Goal: Task Accomplishment & Management: Use online tool/utility

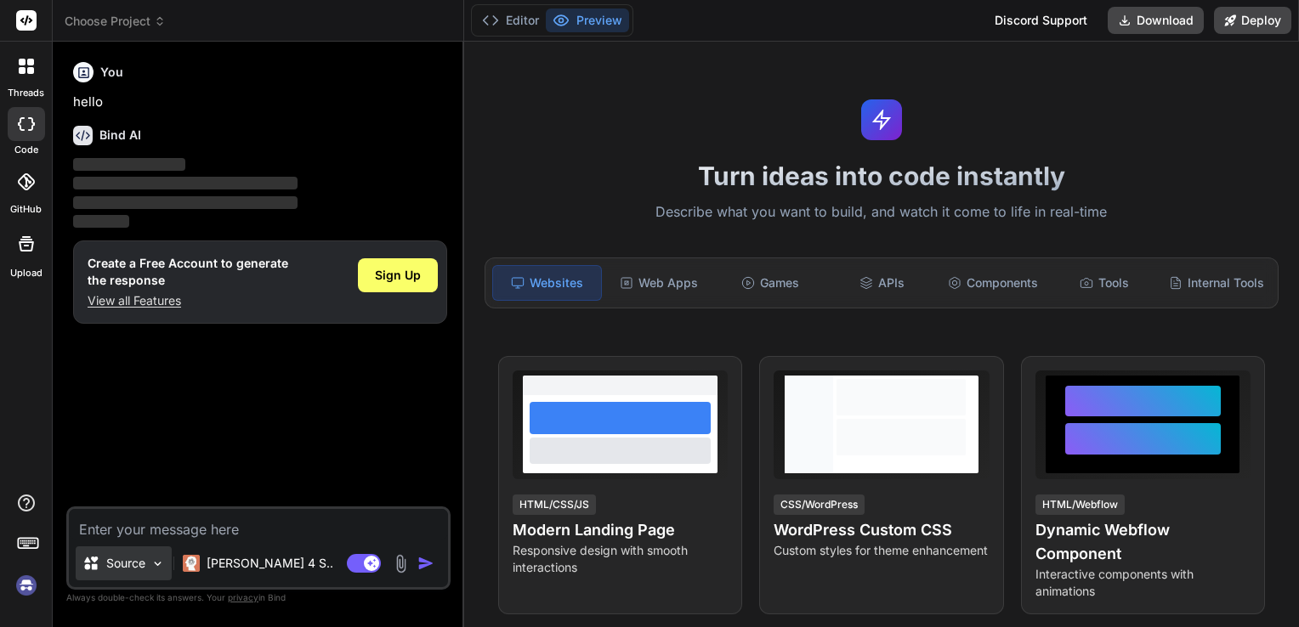
click at [150, 566] on img at bounding box center [157, 564] width 14 height 14
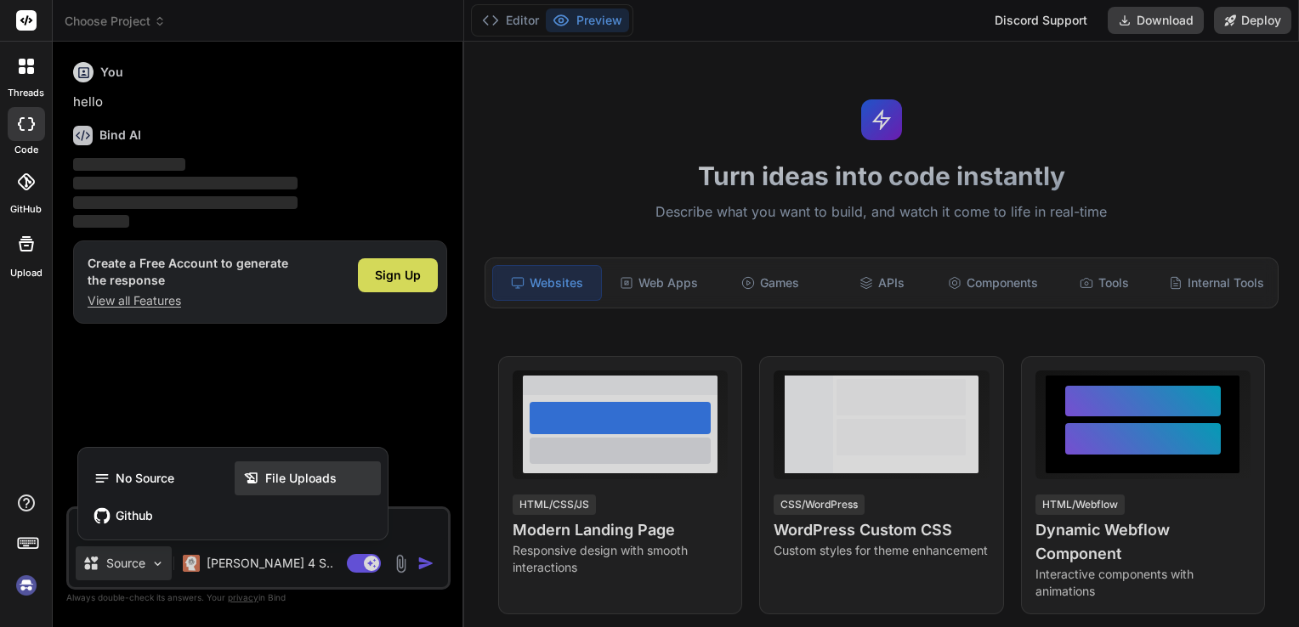
click at [270, 484] on span "File Uploads" at bounding box center [300, 478] width 71 height 17
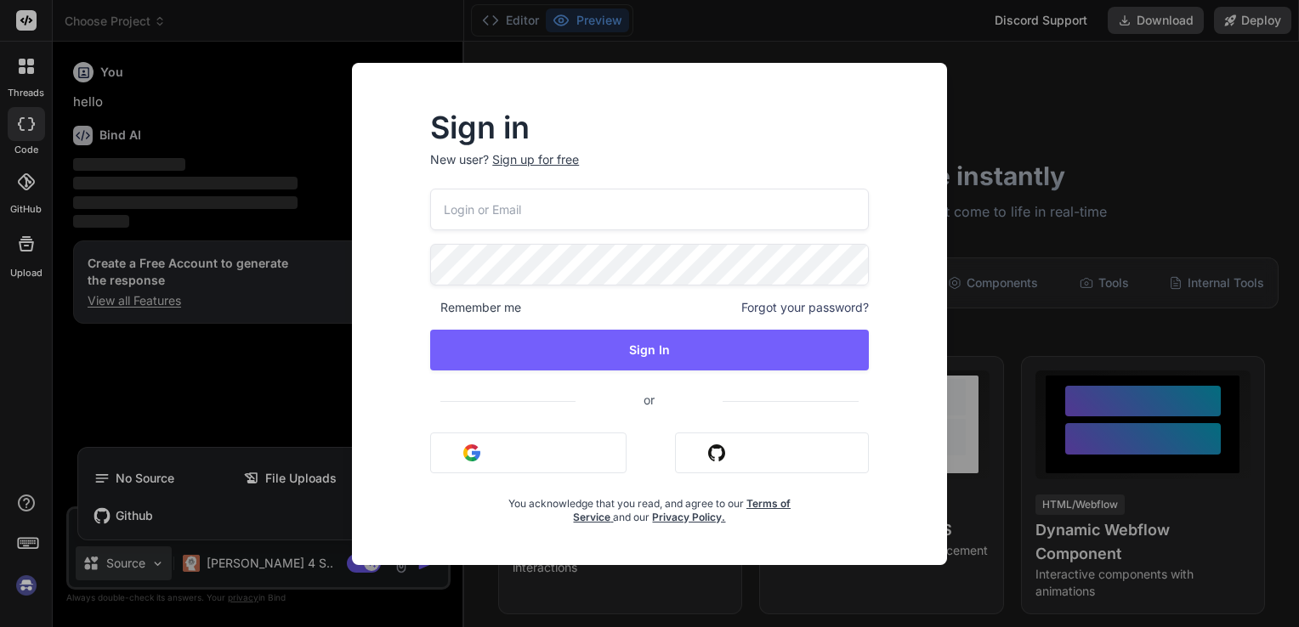
click at [538, 443] on button "Sign in with Google" at bounding box center [528, 453] width 196 height 41
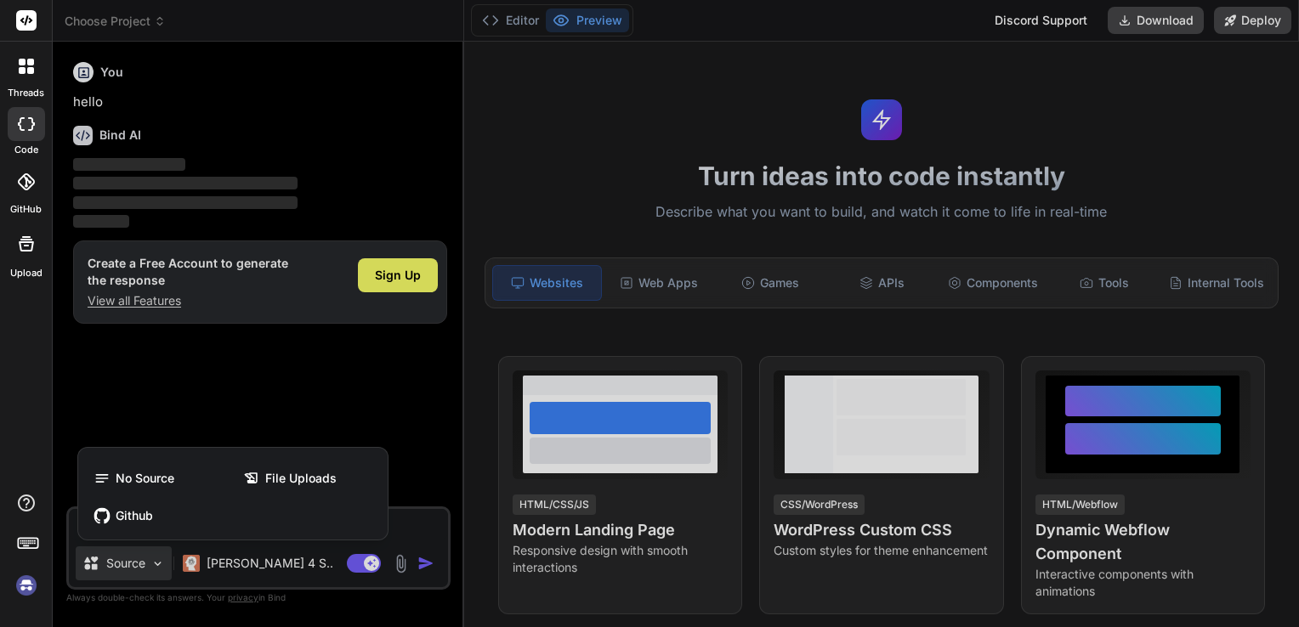
click at [306, 401] on div at bounding box center [649, 313] width 1299 height 627
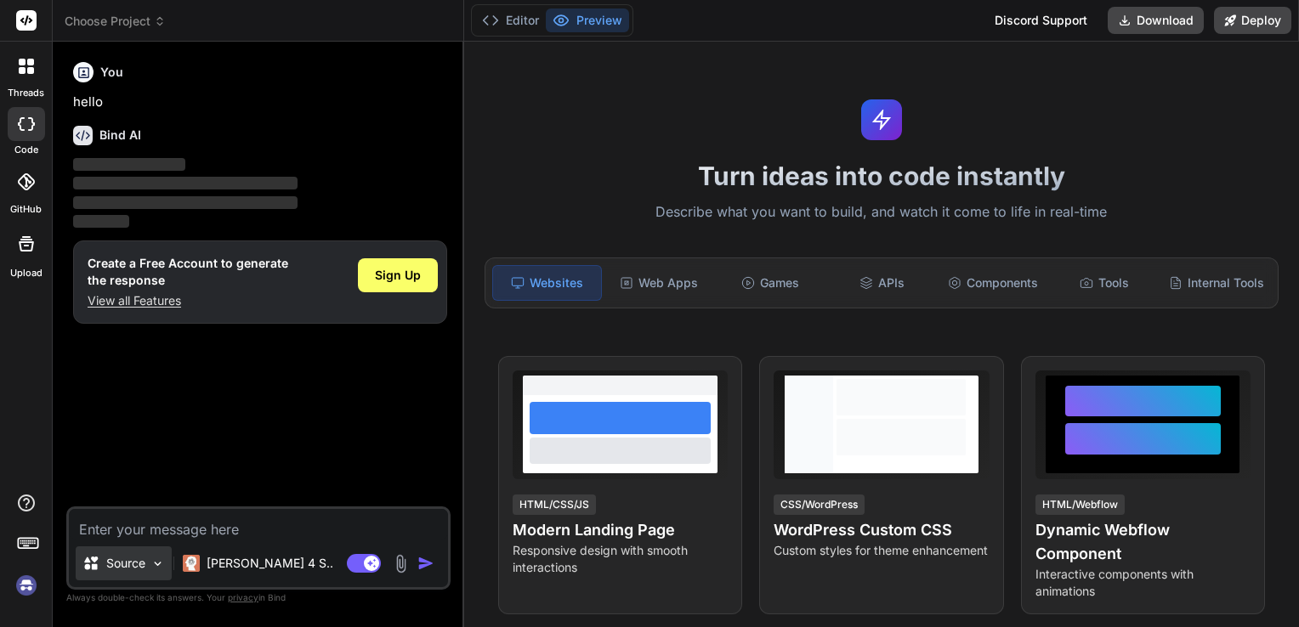
click at [158, 572] on div "Source" at bounding box center [124, 564] width 96 height 34
type textarea "x"
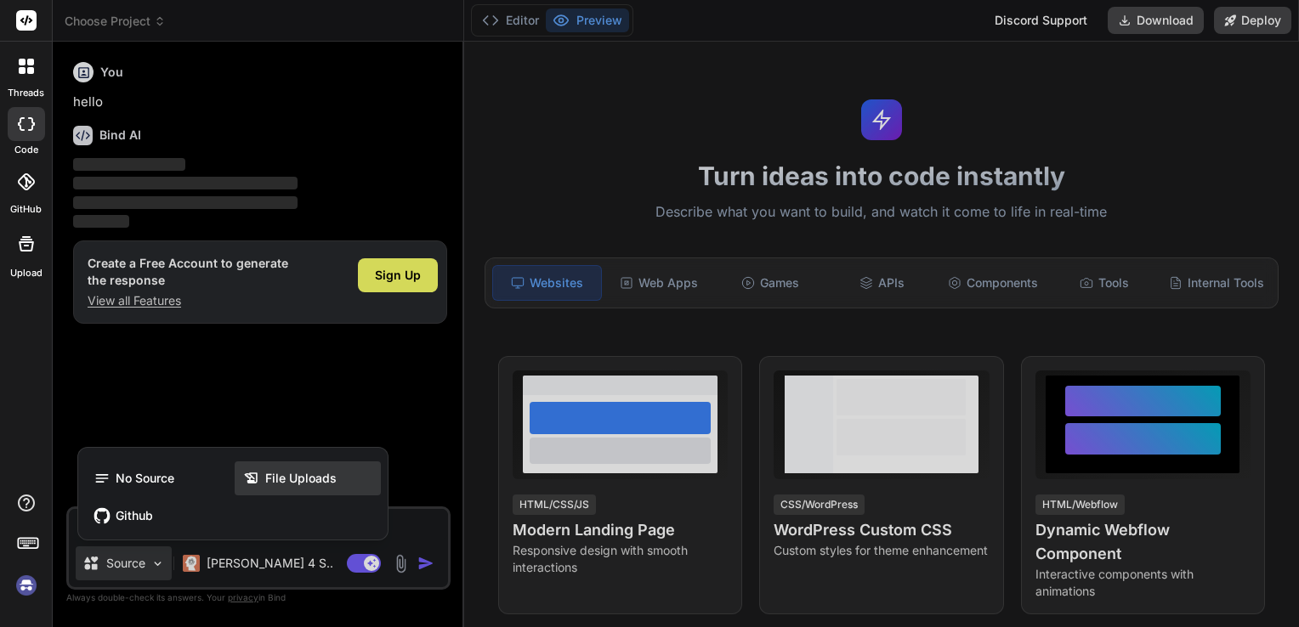
click at [275, 481] on span "File Uploads" at bounding box center [300, 478] width 71 height 17
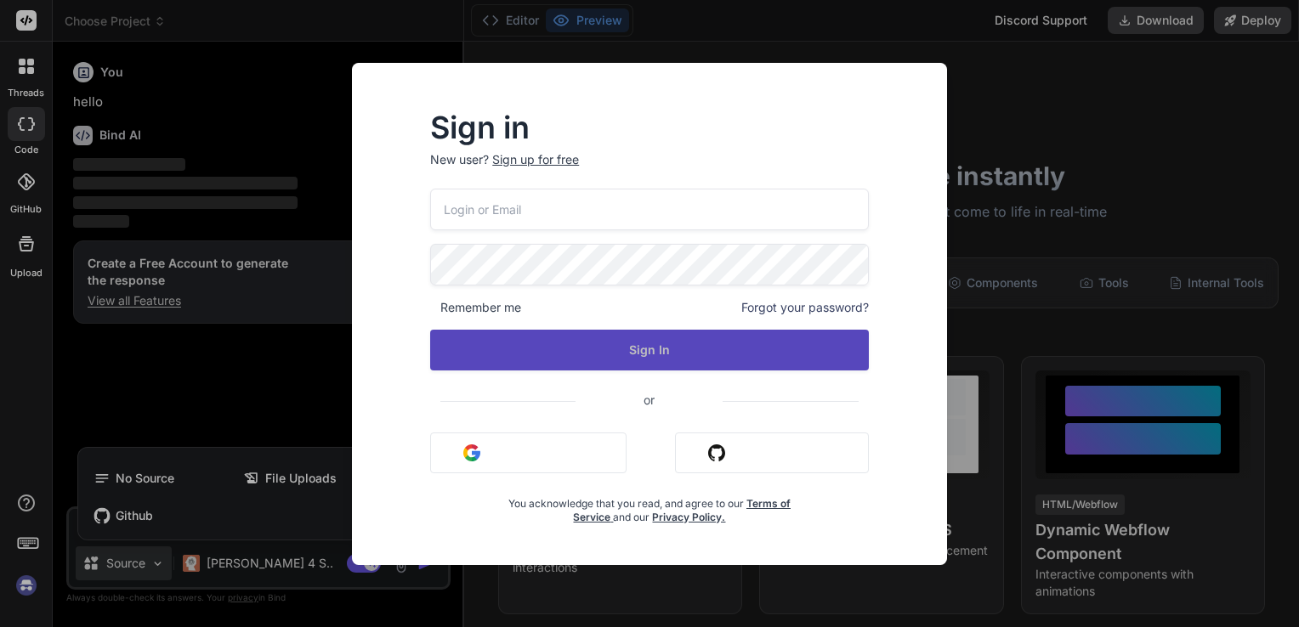
click at [551, 343] on button "Sign In" at bounding box center [649, 350] width 439 height 41
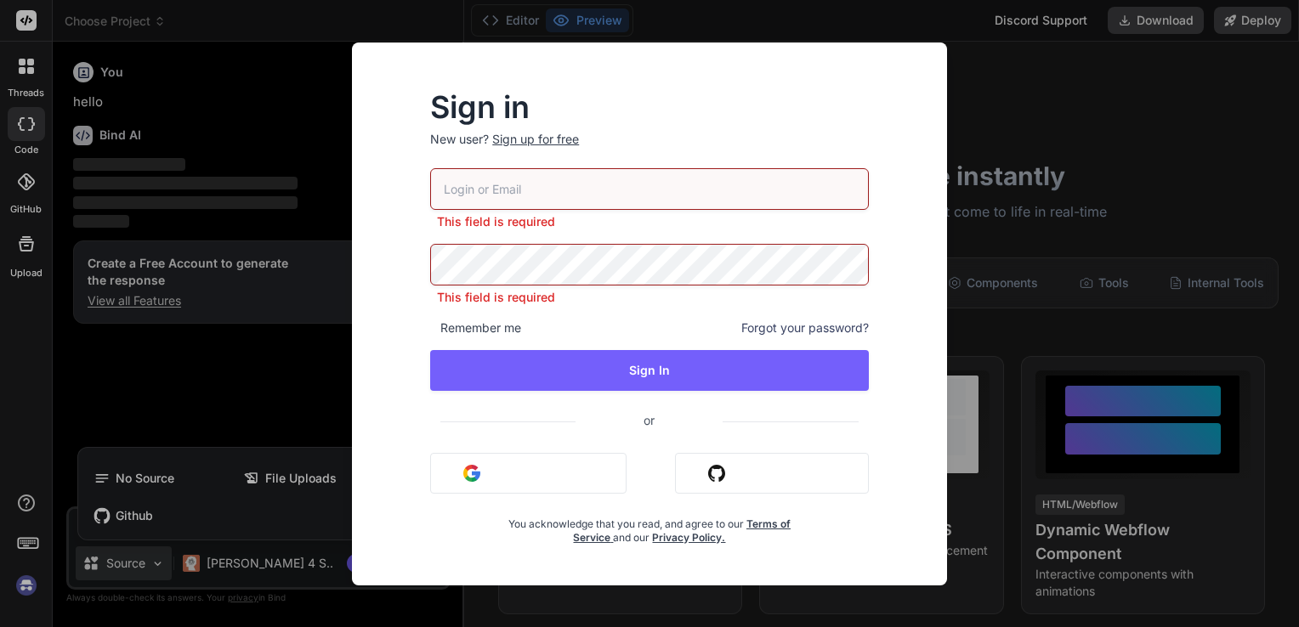
click at [525, 166] on p "New user? Sign up for free" at bounding box center [649, 149] width 439 height 37
click at [520, 186] on input "email" at bounding box center [649, 189] width 439 height 42
type input "ome20210927@std.psut.edu.jo"
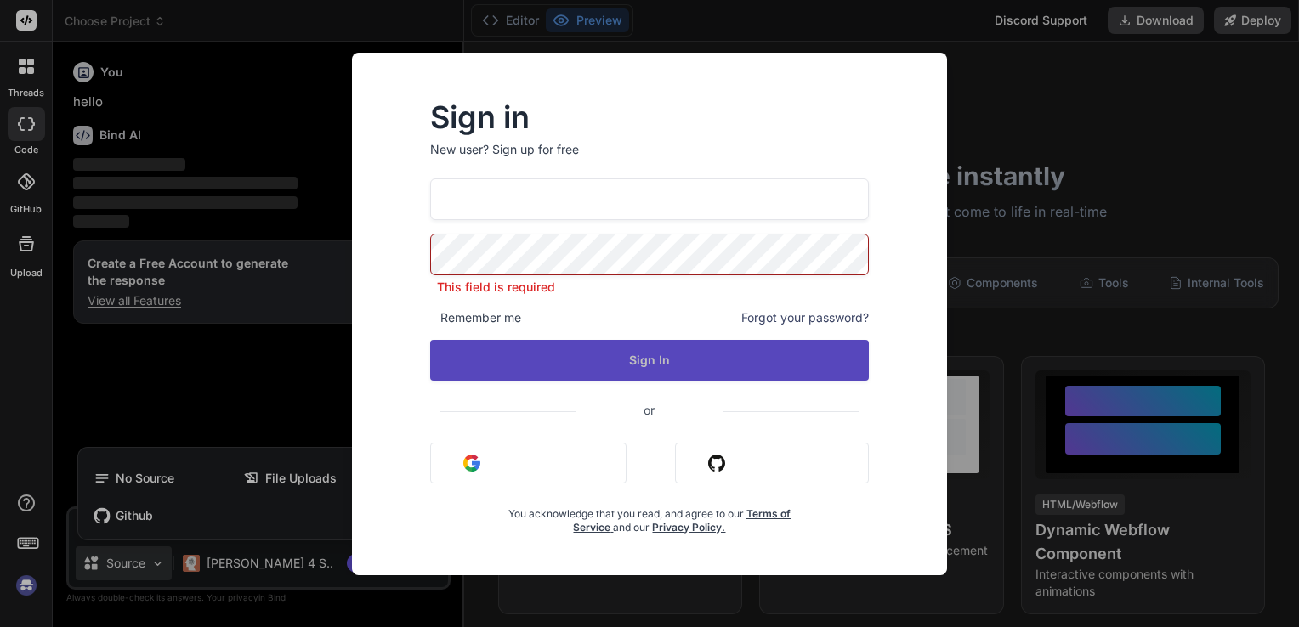
click at [541, 362] on button "Sign In" at bounding box center [649, 360] width 439 height 41
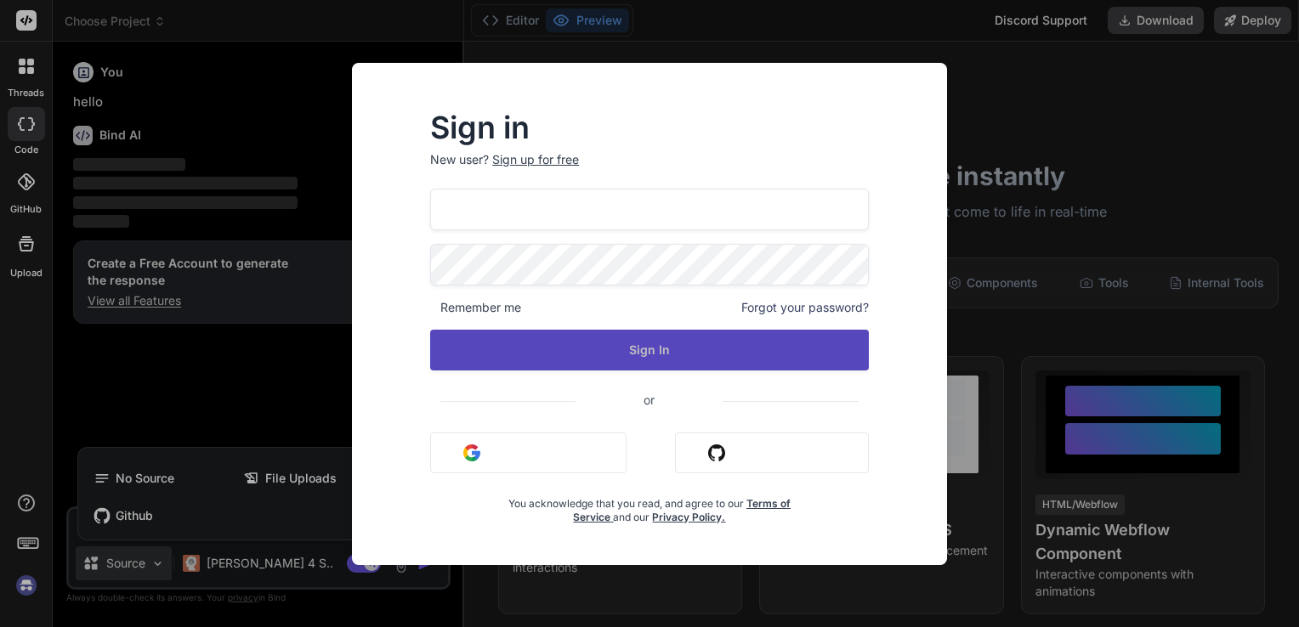
click at [525, 335] on button "Sign In" at bounding box center [649, 350] width 439 height 41
click at [558, 361] on button "Sign In" at bounding box center [649, 350] width 439 height 41
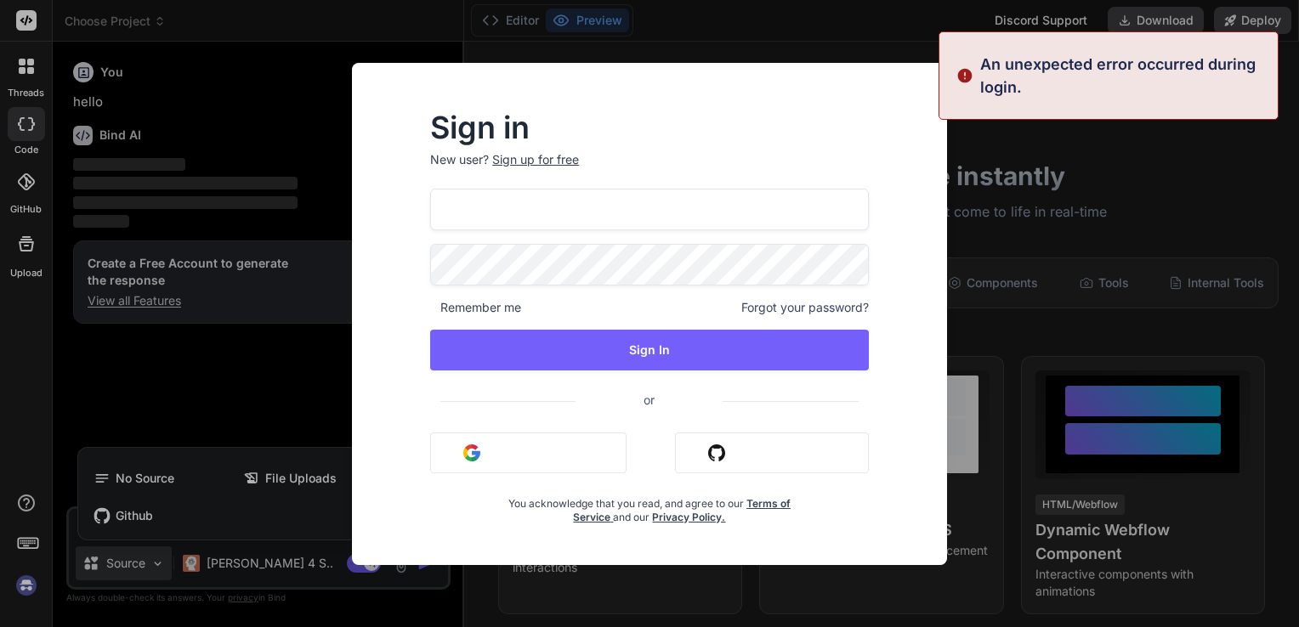
click at [524, 455] on button "Sign in with Google" at bounding box center [528, 453] width 196 height 41
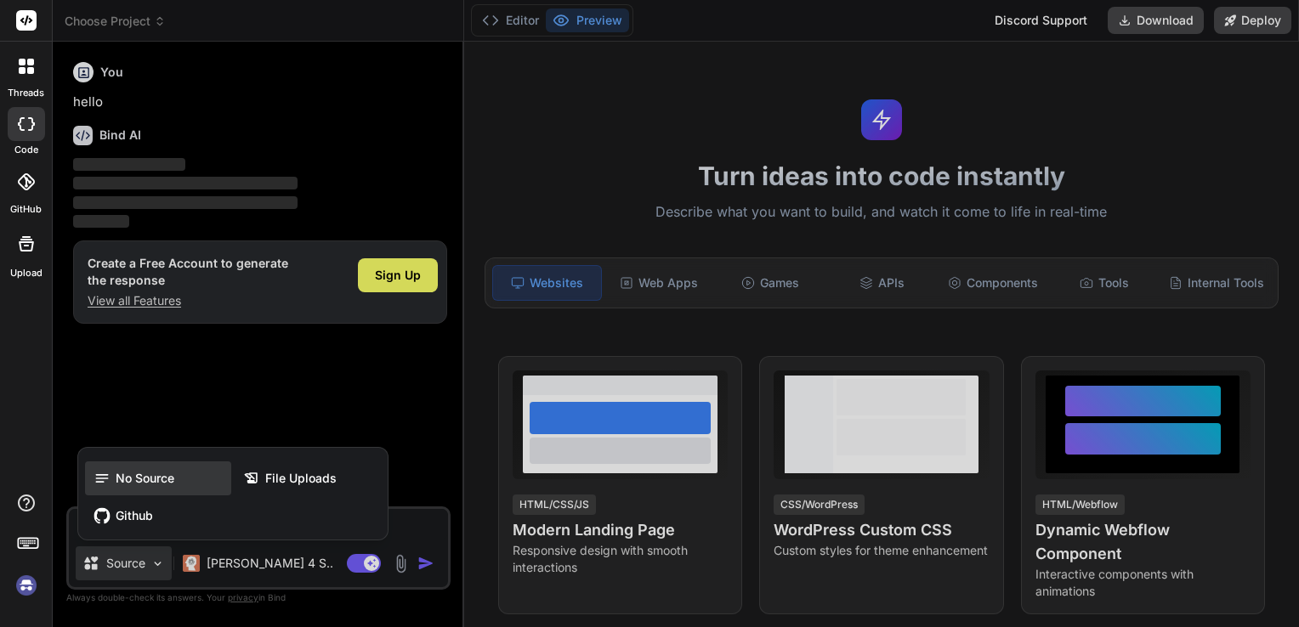
click at [134, 463] on div "No Source" at bounding box center [158, 479] width 146 height 34
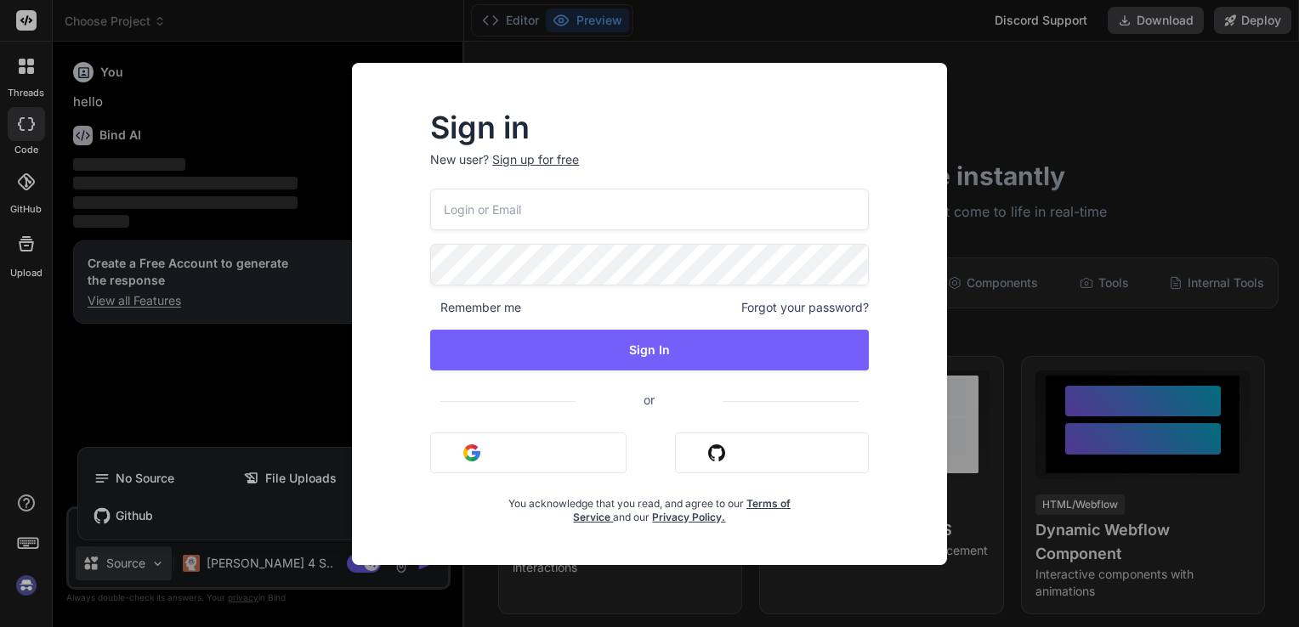
click at [136, 420] on div "Sign in New user? Sign up for free Remember me Forgot your password? Sign In or…" at bounding box center [649, 313] width 1299 height 627
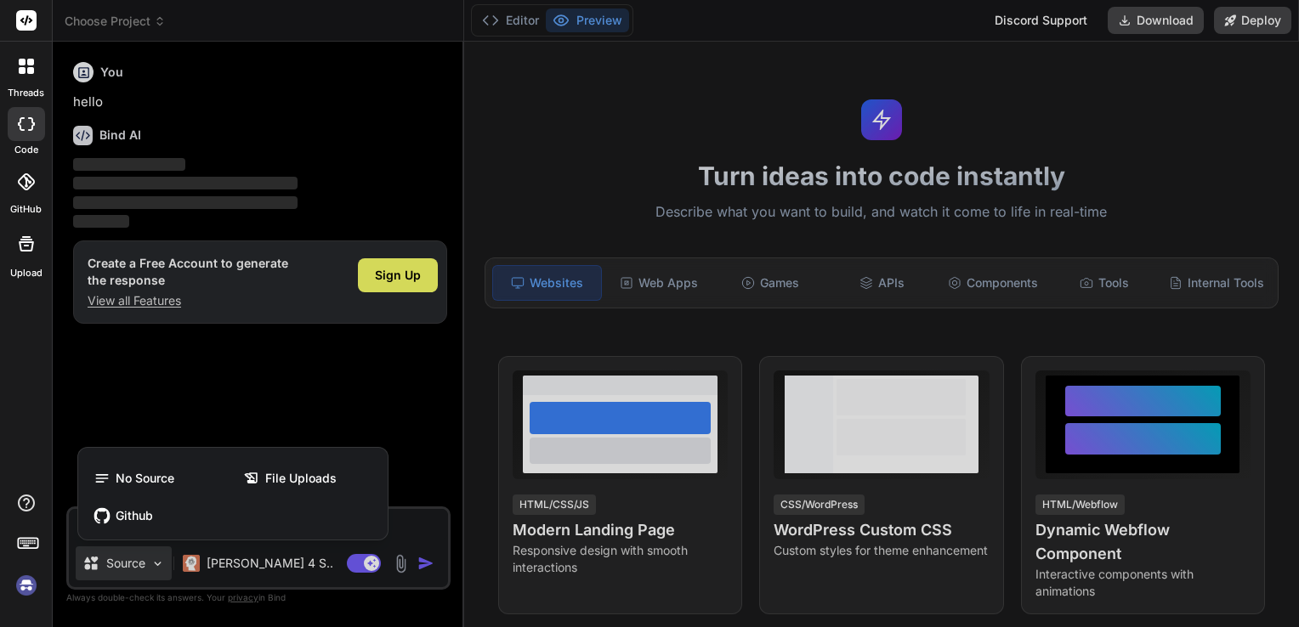
click at [136, 420] on div at bounding box center [649, 313] width 1299 height 627
type textarea "x"
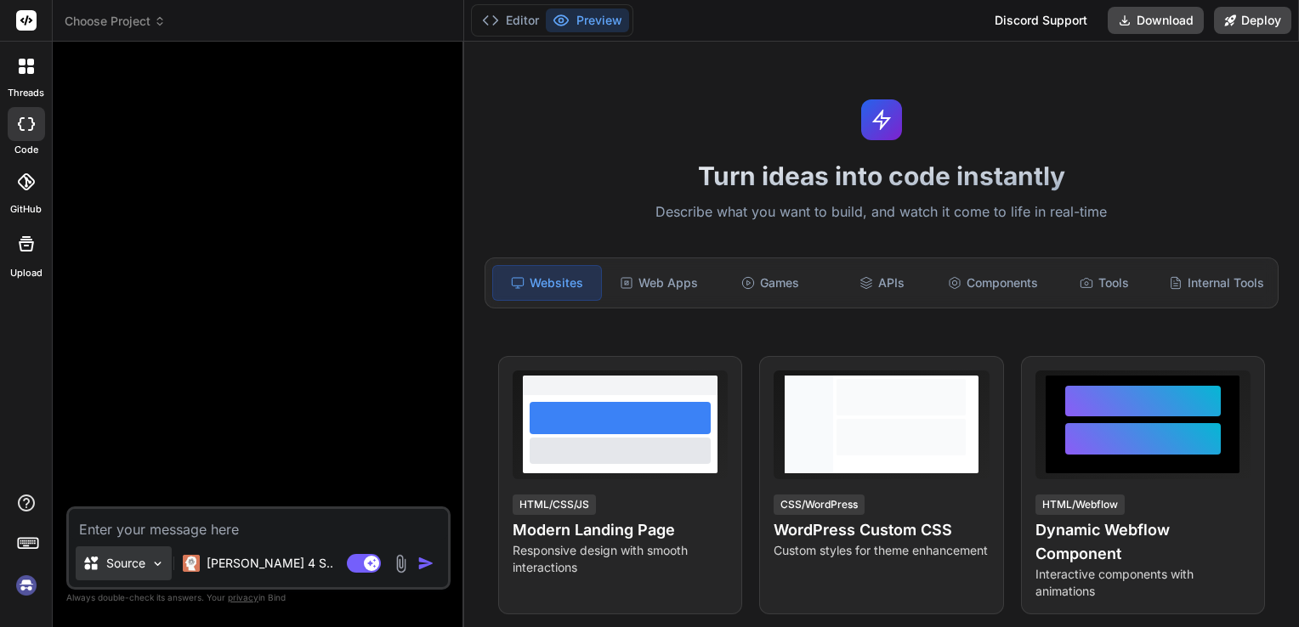
click at [150, 553] on div "Source" at bounding box center [124, 564] width 96 height 34
type textarea "x"
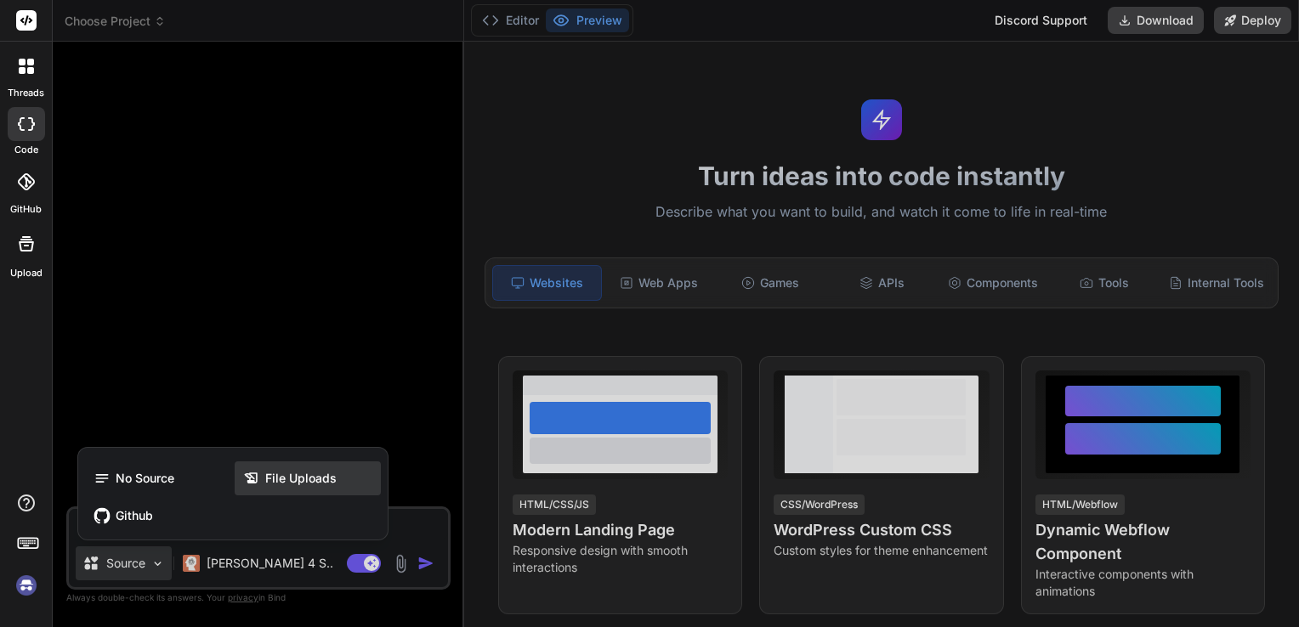
click at [270, 478] on span "File Uploads" at bounding box center [300, 478] width 71 height 17
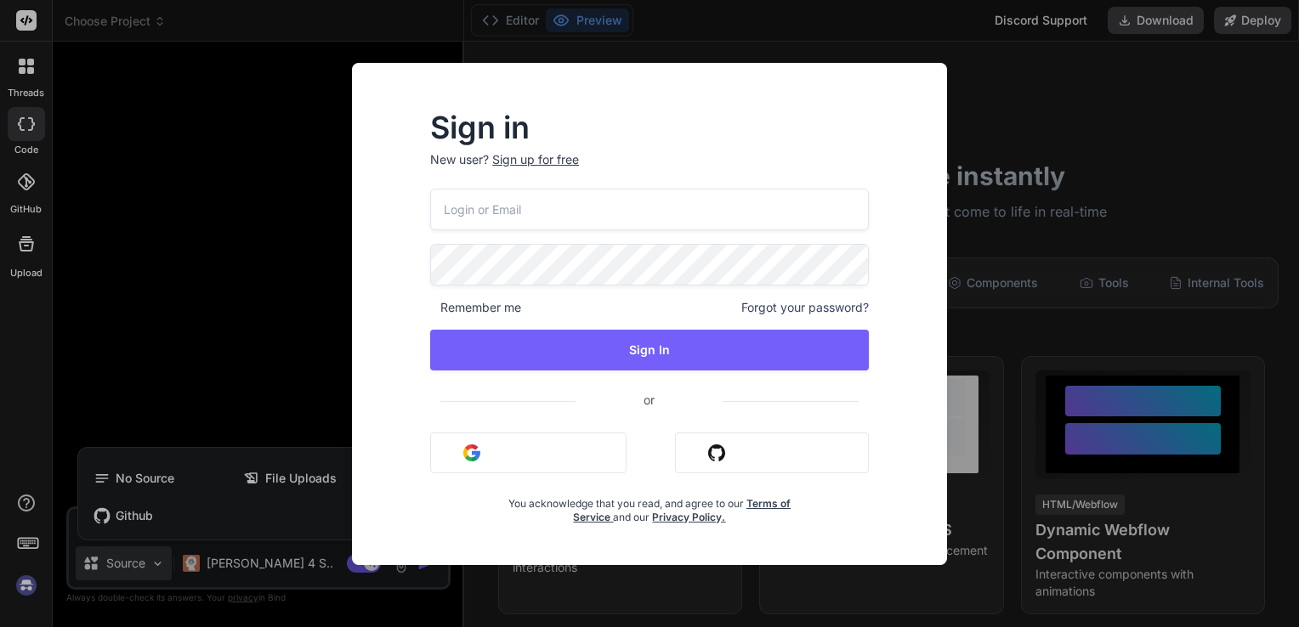
click at [470, 457] on img "button" at bounding box center [471, 453] width 17 height 17
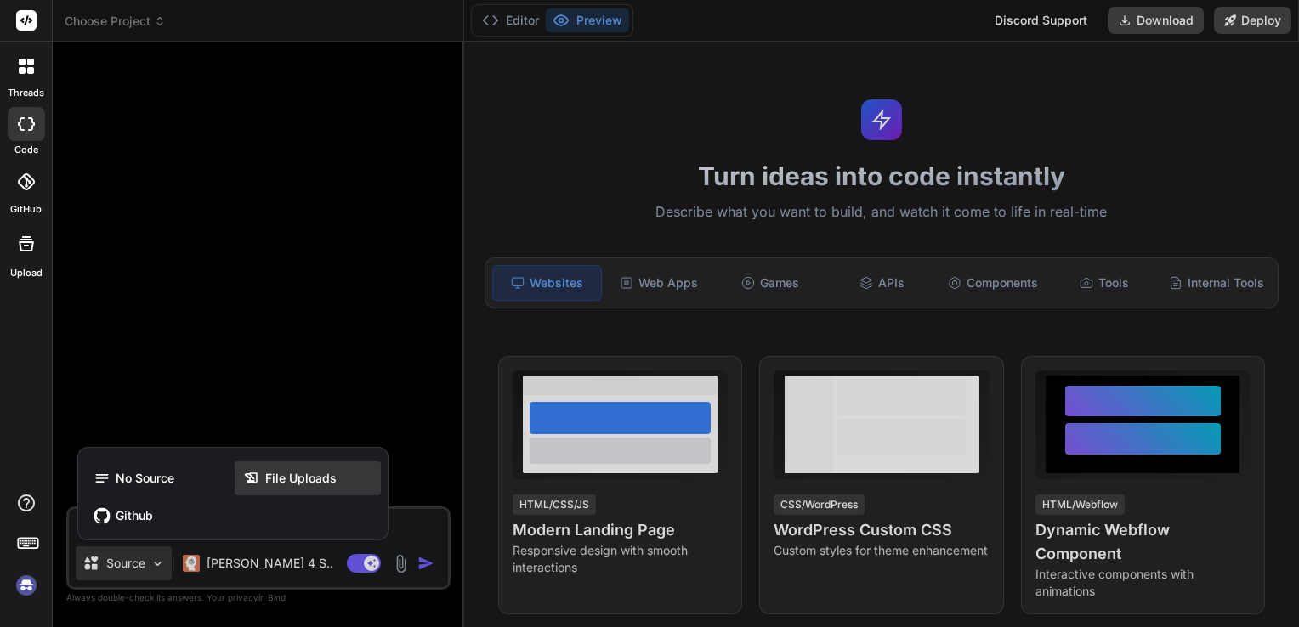
click at [273, 480] on span "File Uploads" at bounding box center [300, 478] width 71 height 17
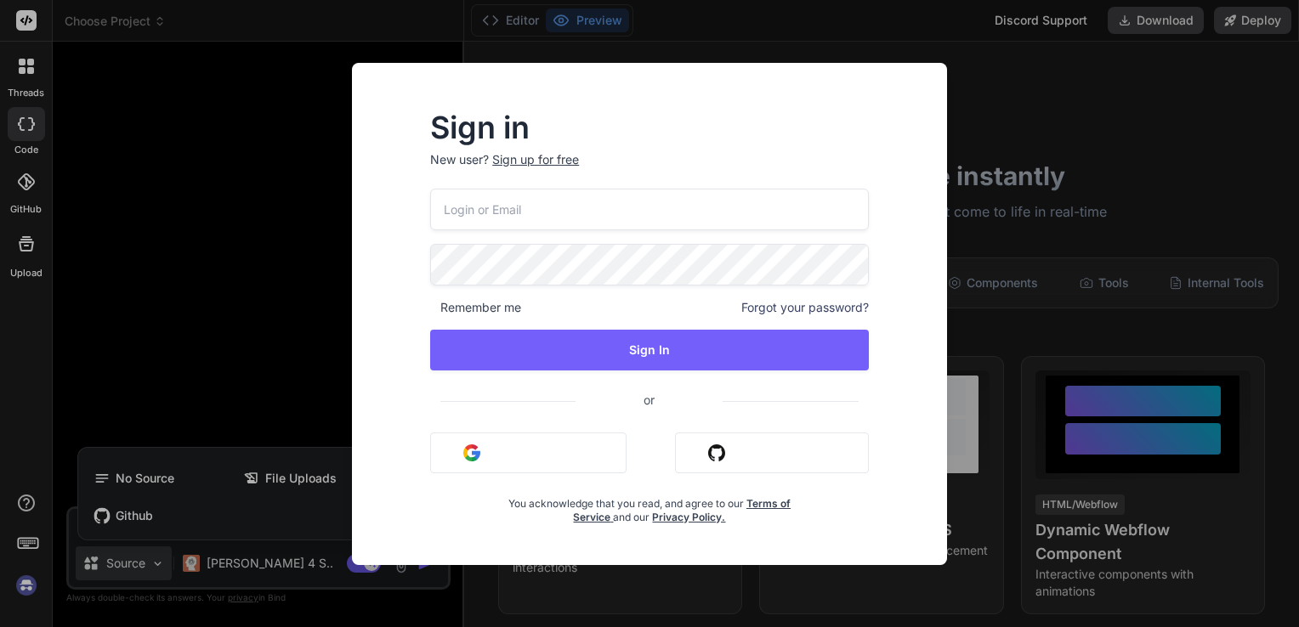
click at [497, 457] on button "Sign in with Google" at bounding box center [528, 453] width 196 height 41
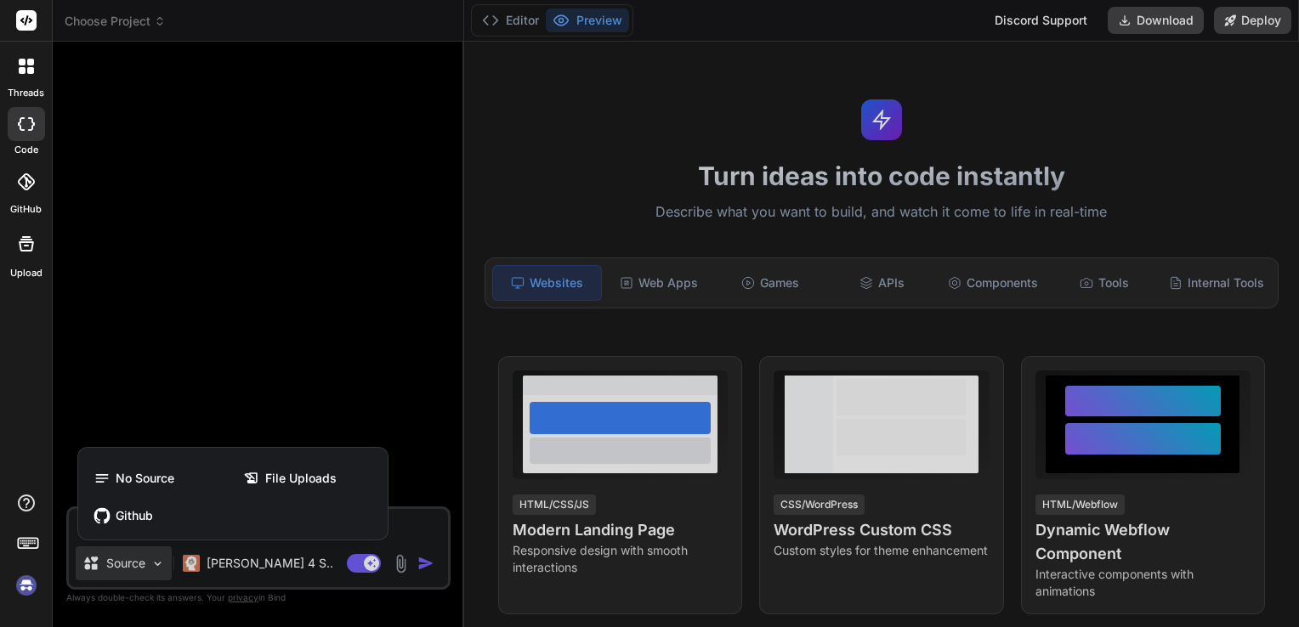
click at [18, 183] on icon at bounding box center [25, 181] width 17 height 17
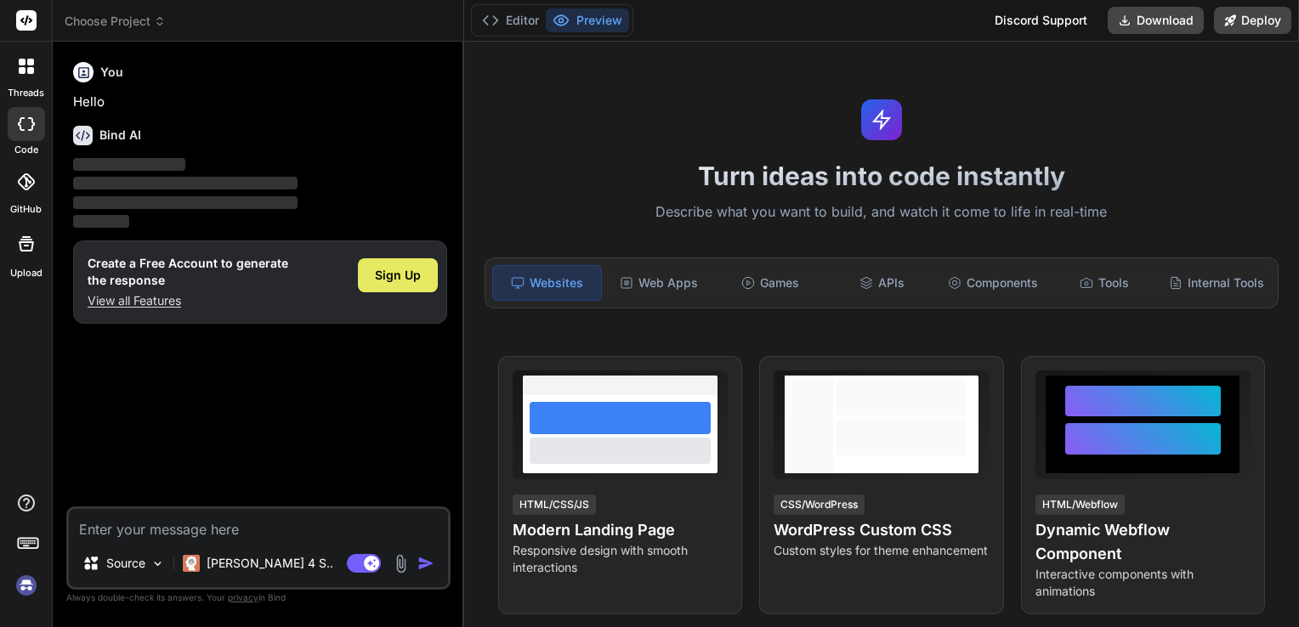
click at [386, 279] on span "Sign Up" at bounding box center [398, 275] width 46 height 17
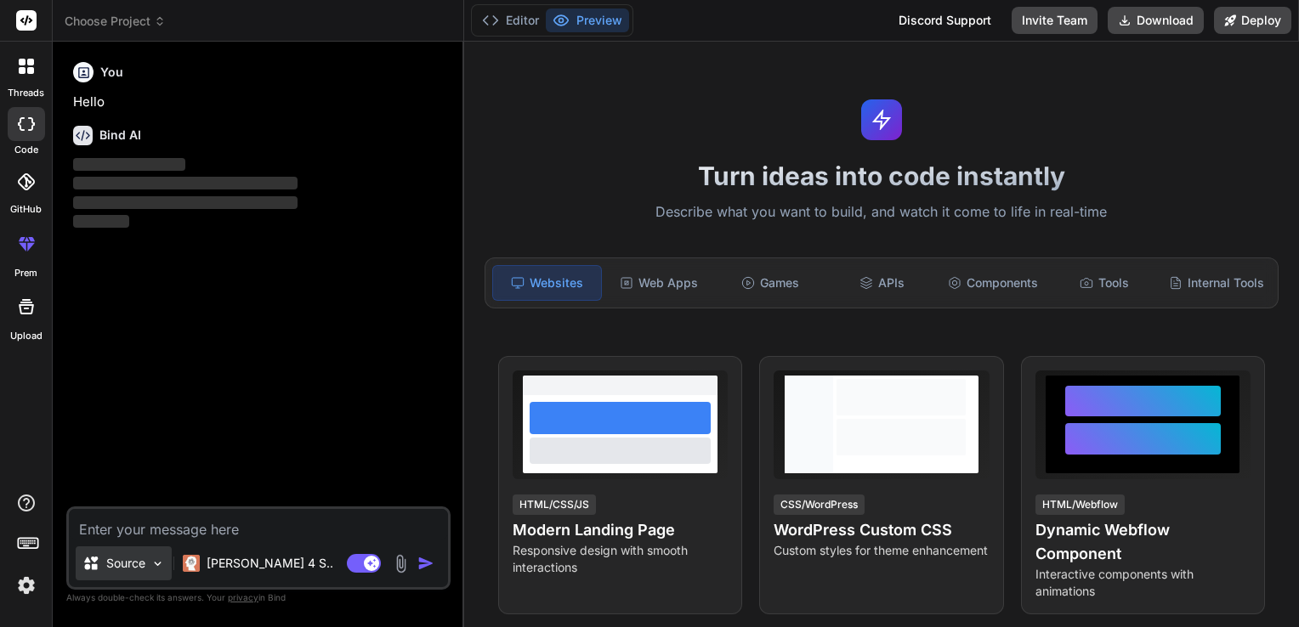
click at [158, 567] on img at bounding box center [157, 564] width 14 height 14
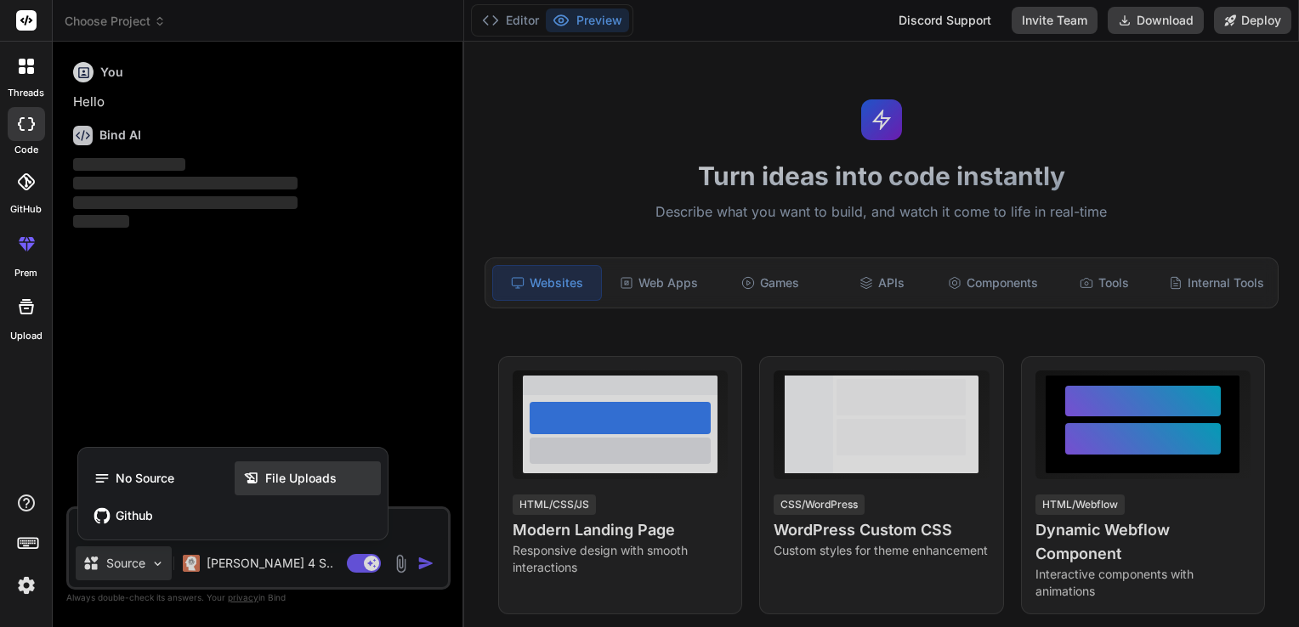
click at [286, 479] on span "File Uploads" at bounding box center [300, 478] width 71 height 17
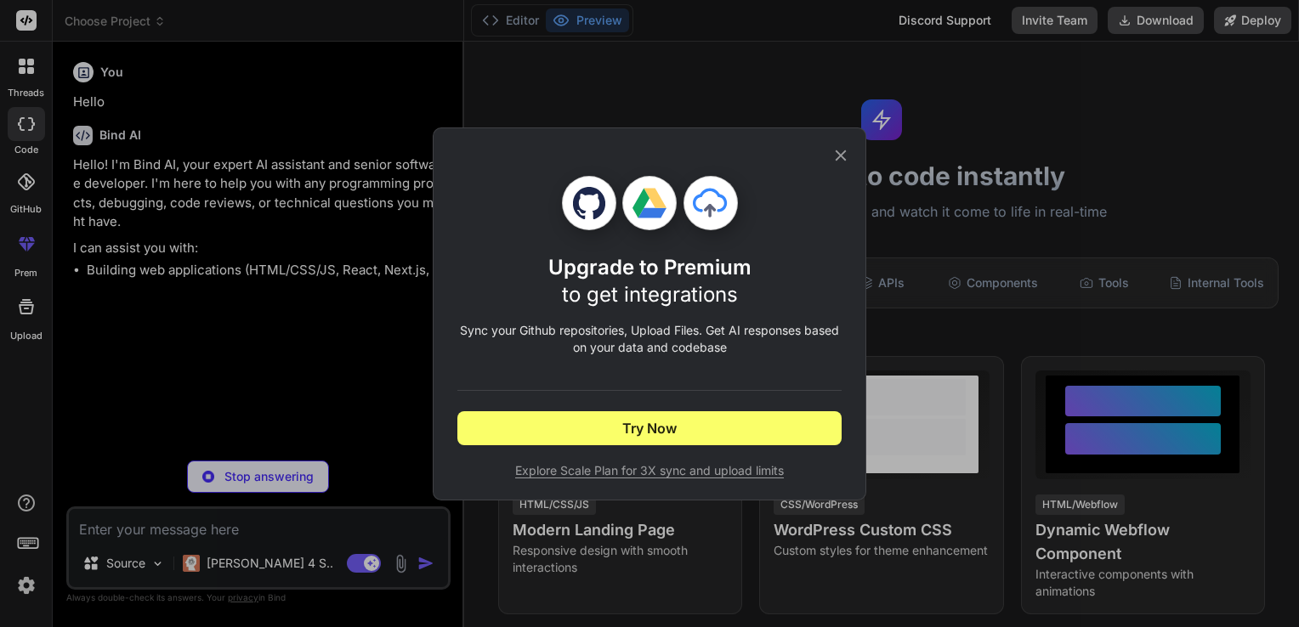
click at [846, 156] on icon at bounding box center [841, 155] width 19 height 19
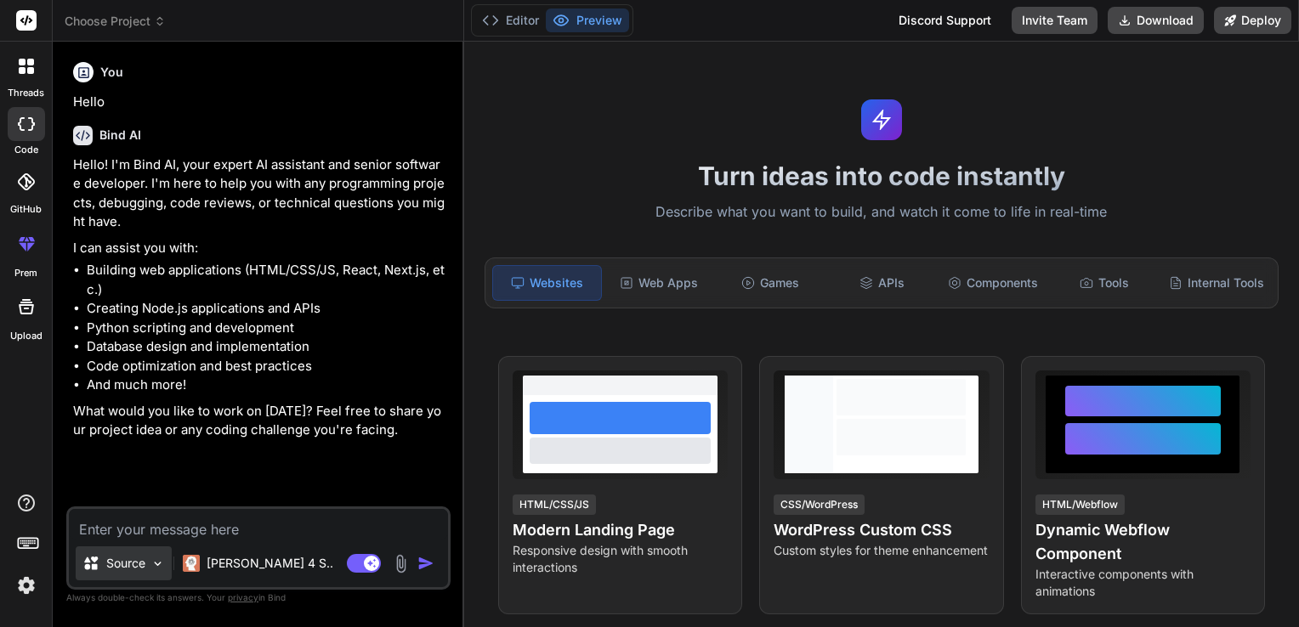
click at [156, 574] on div "Source" at bounding box center [124, 564] width 96 height 34
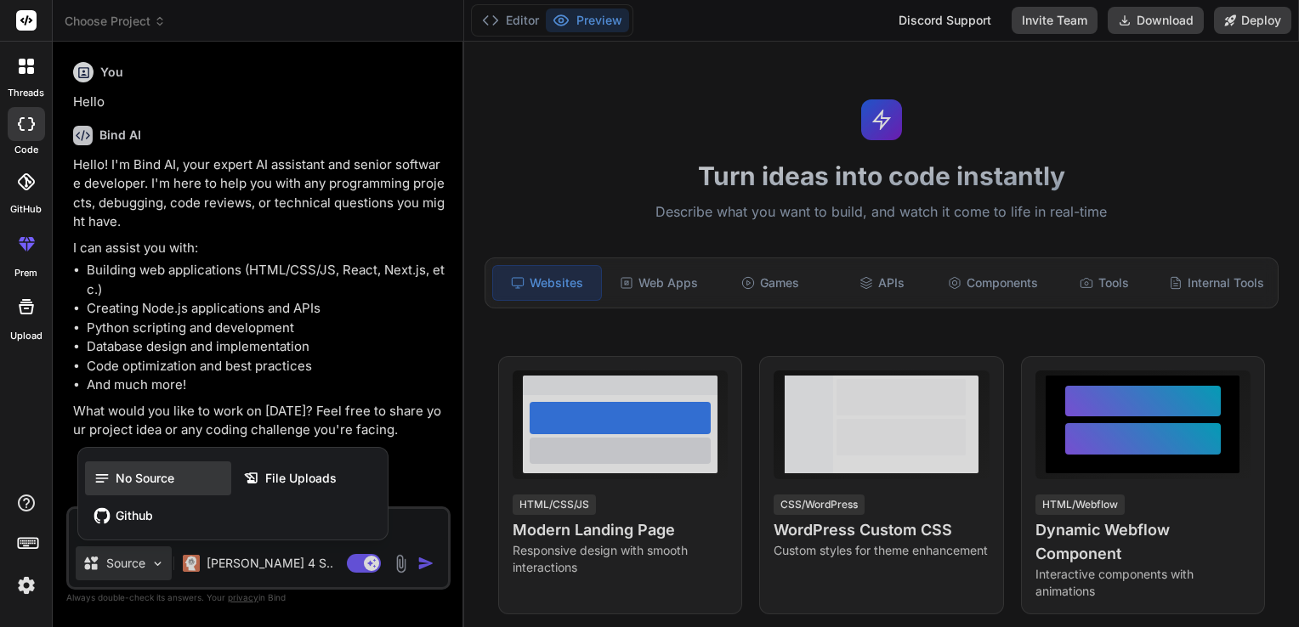
click at [162, 487] on span "No Source" at bounding box center [145, 478] width 59 height 17
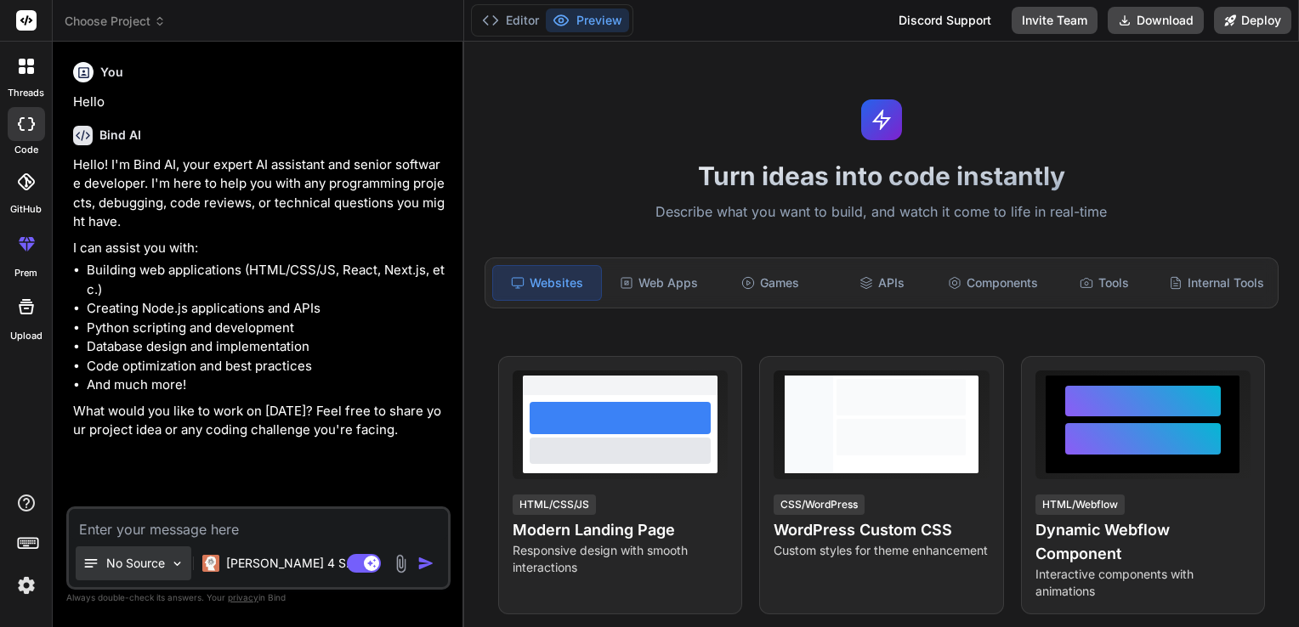
click at [162, 561] on p "No Source" at bounding box center [135, 563] width 59 height 17
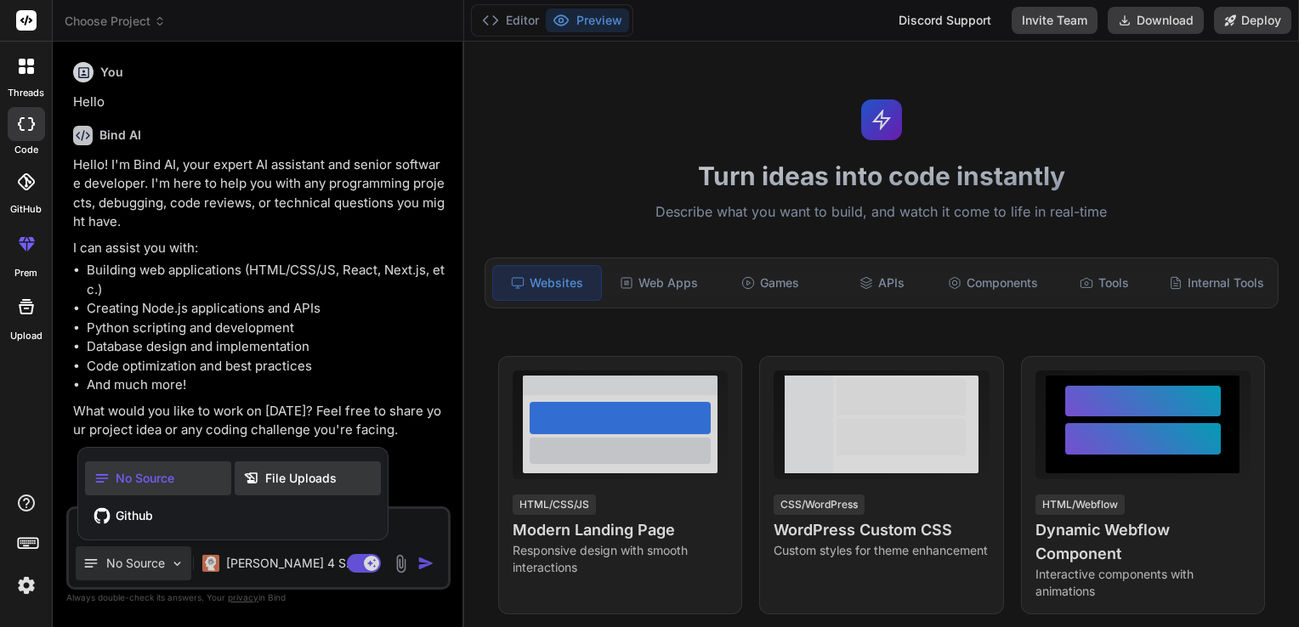
click at [270, 485] on span "File Uploads" at bounding box center [300, 478] width 71 height 17
type textarea "x"
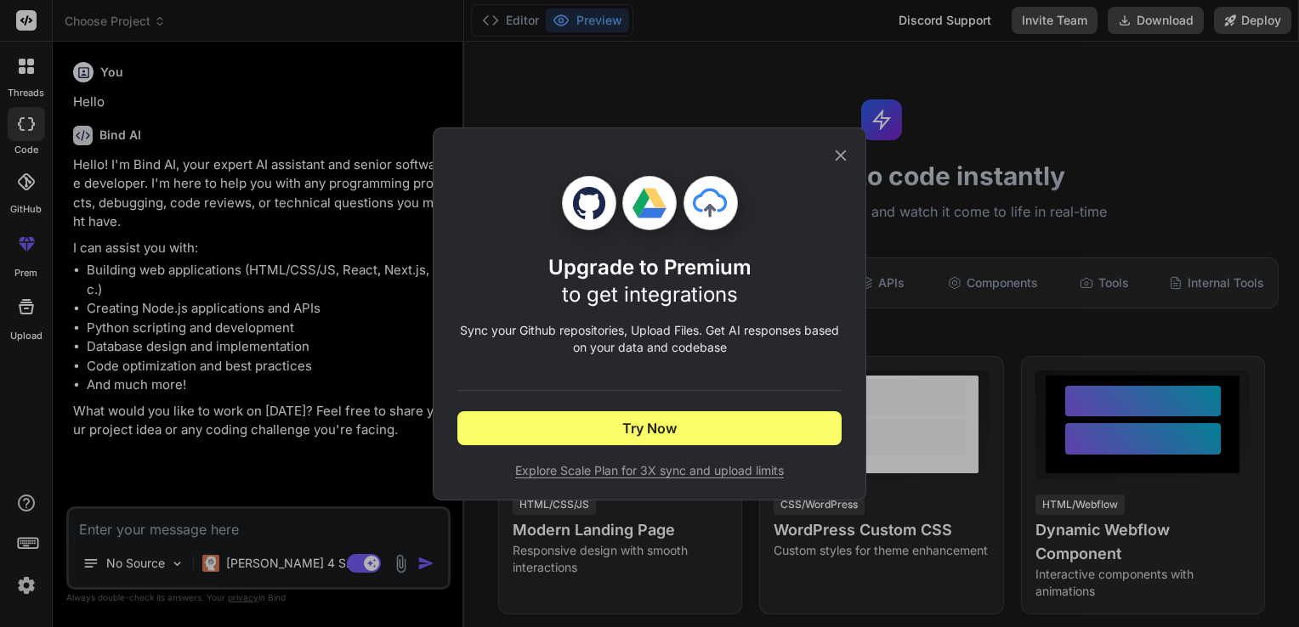
click at [837, 154] on icon at bounding box center [841, 155] width 19 height 19
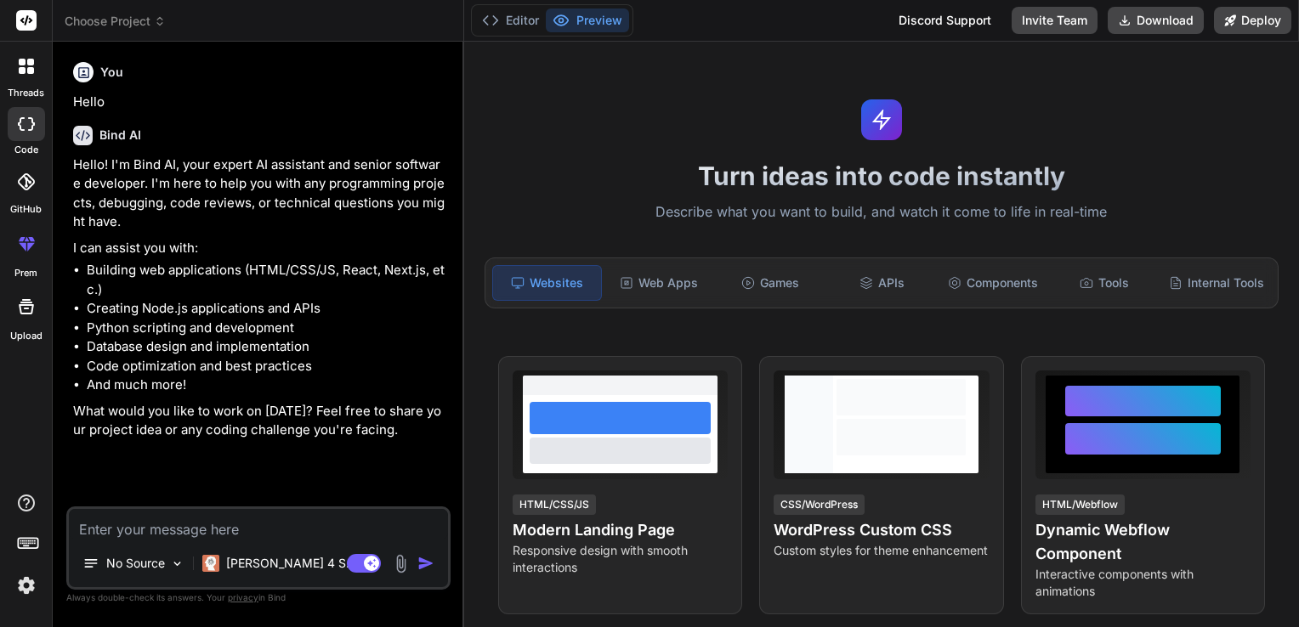
click at [282, 535] on textarea at bounding box center [258, 524] width 379 height 31
type textarea "t"
type textarea "x"
type textarea "th"
type textarea "x"
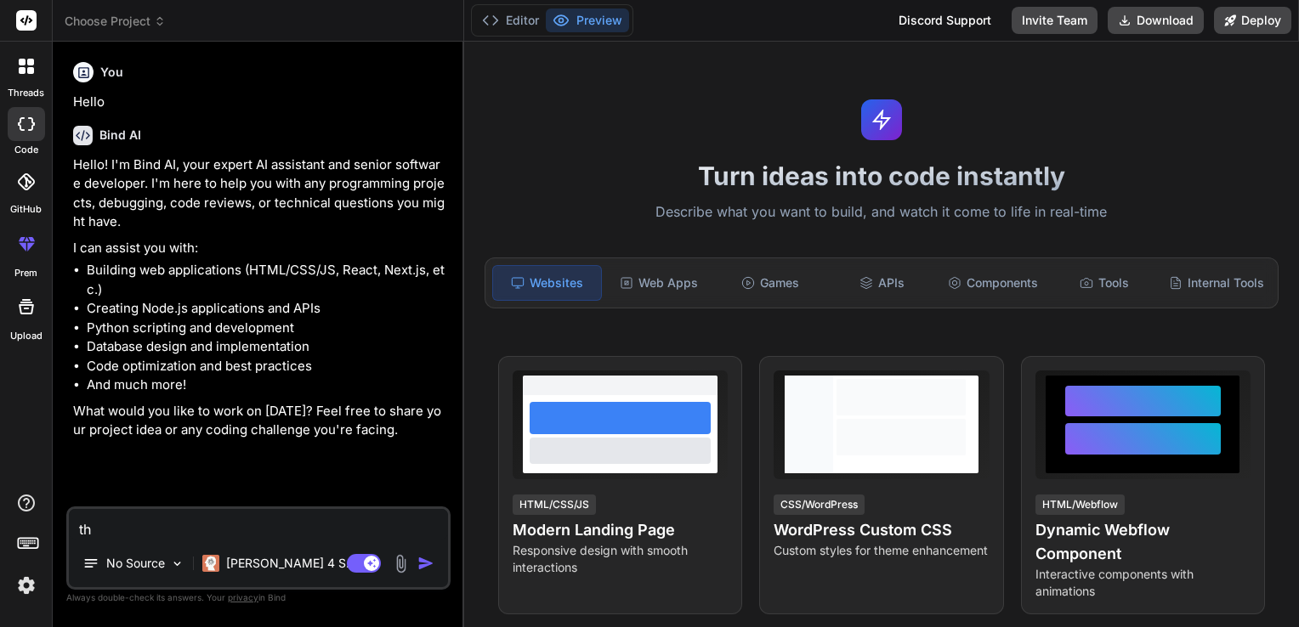
type textarea "thi"
type textarea "x"
type textarea "this"
type textarea "x"
type textarea "this"
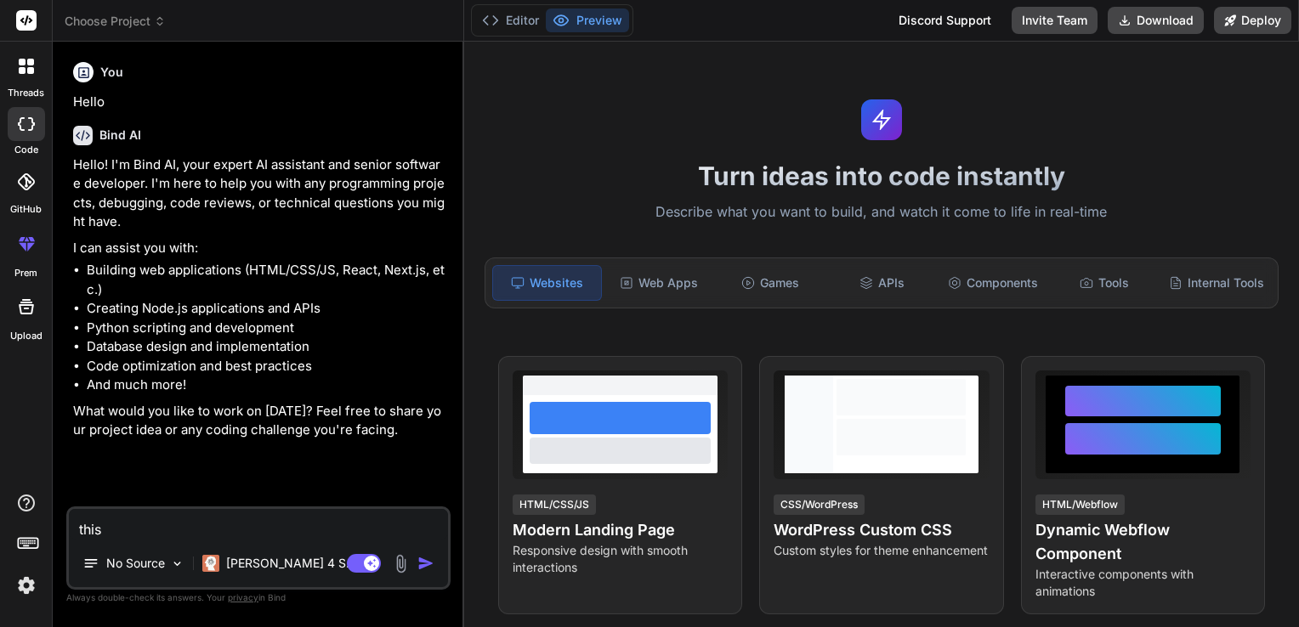
type textarea "x"
type textarea "this i"
type textarea "x"
type textarea "this is"
type textarea "x"
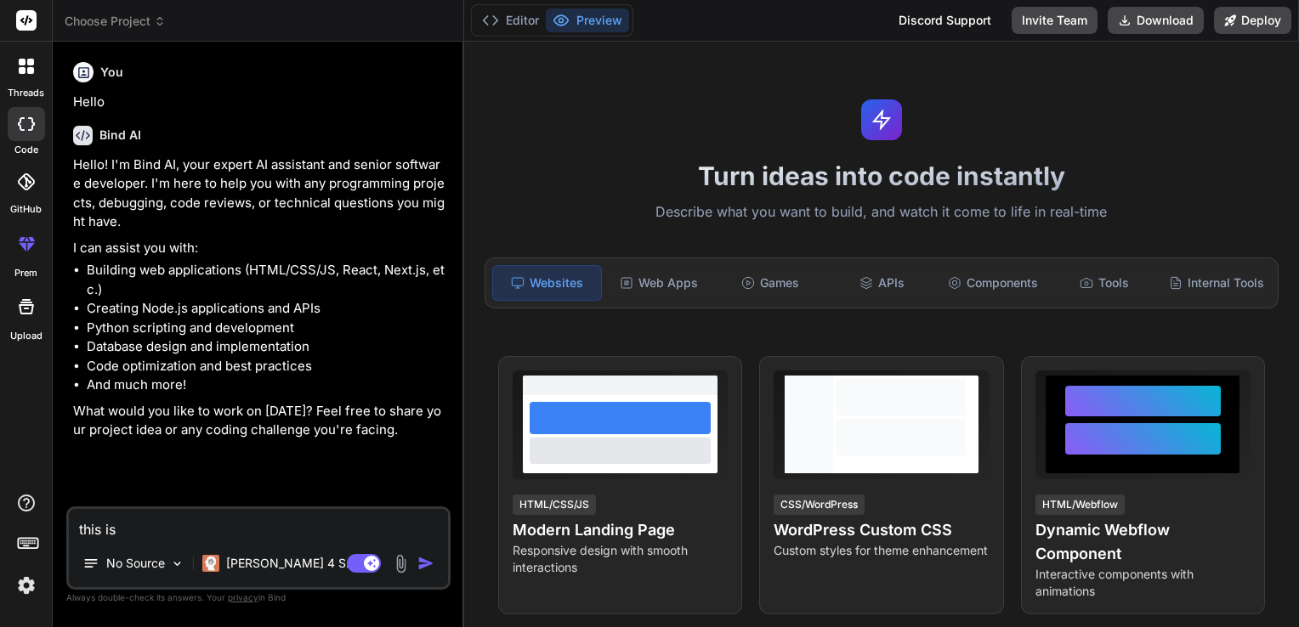
type textarea "this is"
type textarea "x"
type textarea "this is t"
type textarea "x"
type textarea "this is th"
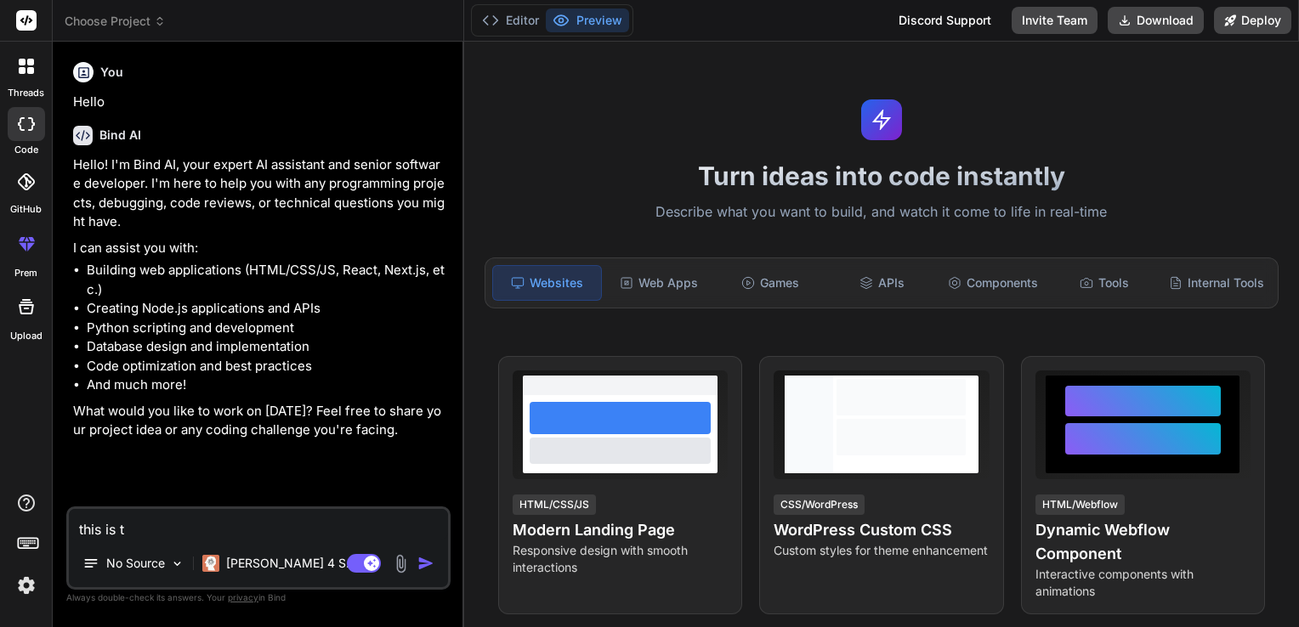
type textarea "x"
type textarea "this is the"
type textarea "x"
type textarea "this is the"
type textarea "x"
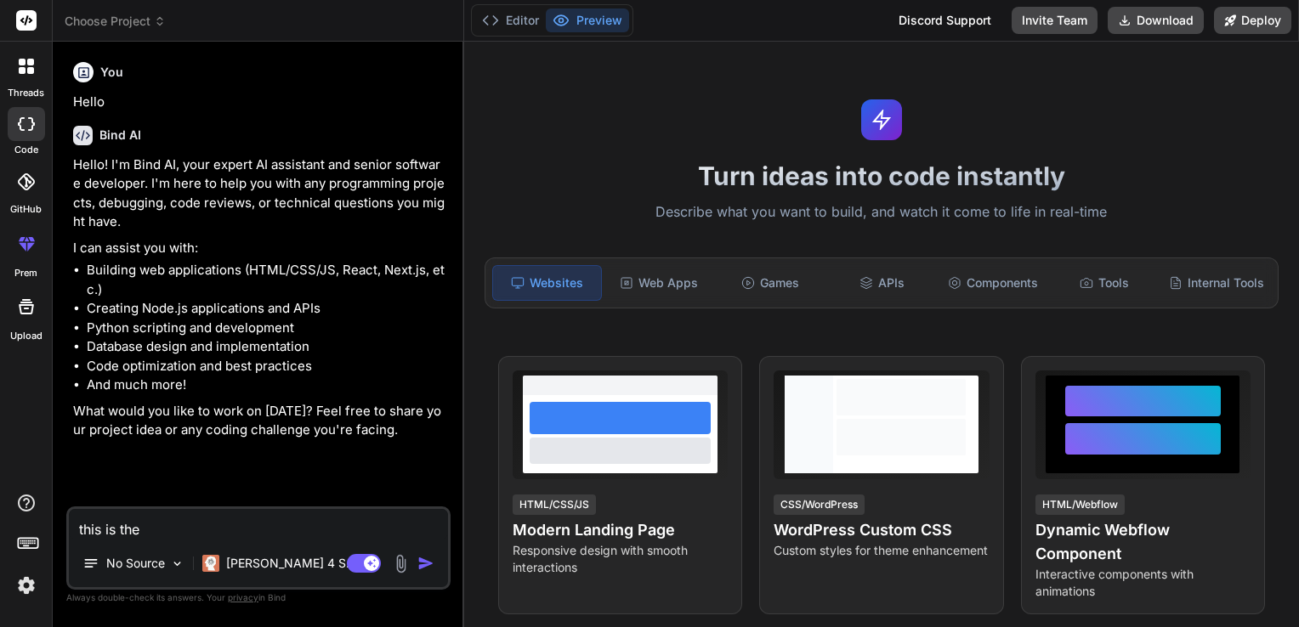
type textarea "this is the c"
type textarea "x"
type textarea "this is the co"
type textarea "x"
type textarea "this is the cod"
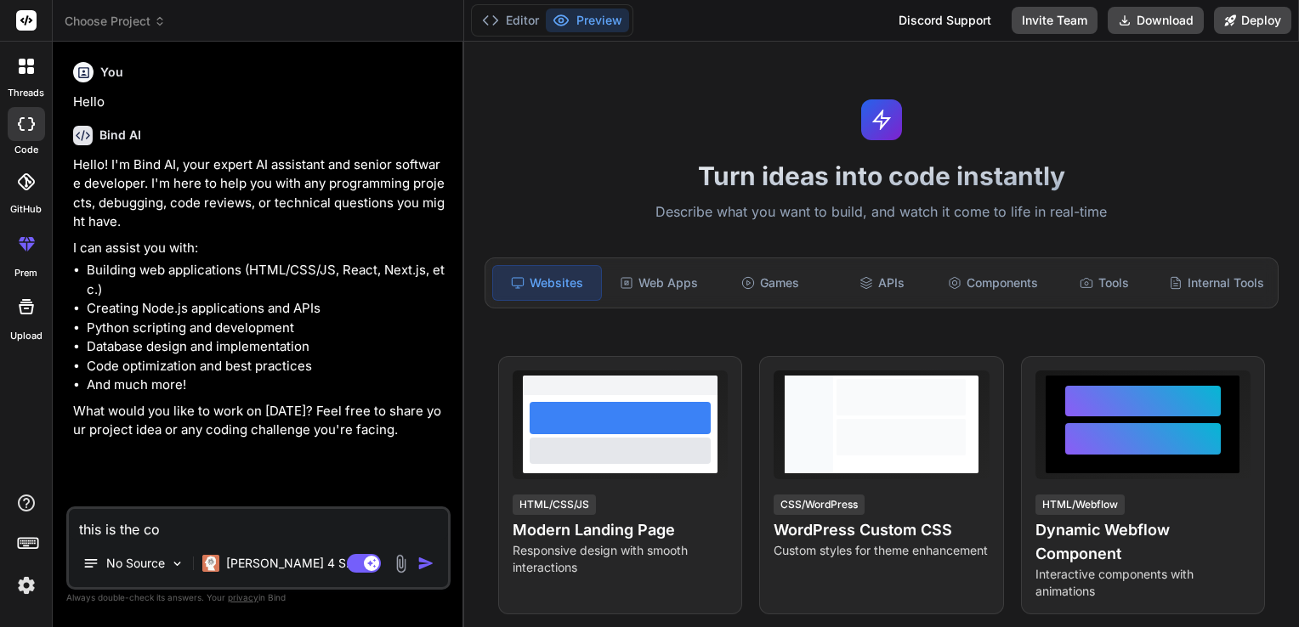
type textarea "x"
type textarea "this is the code"
type textarea "x"
type textarea "this is the code"
type textarea "x"
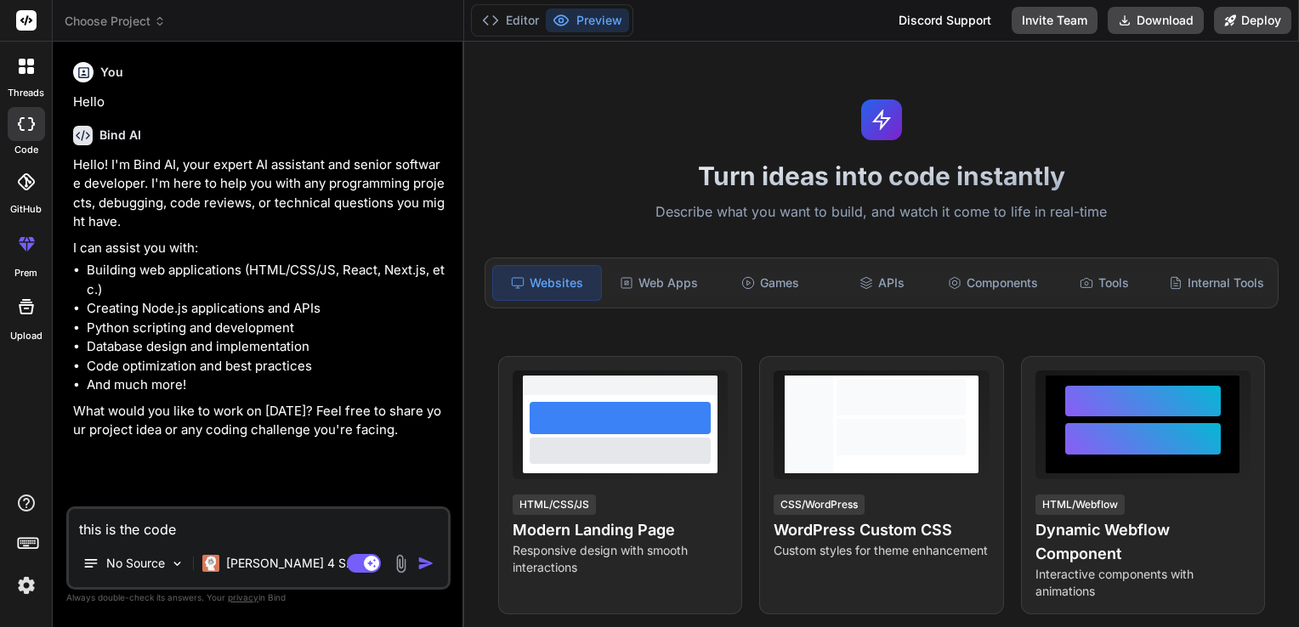
type textarea "this is the code f"
type textarea "x"
type textarea "this is the code fr"
type textarea "x"
type textarea "this is the code fr"
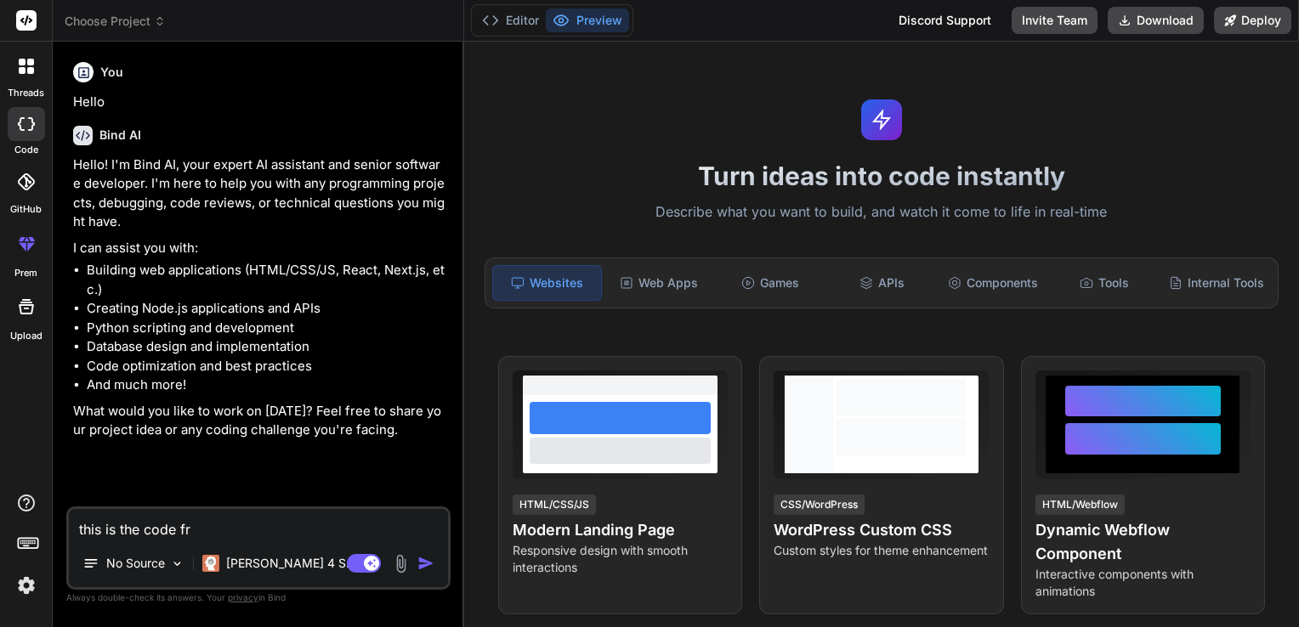
type textarea "x"
type textarea "this is the code fr"
type textarea "x"
type textarea "this is the code f"
type textarea "x"
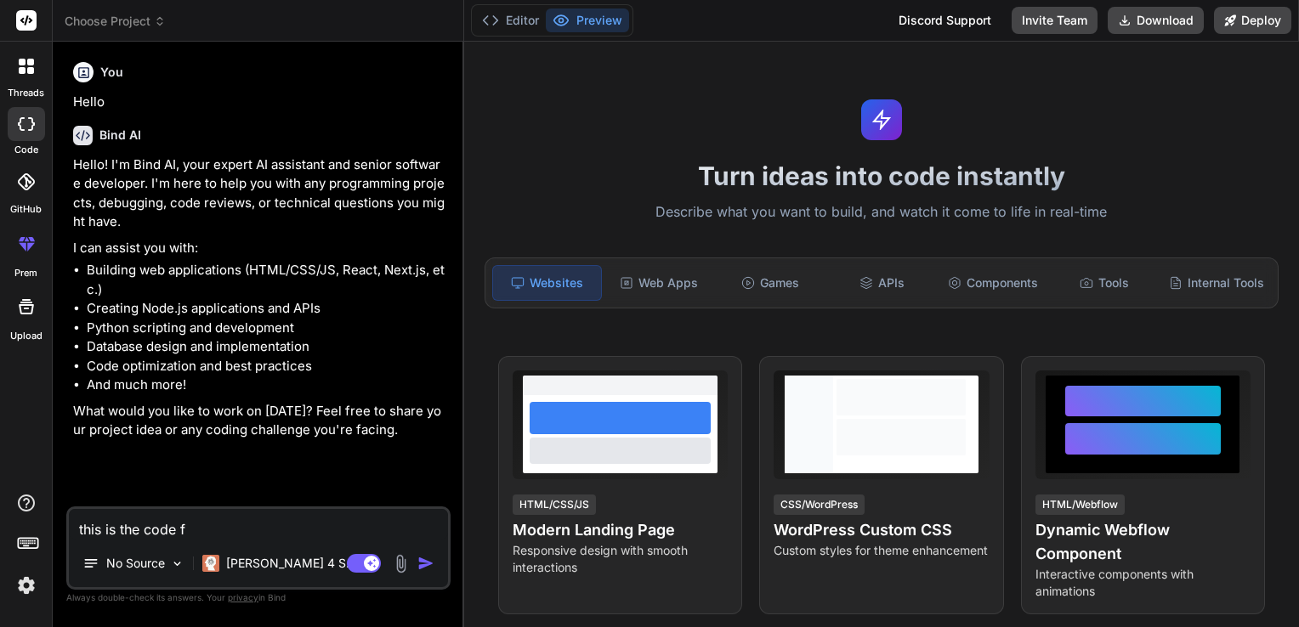
type textarea "this is the code"
type textarea "x"
type textarea "this is the code"
type textarea "x"
type textarea "this is the cod"
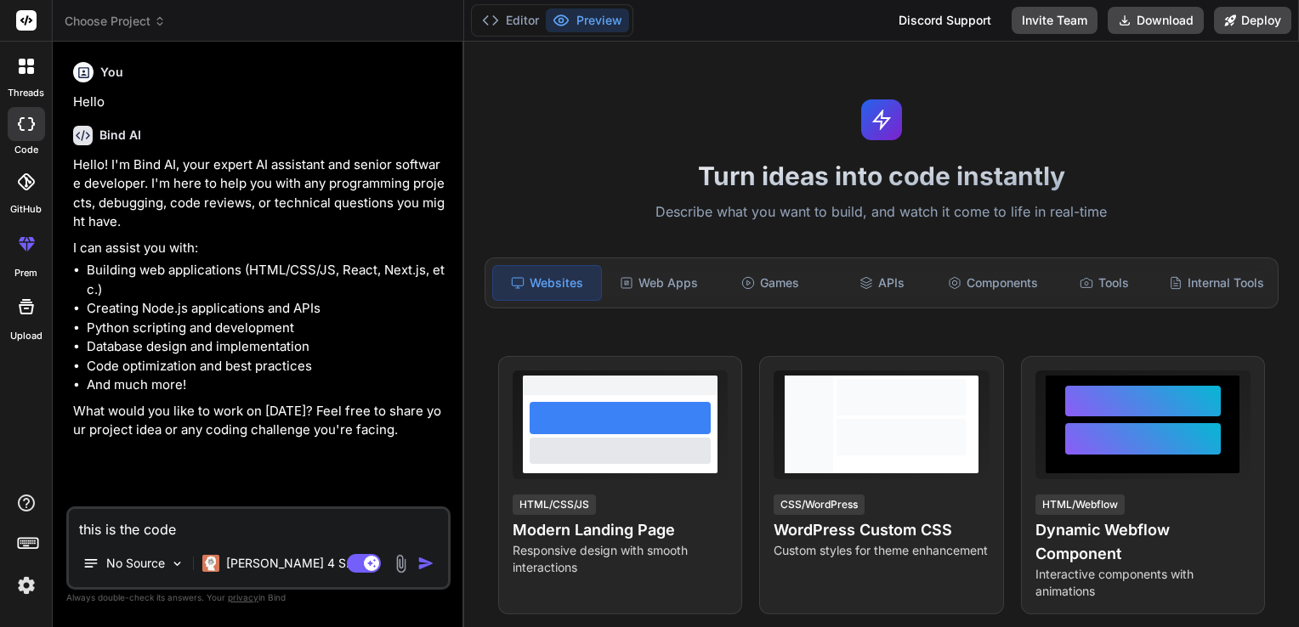
type textarea "x"
type textarea "this is the co"
type textarea "x"
type textarea "this is the c"
type textarea "x"
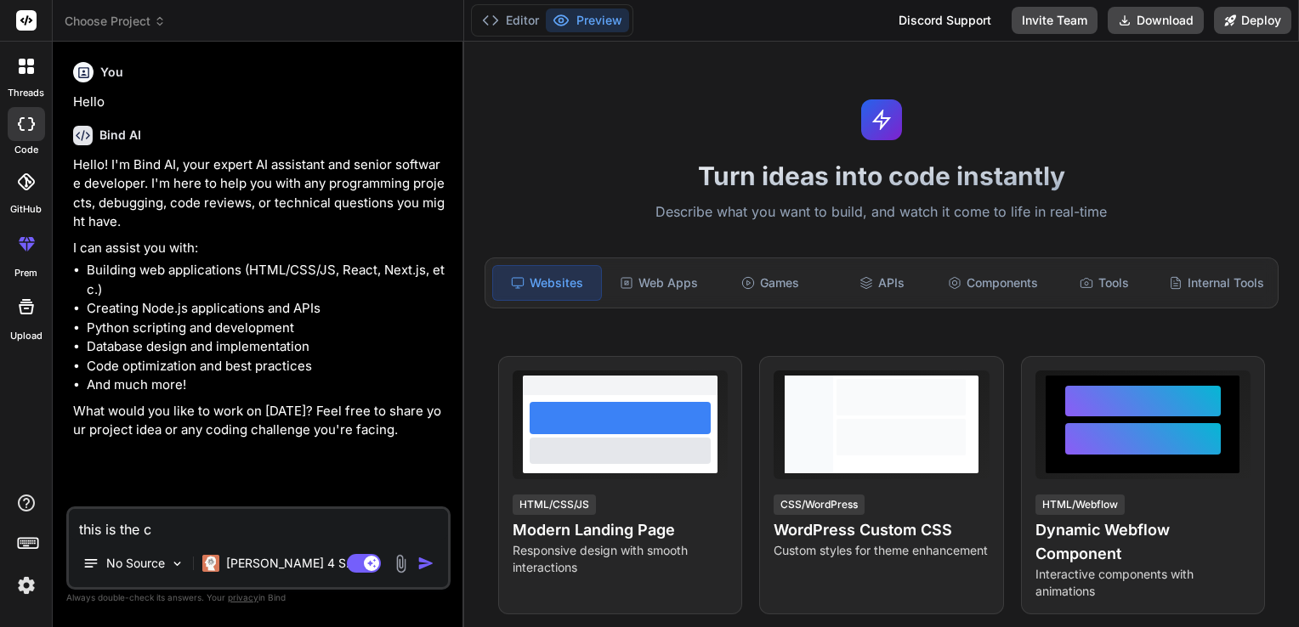
type textarea "this is the"
type textarea "x"
type textarea "this is the"
click at [282, 535] on textarea "this is the" at bounding box center [258, 524] width 379 height 31
type textarea "this is the C"
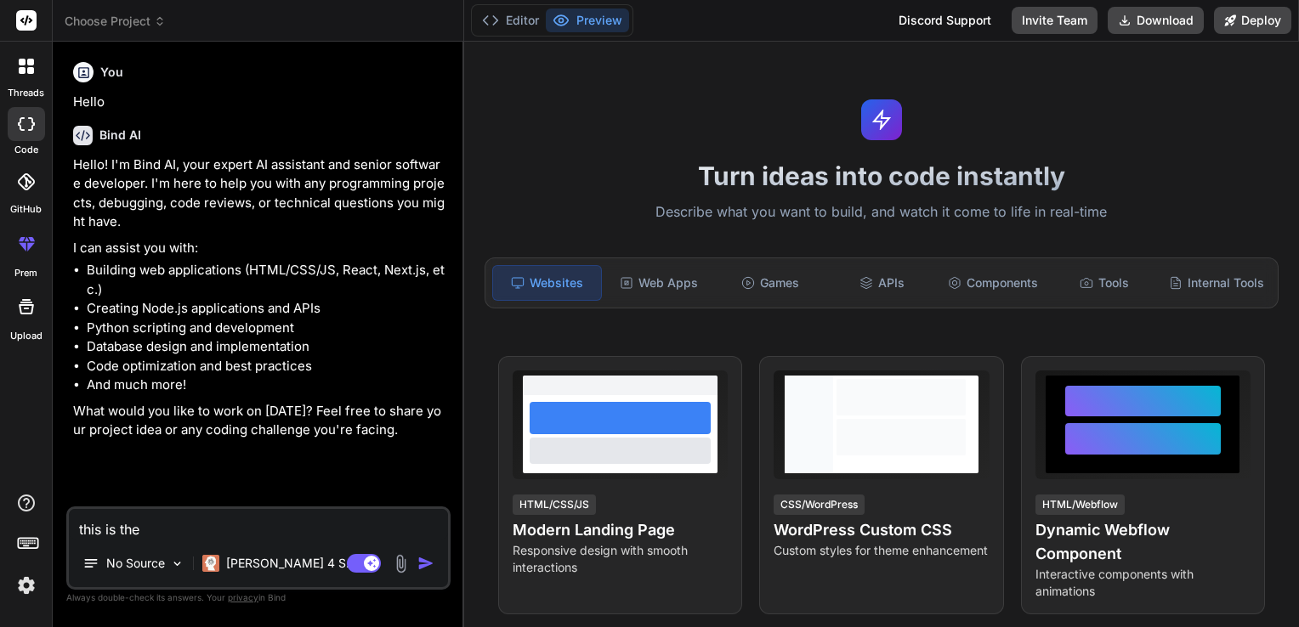
type textarea "x"
type textarea "this is the CS"
type textarea "x"
type textarea "this is the CSS"
type textarea "x"
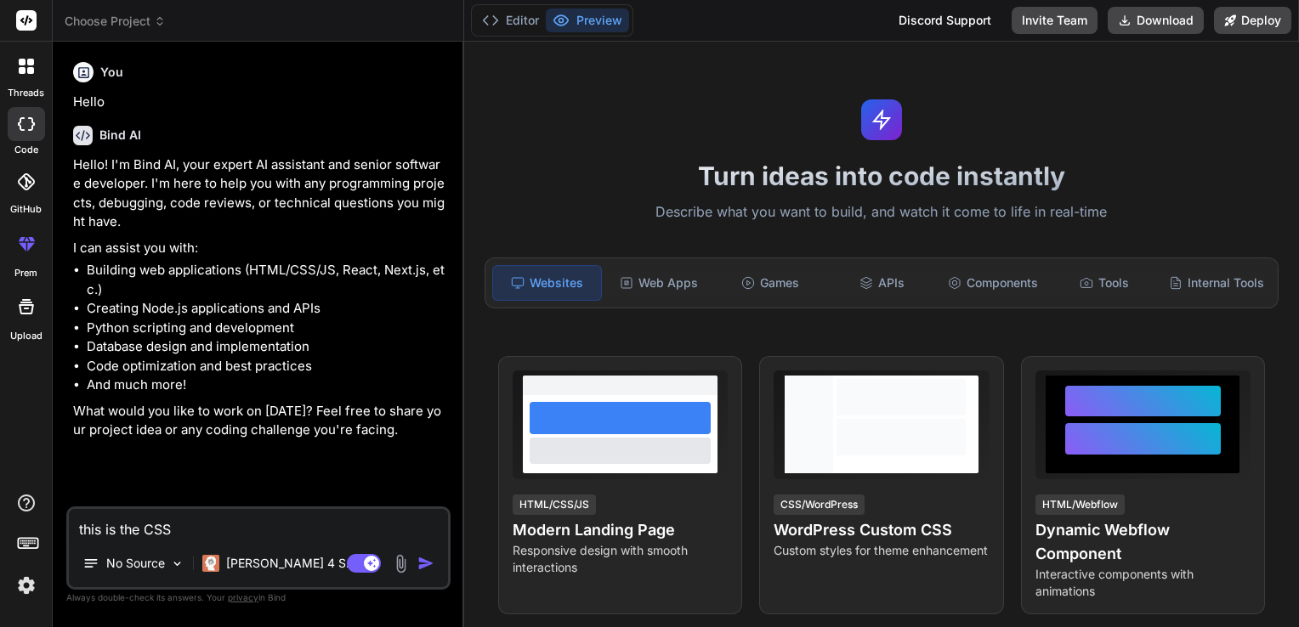
type textarea "this is the CSS"
type textarea "x"
type textarea "this is the CSS c"
type textarea "x"
type textarea "this is the CSS co"
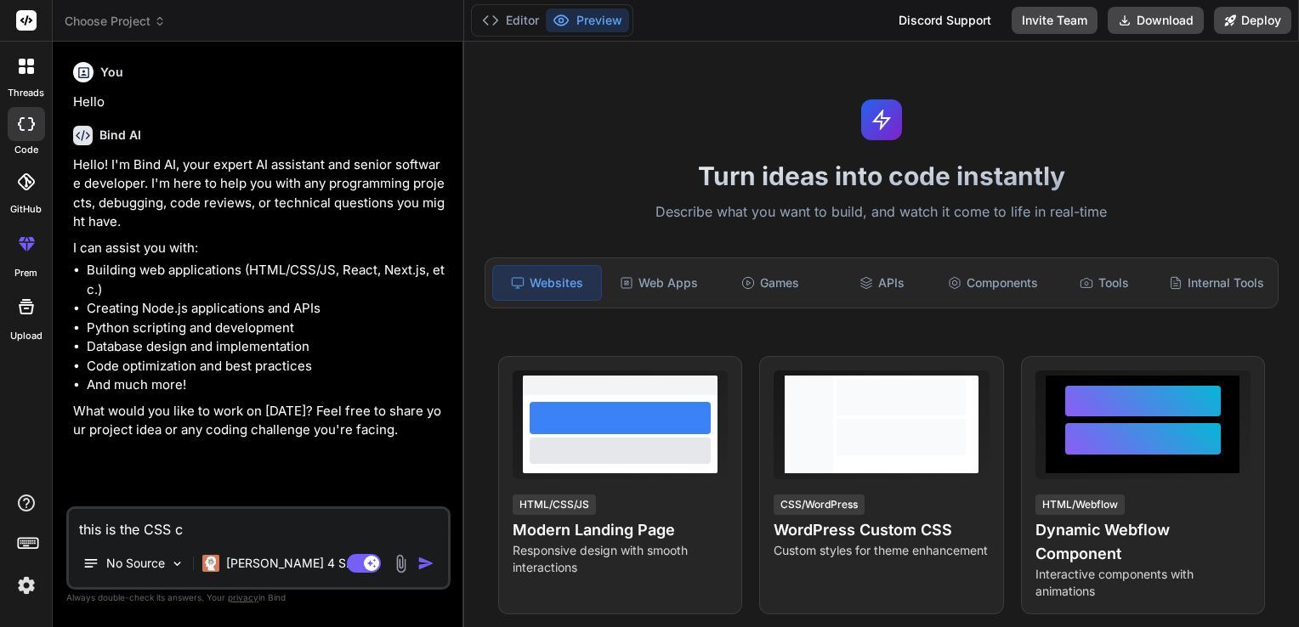
type textarea "x"
type textarea "this is the CSS cod"
type textarea "x"
type textarea "this is the CSS code"
type textarea "x"
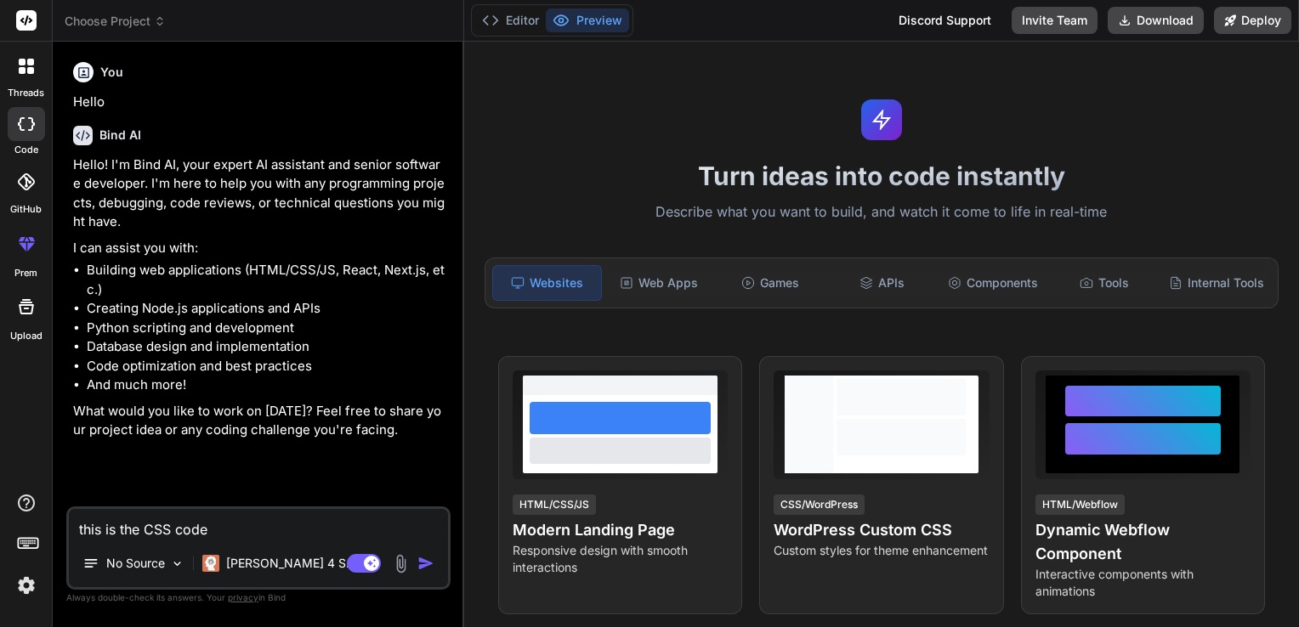
type textarea "this is the CSS code"
type textarea "x"
type textarea "this is the CSS code f"
type textarea "x"
type textarea "this is the CSS code fo"
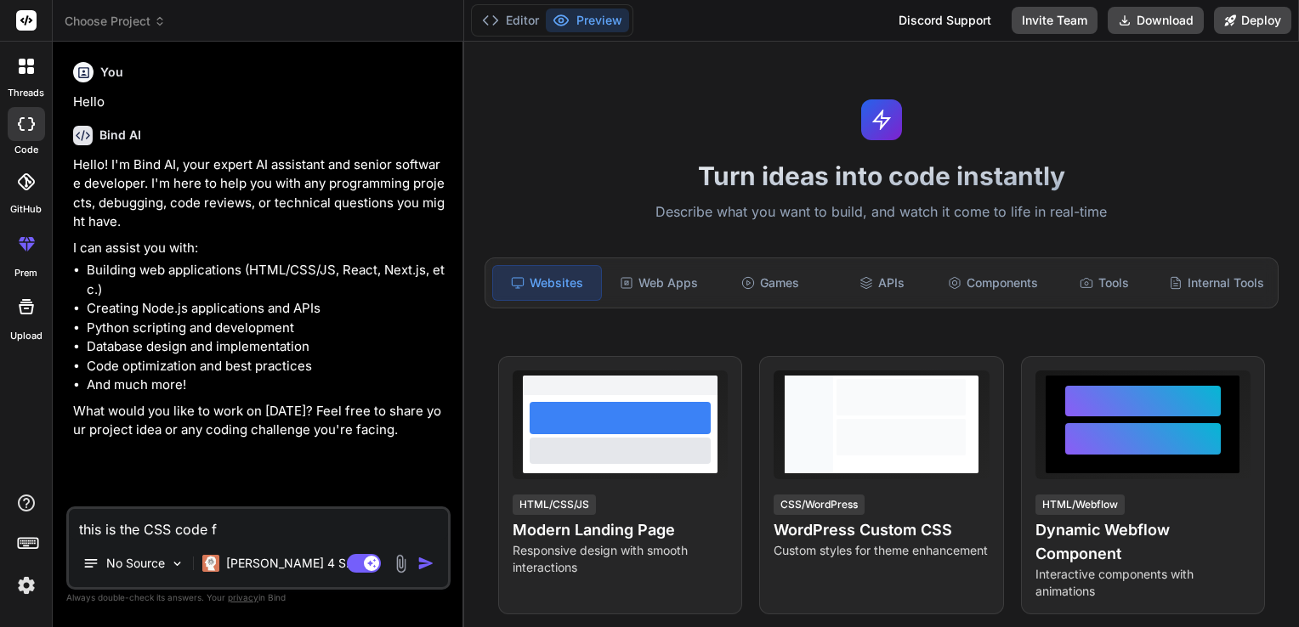
type textarea "x"
type textarea "this is the CSS code for"
type textarea "x"
type textarea "this is the CSS code for"
type textarea "x"
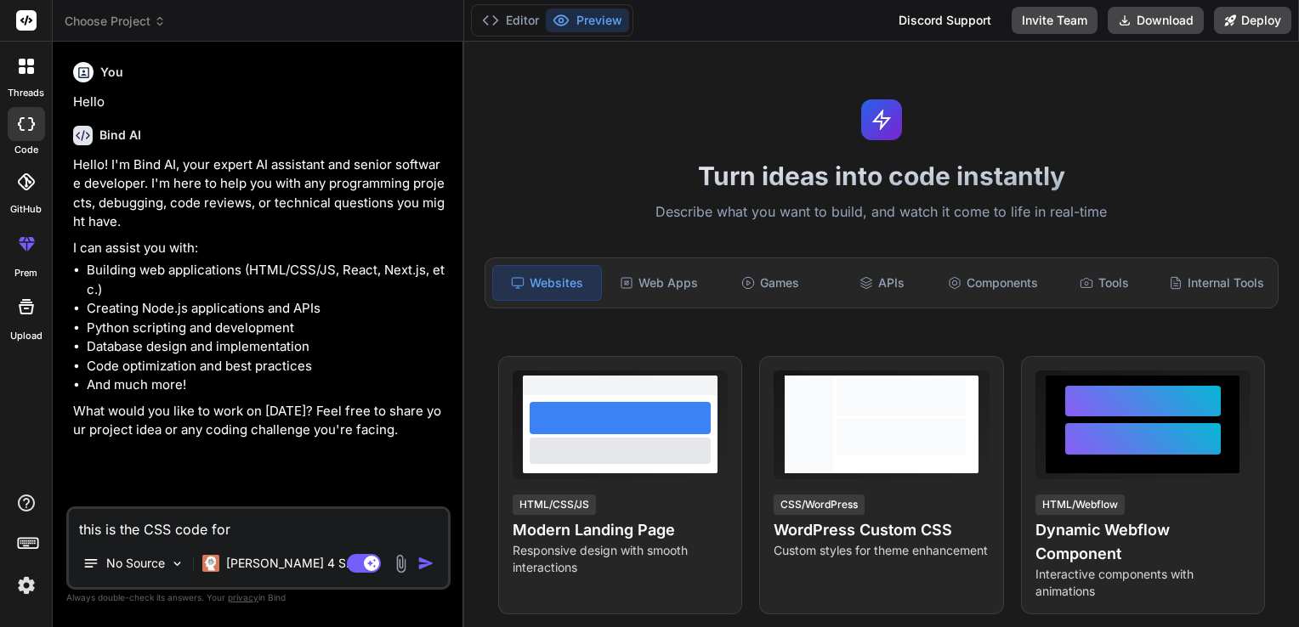
type textarea "this is the CSS code for m"
type textarea "x"
type textarea "this is the CSS code for my"
type textarea "x"
type textarea "this is the CSS code for my"
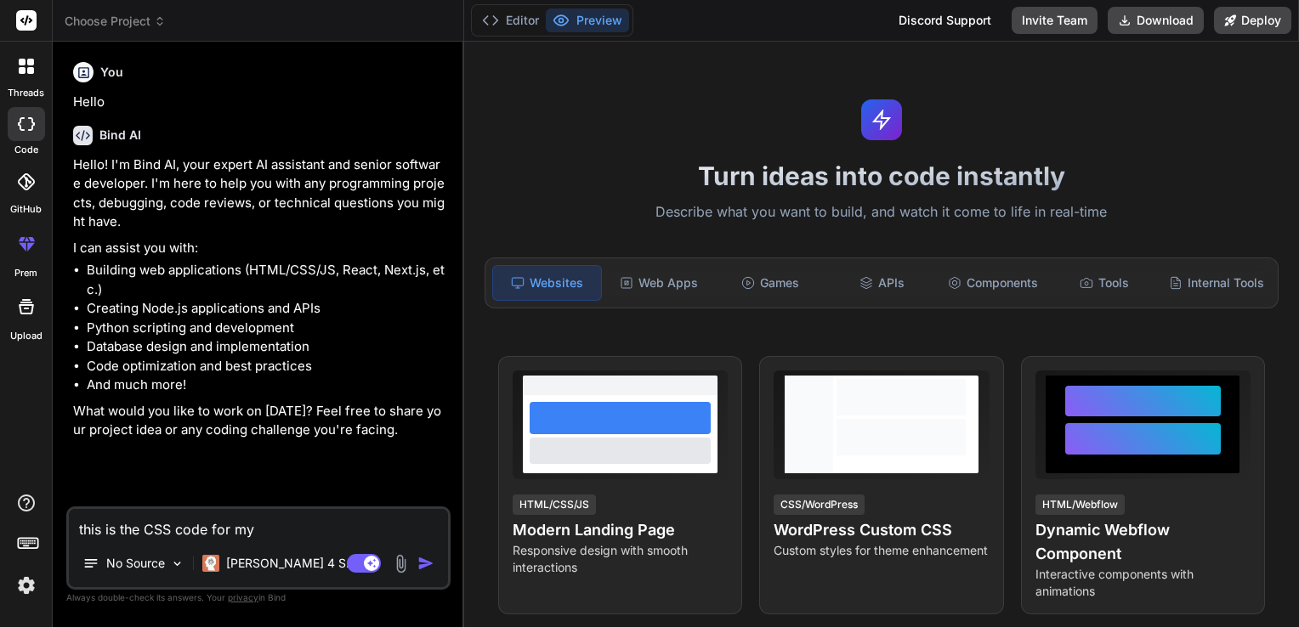
type textarea "x"
type textarea "this is the CSS code for my w"
type textarea "x"
type textarea "this is the CSS code for my we"
type textarea "x"
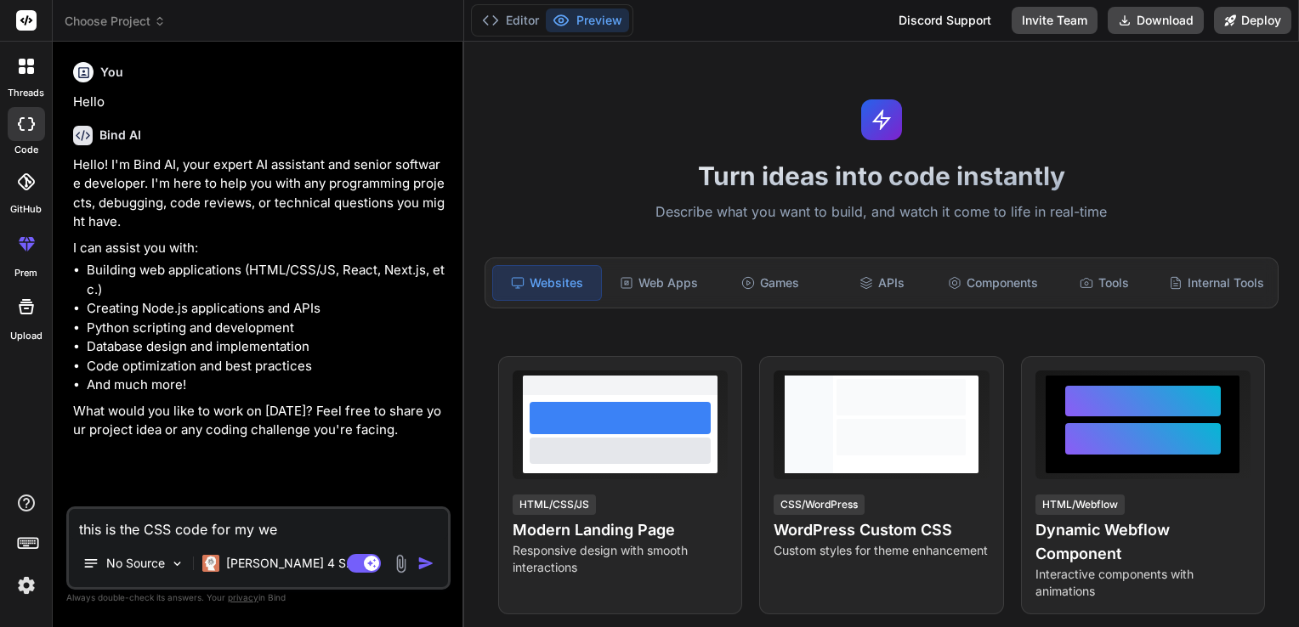
type textarea "this is the CSS code for my web"
type textarea "x"
type textarea "this is the CSS code for my webit"
type textarea "x"
type textarea "this is the CSS code for my webite"
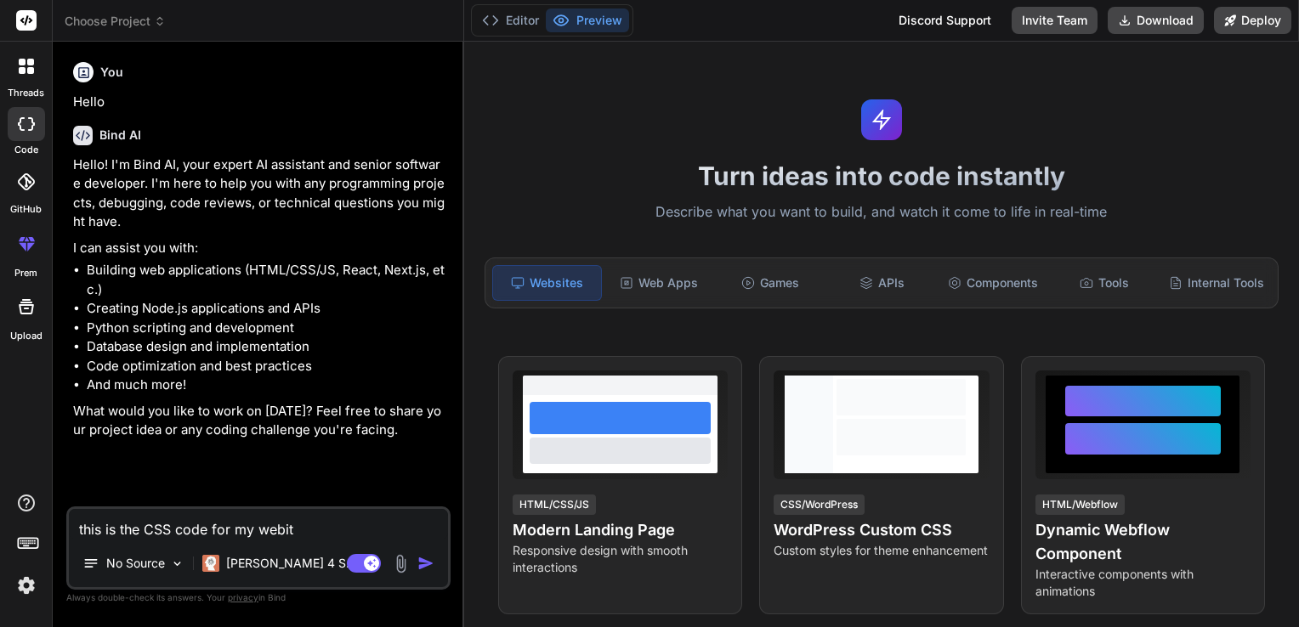
type textarea "x"
type textarea "this is the CSS code for my webite,"
type textarea "x"
type textarea "this is the CSS code for my webite,"
type textarea "x"
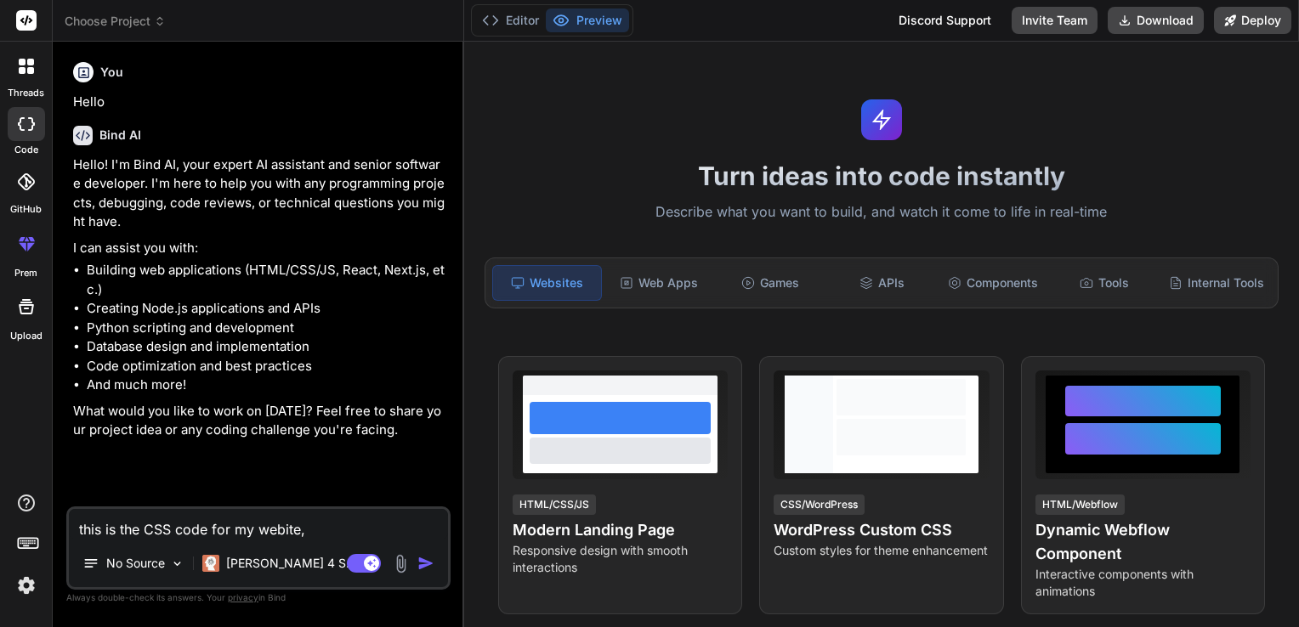
type textarea "this is the CSS code for my webite, f"
type textarea "x"
type textarea "this is the CSS code for my webite, fi"
type textarea "x"
type textarea "this is the CSS code for my webite, fix"
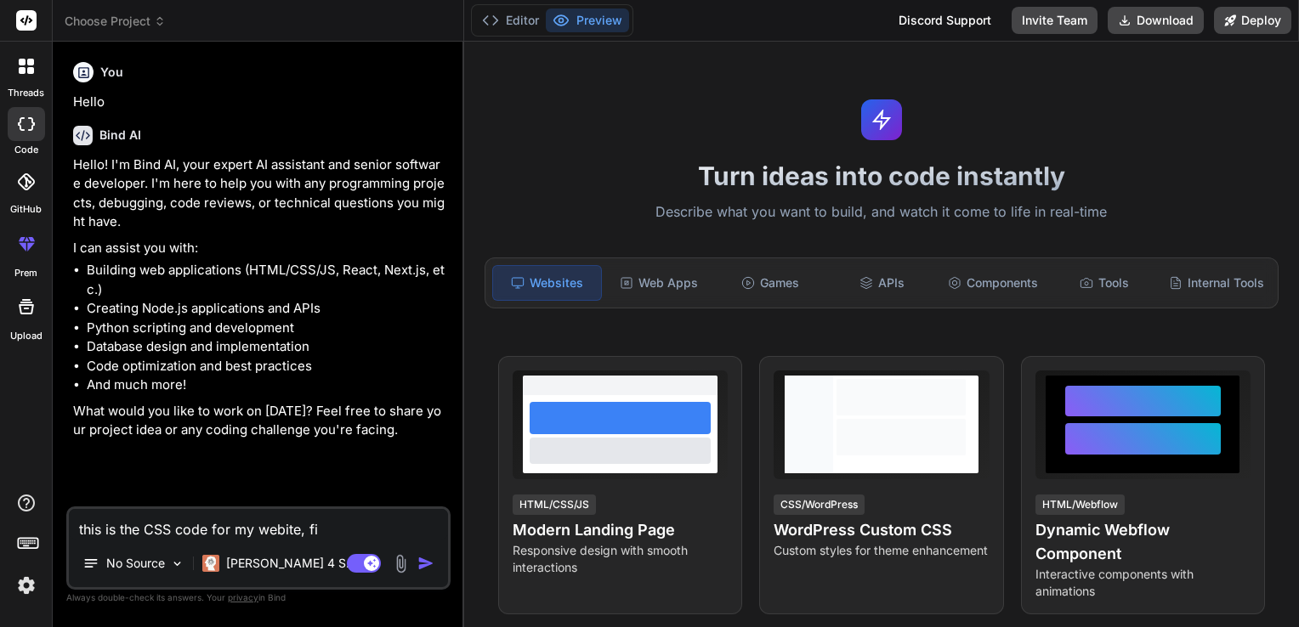
type textarea "x"
type textarea "this is the CSS code for my webite, fix"
type textarea "x"
type textarea "this is the CSS code for my webite, fix t"
type textarea "x"
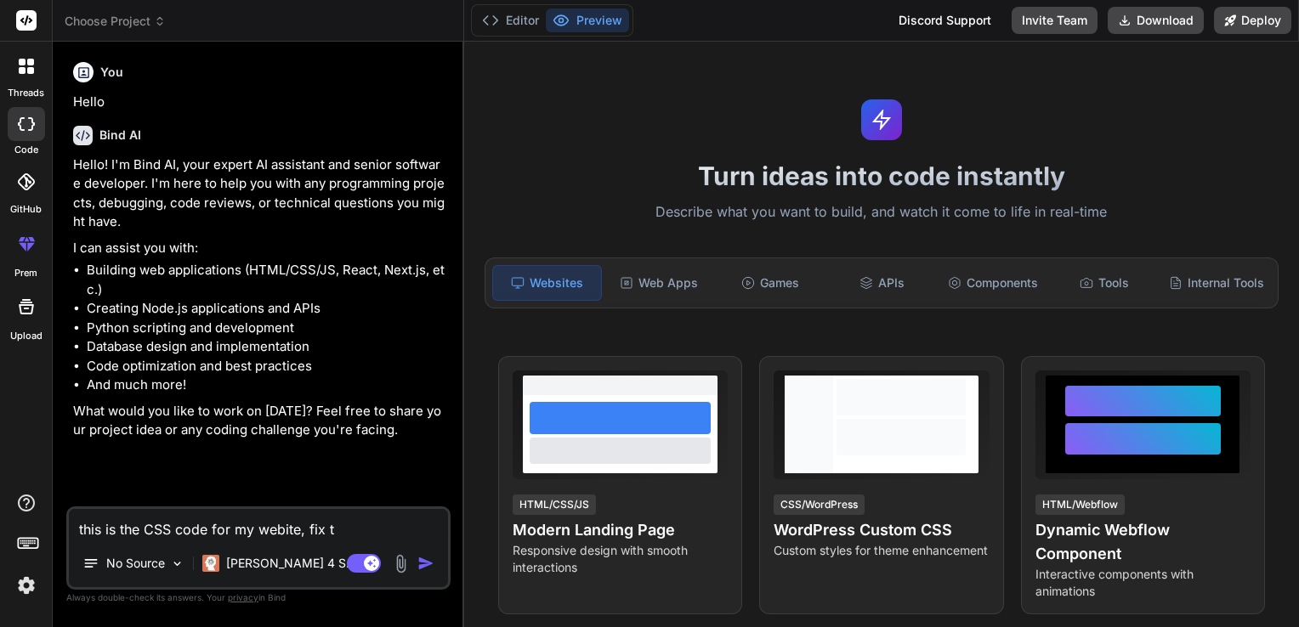
type textarea "this is the CSS code for my webite, fix th"
type textarea "x"
type textarea "this is the CSS code for my webite, fix the"
type textarea "x"
type textarea "this is the CSS code for my webite, fix the"
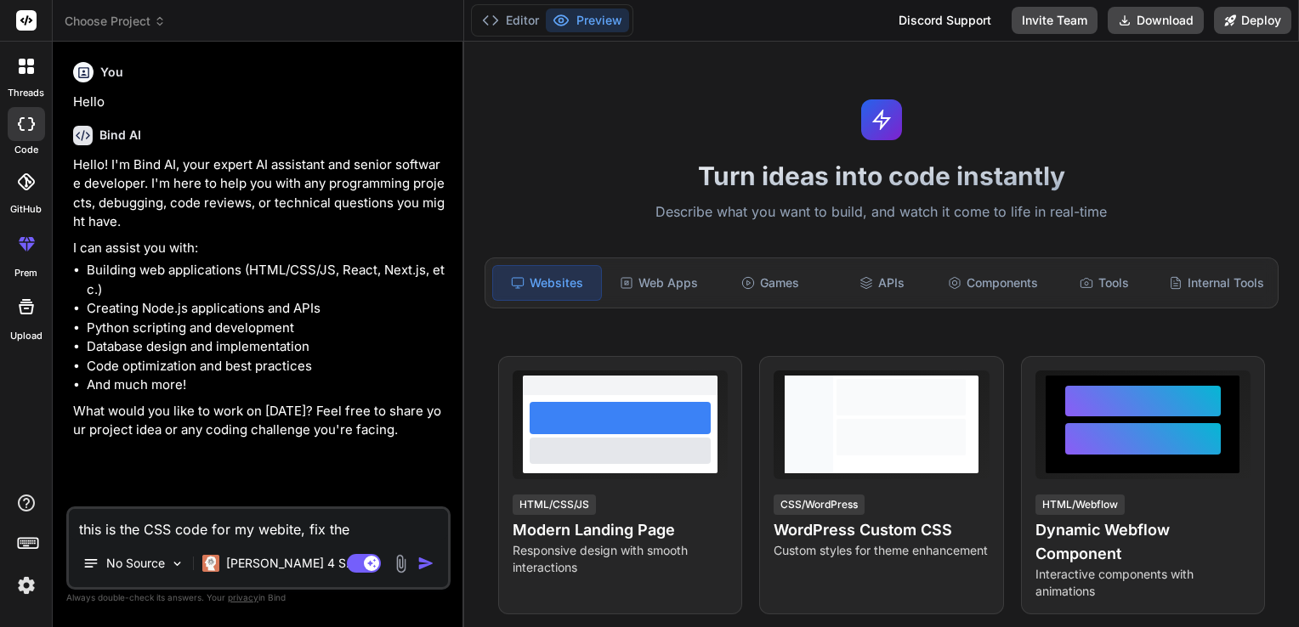
type textarea "x"
type textarea "this is the CSS code for my webite, fix the l"
type textarea "x"
type textarea "this is the CSS code for my webite, fix the le"
type textarea "x"
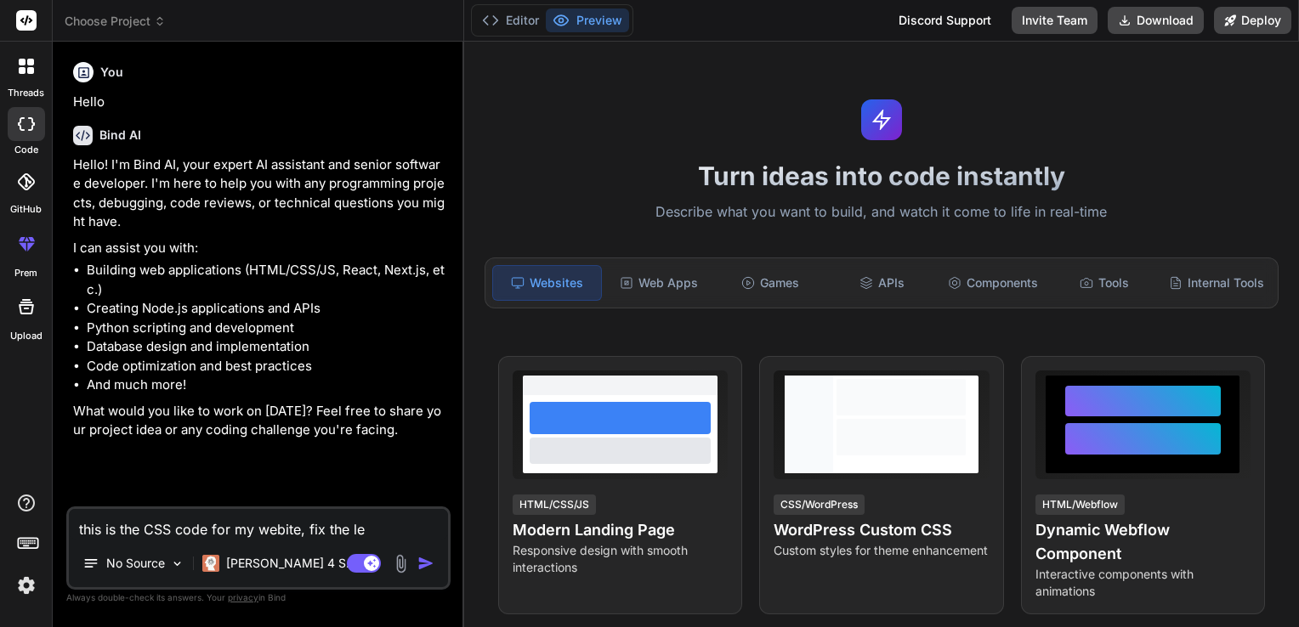
type textarea "this is the CSS code for my webite, fix the lef"
type textarea "x"
type textarea "this is the CSS code for my webite, fix the left"
type textarea "x"
type textarea "this is the CSS code for my webite, fix the left"
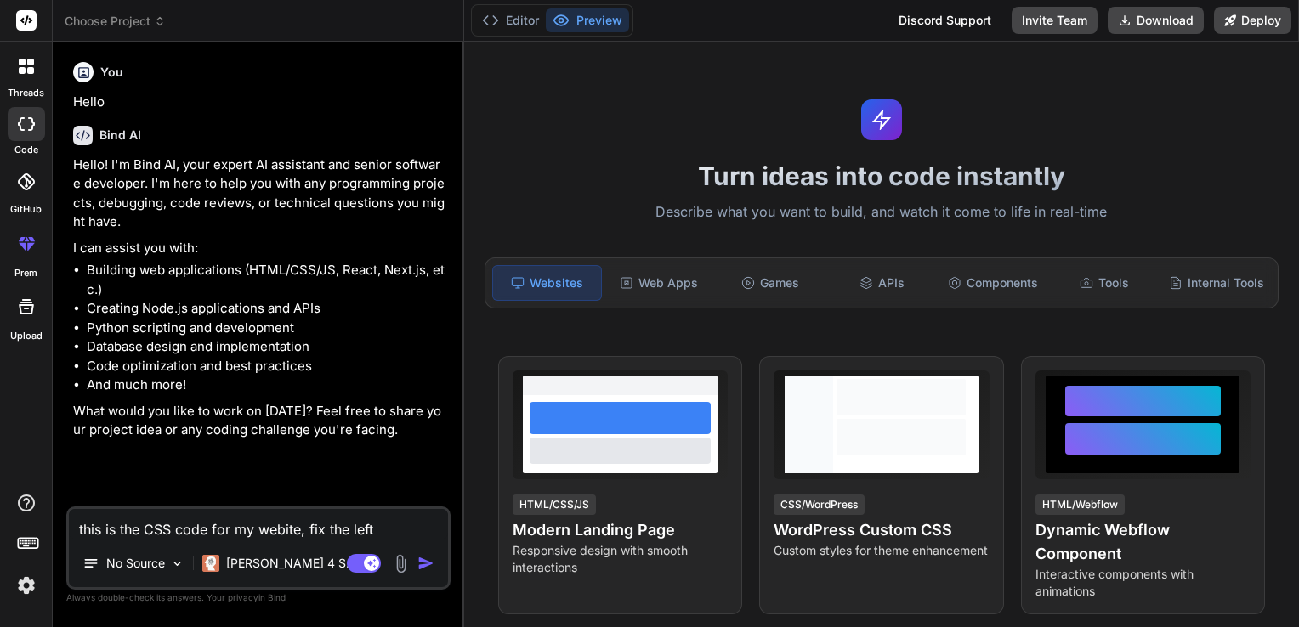
type textarea "x"
type textarea "this is the CSS code for my webite, fix the left p"
type textarea "x"
type textarea "this is the CSS code for my webite, fix the left pa"
type textarea "x"
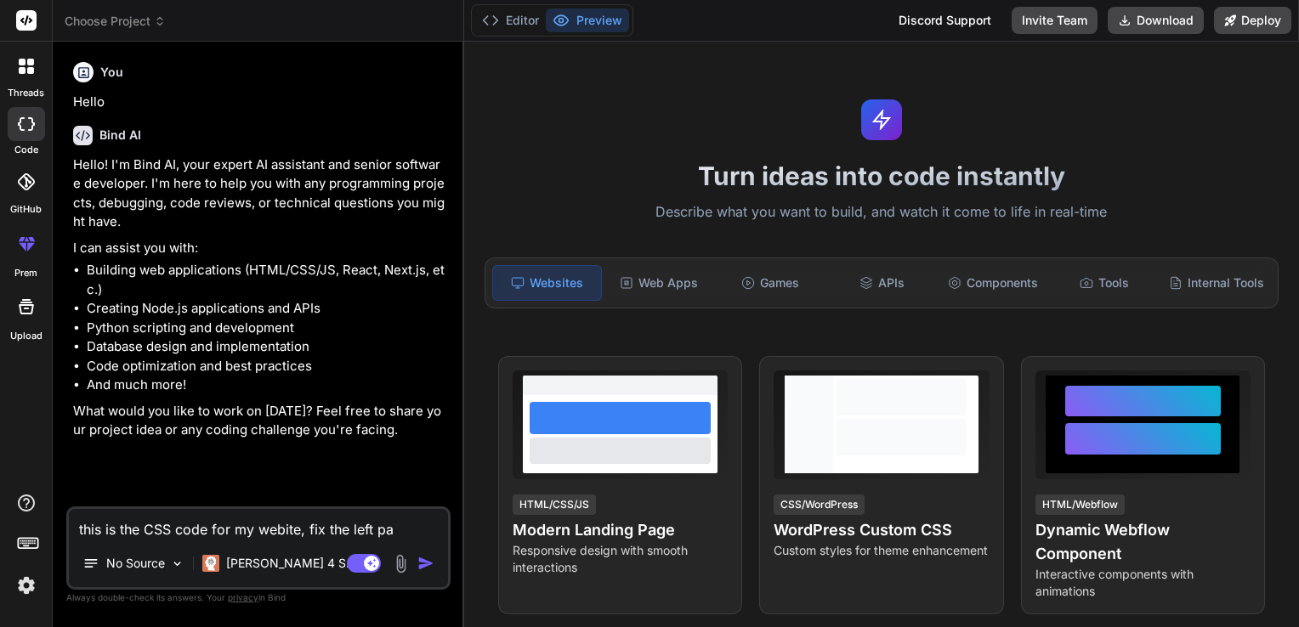
type textarea "this is the CSS code for my webite, fix the left pan"
type textarea "x"
type textarea "this is the CSS code for my webite, fix the left pane"
type textarea "x"
type textarea "this is the CSS code for my webite, fix the left panel"
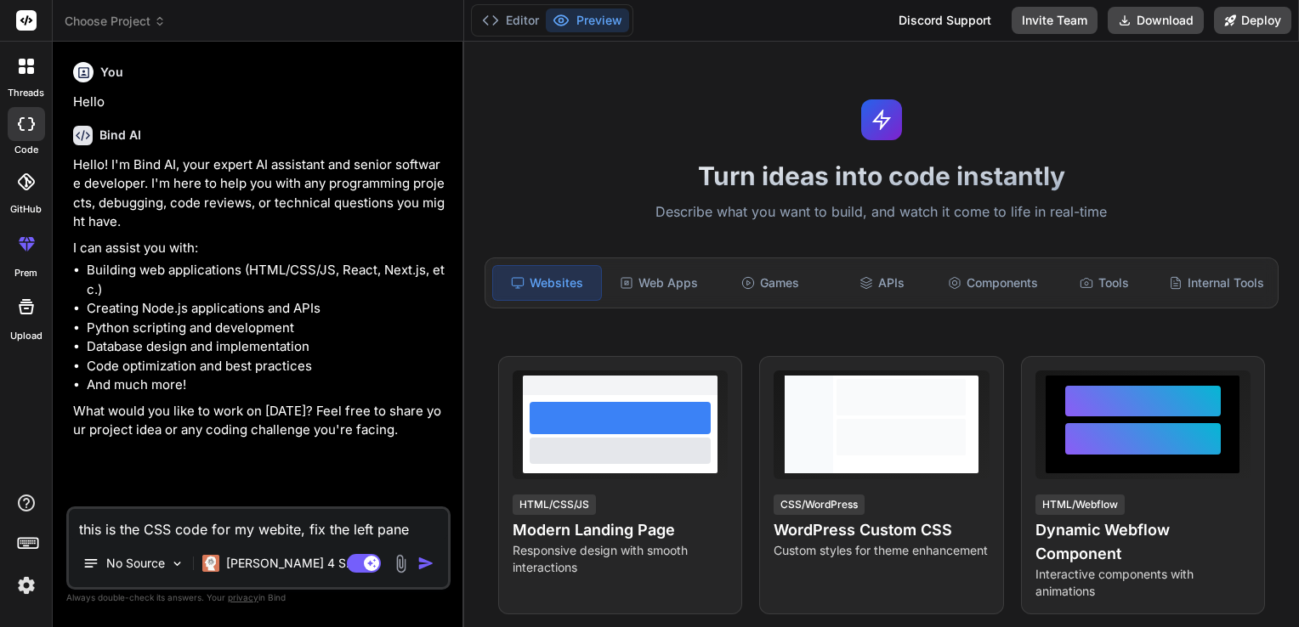
type textarea "x"
type textarea "this is the CSS code for my webite, fix the left panelt"
type textarea "x"
type textarea "this is the CSS code for my webite, fix the left panel"
type textarea "x"
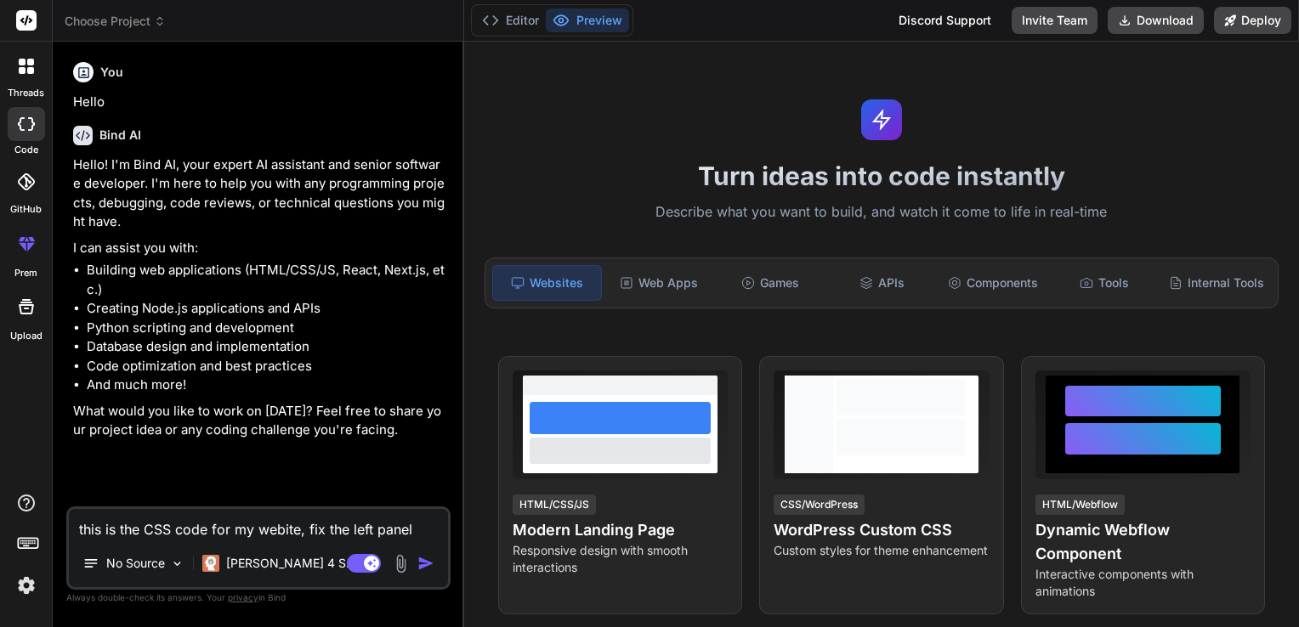
type textarea "this is the CSS code for my webite, fix the left panel"
type textarea "x"
type textarea "this is the CSS code for my webite, fix the left panel t"
type textarea "x"
type textarea "this is the CSS code for my webite, fix the left panel to"
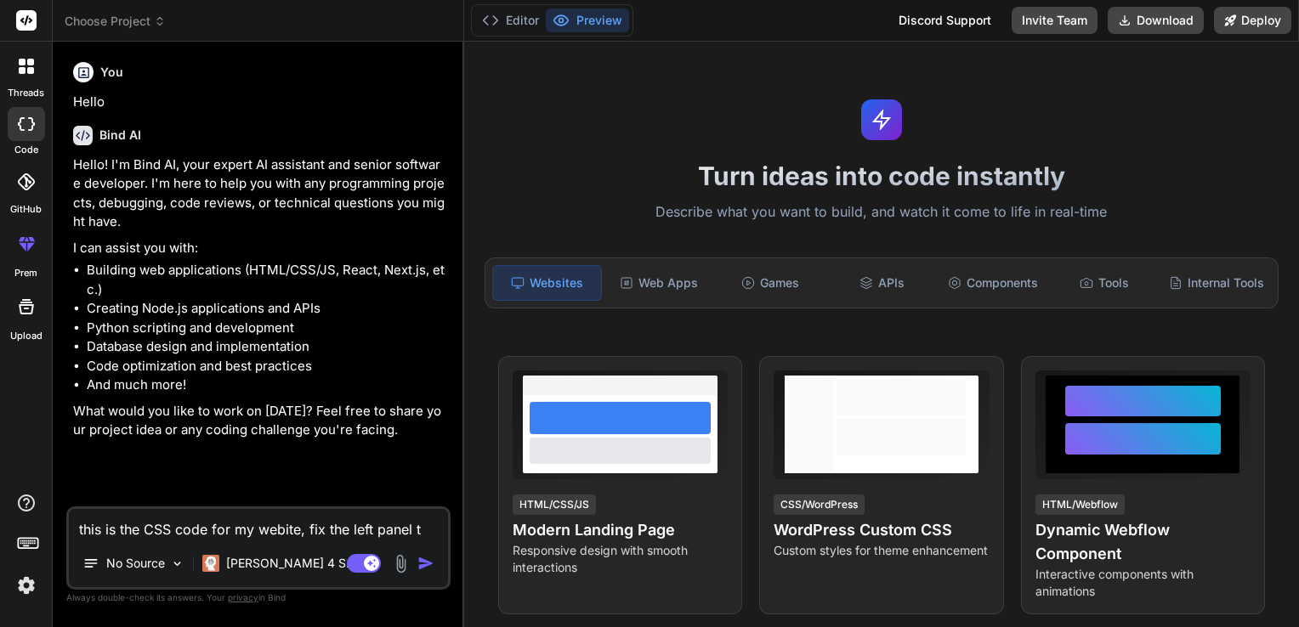
type textarea "x"
type textarea "this is the CSS code for my webite, fix the left panel to"
type textarea "x"
type textarea "this is the CSS code for my webite, fix the left panel to m"
type textarea "x"
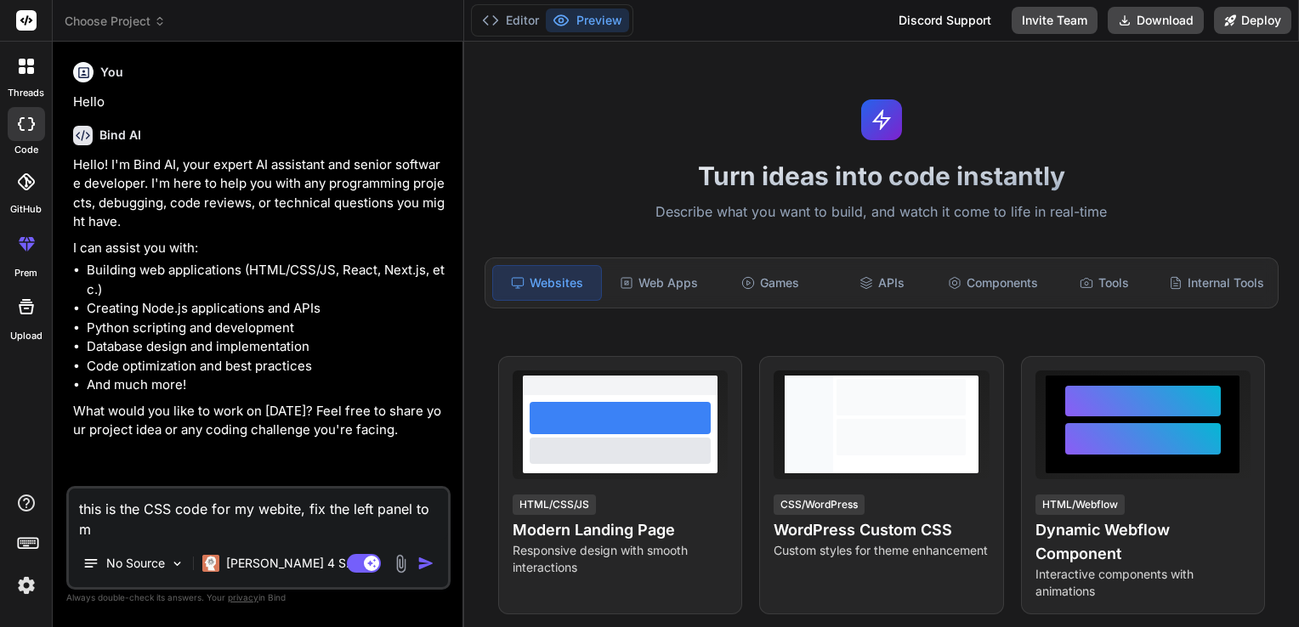
type textarea "this is the CSS code for my webite, fix the left panel to ma"
type textarea "x"
type textarea "this is the CSS code for my webite, fix the left panel to mak"
type textarea "x"
type textarea "this is the CSS code for my webite, fix the left panel to make"
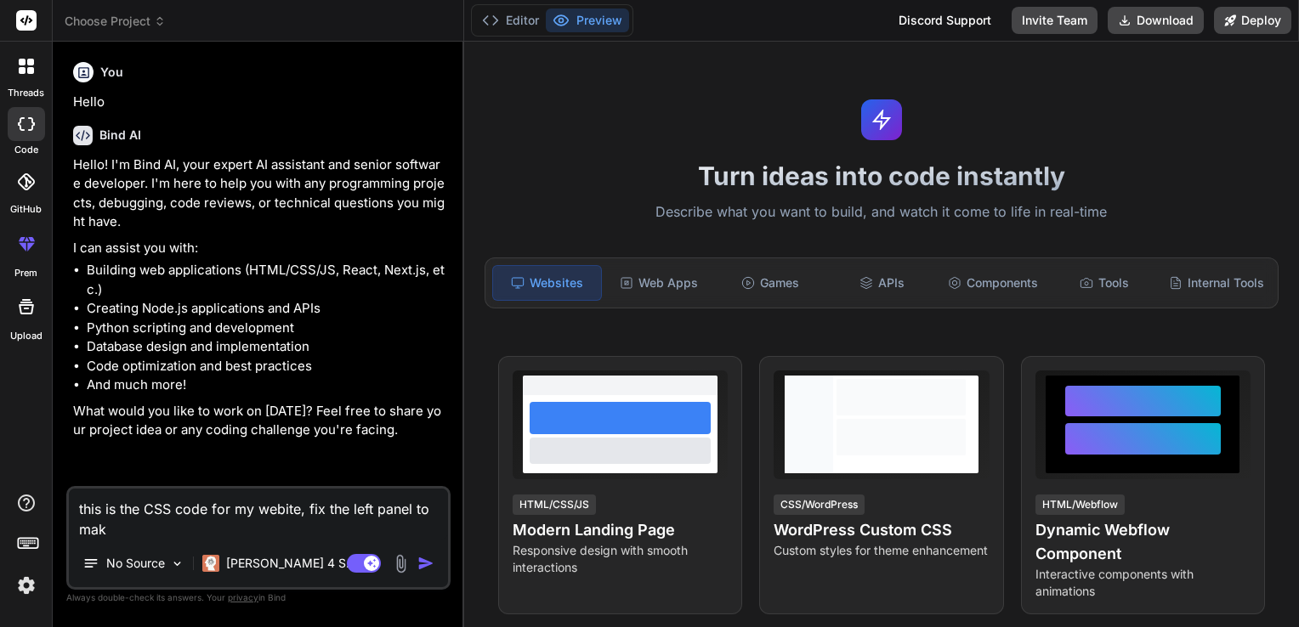
type textarea "x"
type textarea "this is the CSS code for my webite, fix the left panel to make"
type textarea "x"
type textarea "this is the CSS code for my webite, fix the left panel to make i"
type textarea "x"
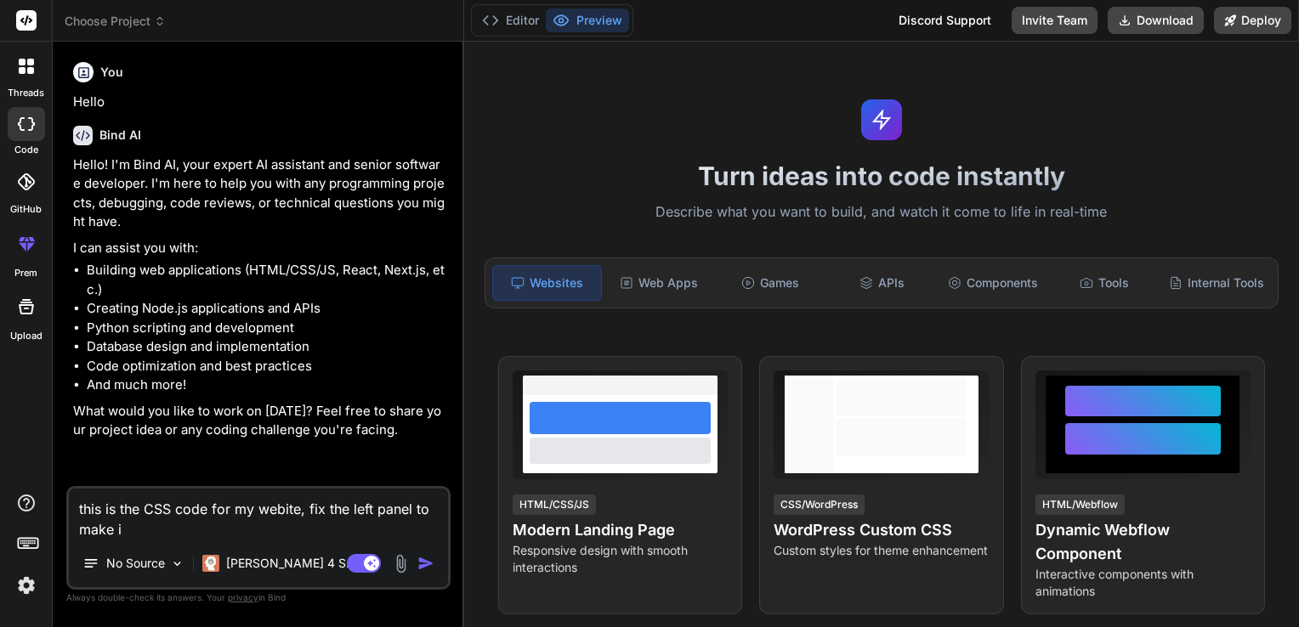
type textarea "this is the CSS code for my webite, fix the left panel to make it"
type textarea "x"
type textarea "this is the CSS code for my webite, fix the left panel to make it"
type textarea "x"
type textarea "this is the CSS code for my website, fix the left panel to make it"
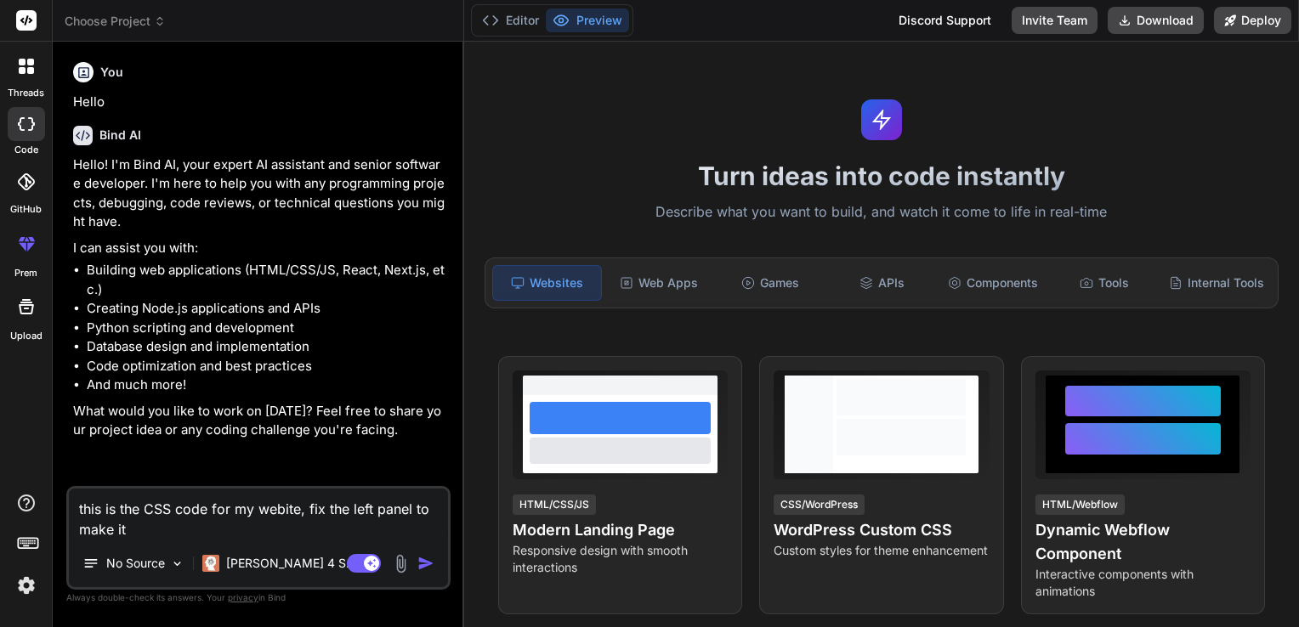
type textarea "x"
click at [260, 525] on textarea "this is the CSS code for my website, fix the left panel to make it" at bounding box center [258, 514] width 379 height 51
type textarea "this is the CSS code for my website, fix the left panel to make it f"
type textarea "x"
type textarea "this is the CSS code for my website, fix the left panel to make it fi"
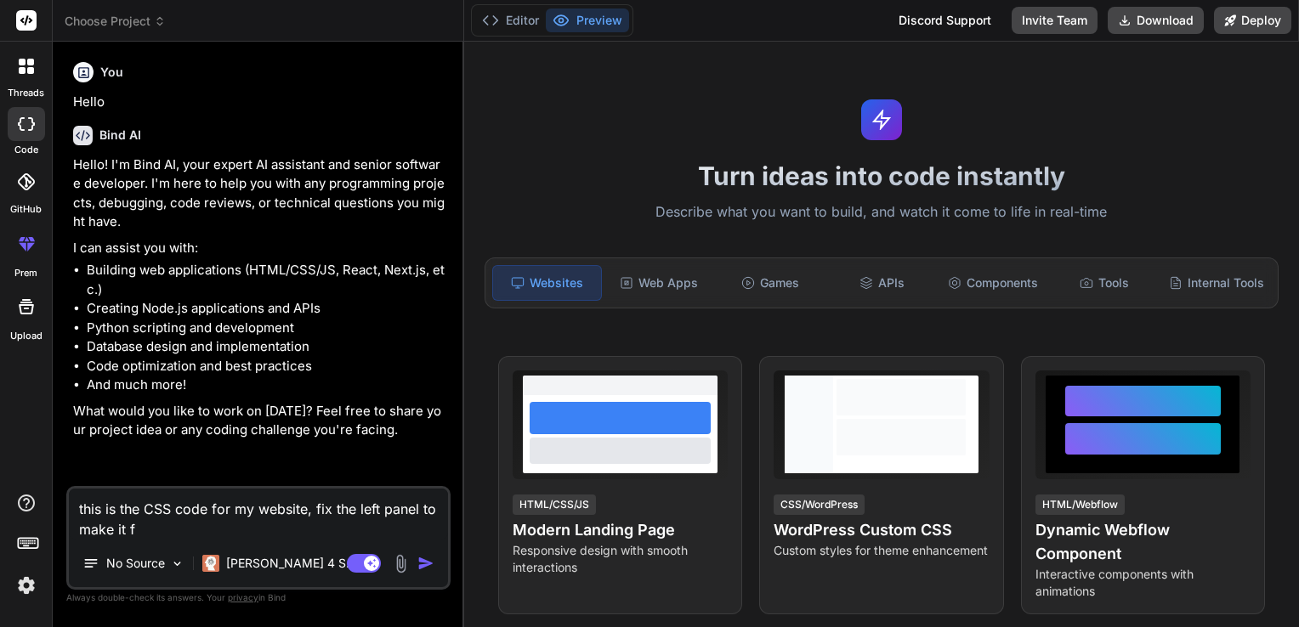
type textarea "x"
type textarea "this is the CSS code for my website, fix the left panel to make it fil"
type textarea "x"
type textarea "this is the CSS code for my website, fix the left panel to make it fill"
type textarea "x"
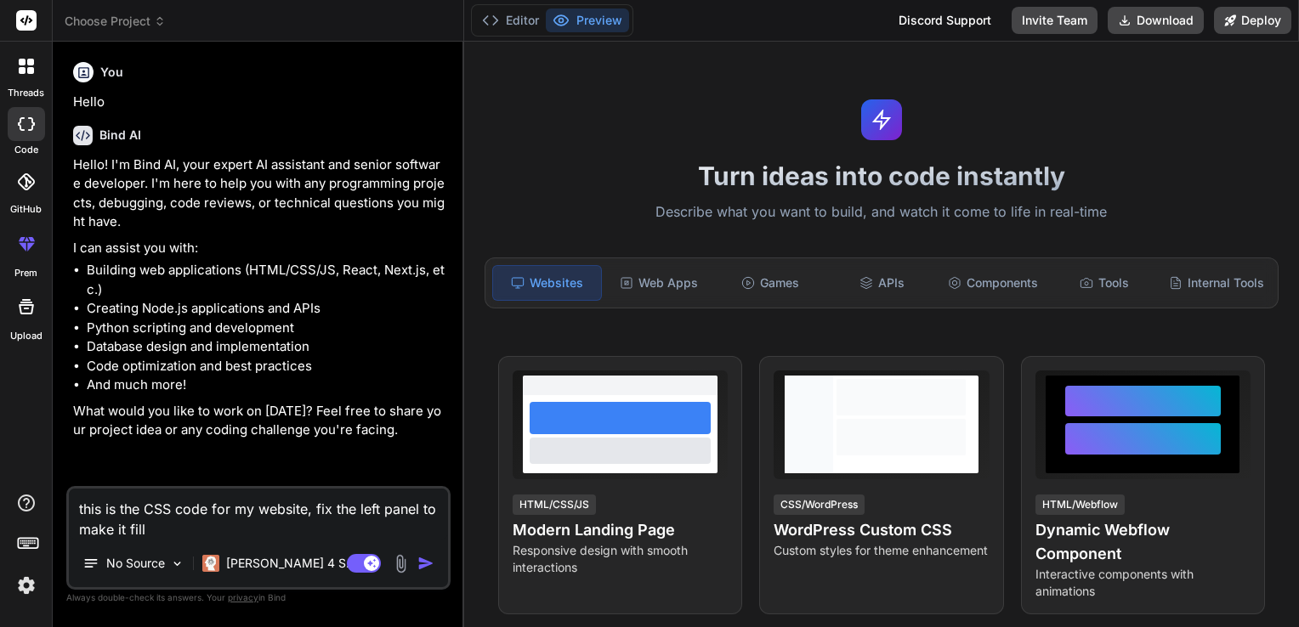
type textarea "this is the CSS code for my website, fix the left panel to make it fille"
type textarea "x"
type textarea "this is the CSS code for my website, fix the left panel to make it fill"
type textarea "x"
type textarea "this is the CSS code for my website, fix the left panel to make it fill"
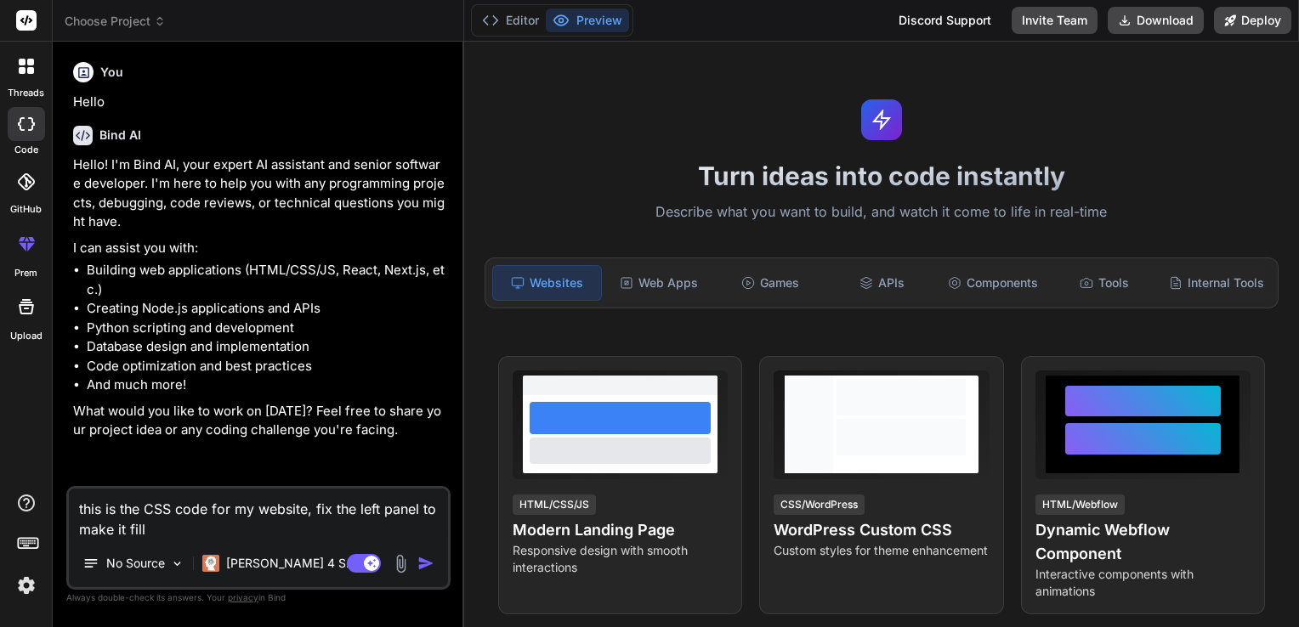
type textarea "x"
type textarea "this is the CSS code for my website, fix the left panel to make it fill t"
type textarea "x"
type textarea "this is the CSS code for my website, fix the left panel to make it fill th"
type textarea "x"
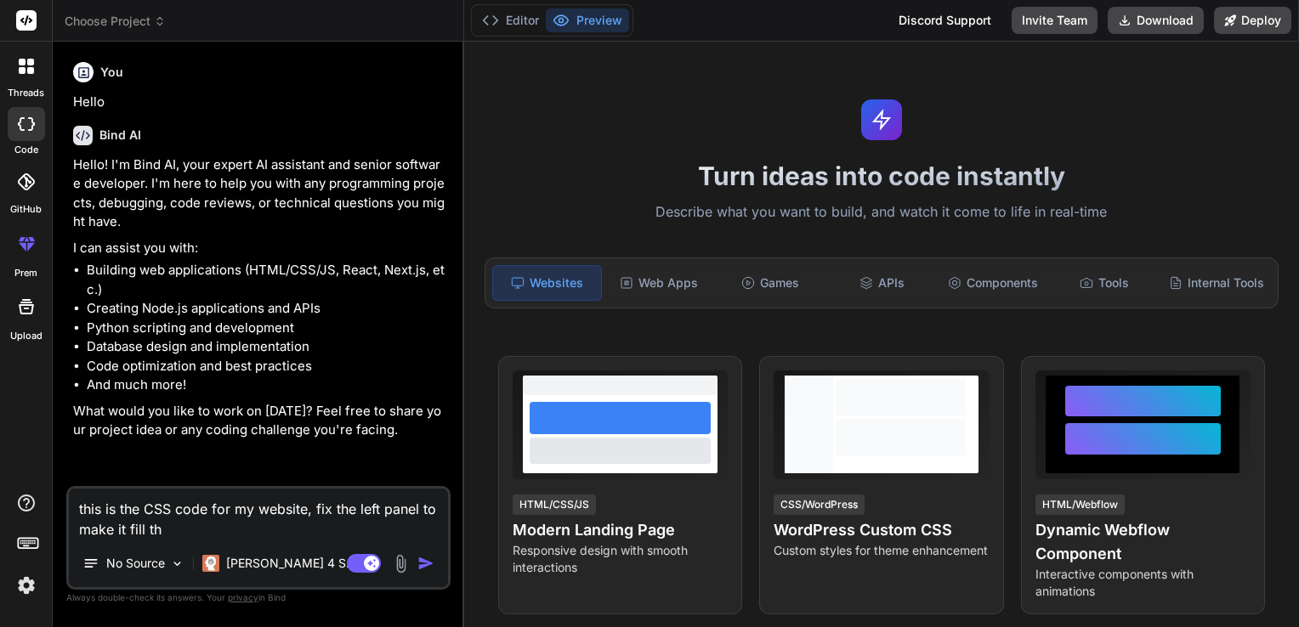
type textarea "this is the CSS code for my website, fix the left panel to make it fill the"
type textarea "x"
type textarea "this is the CSS code for my website, fix the left panel to make it fill the"
type textarea "x"
type textarea "this is the CSS code for my website, fix the left panel to make it fill the w"
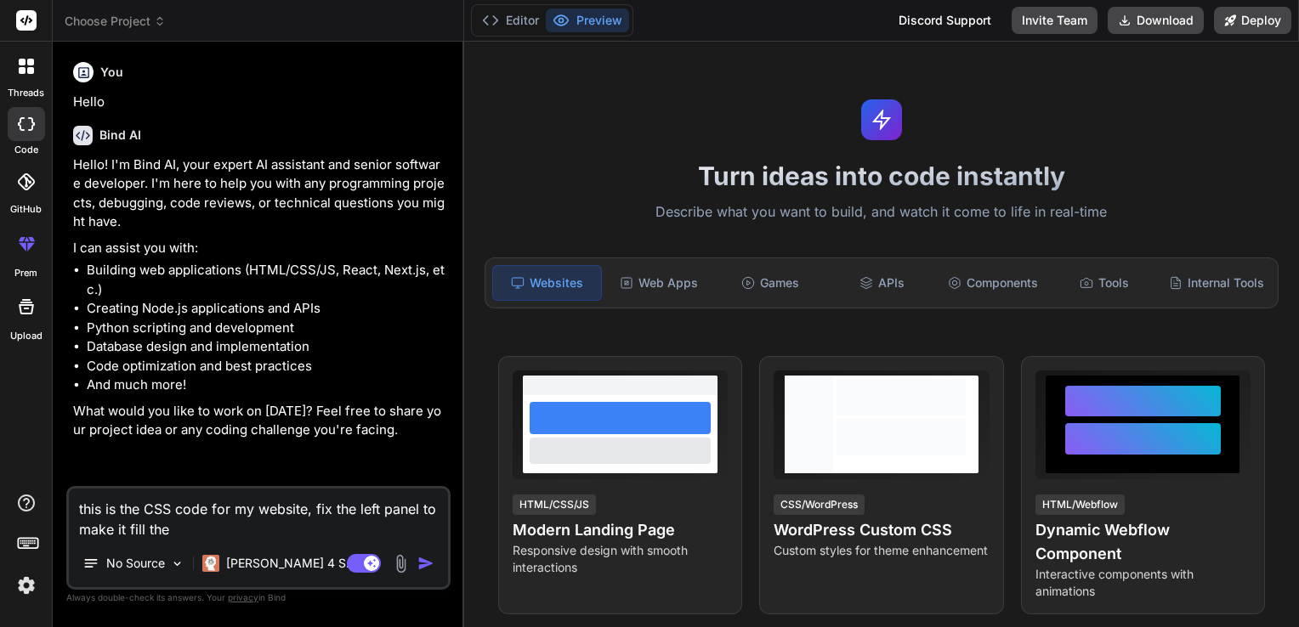
type textarea "x"
type textarea "this is the CSS code for my website, fix the left panel to make it fill the wh"
type textarea "x"
type textarea "this is the CSS code for my website, fix the left panel to make it fill the who"
type textarea "x"
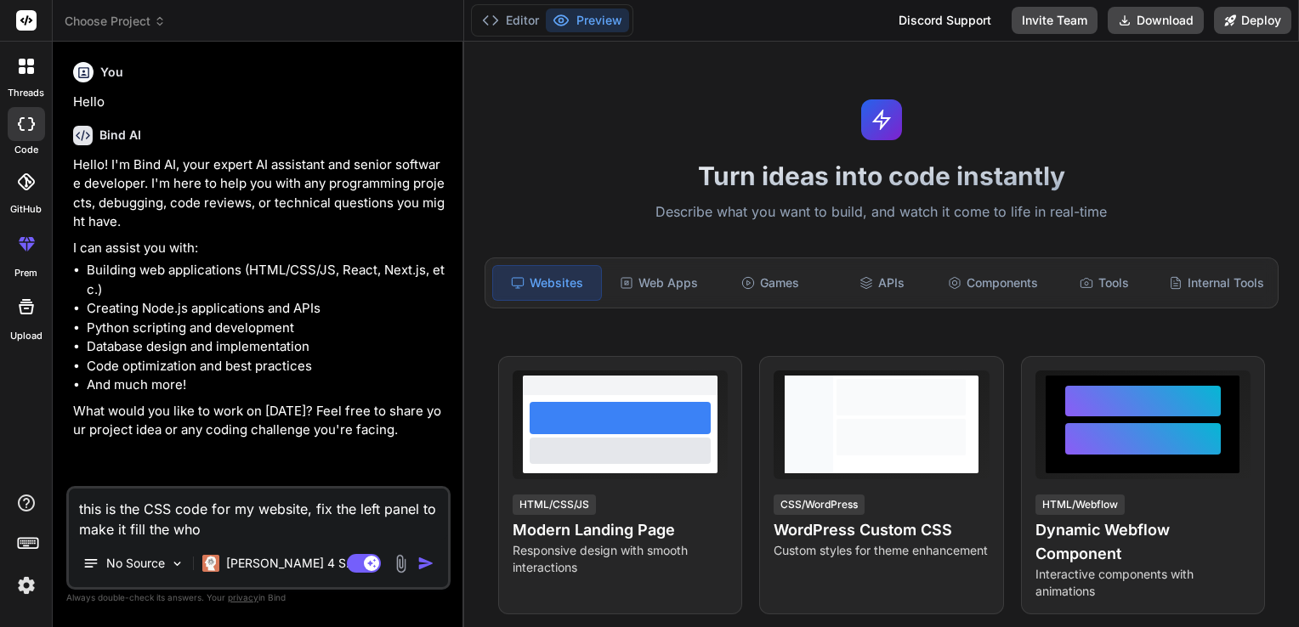
type textarea "this is the CSS code for my website, fix the left panel to make it fill the whol"
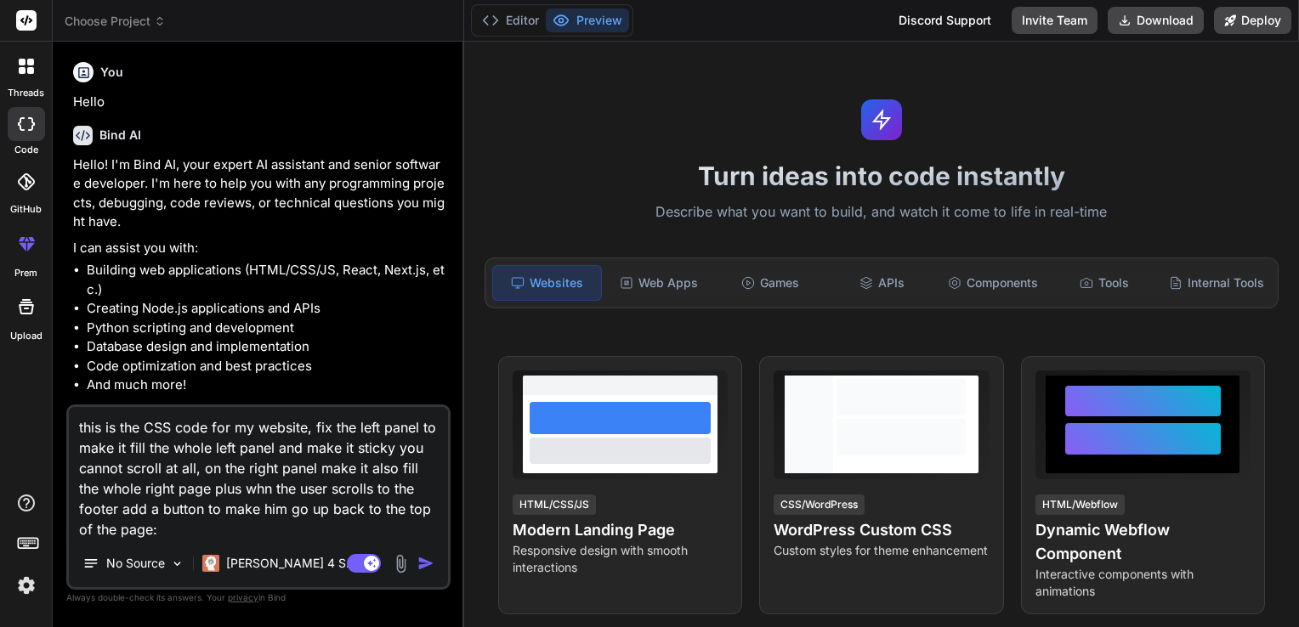
paste textarea "/* Font Imports */ @import url("https://fonts.googleapis.com/css?family=Signika…"
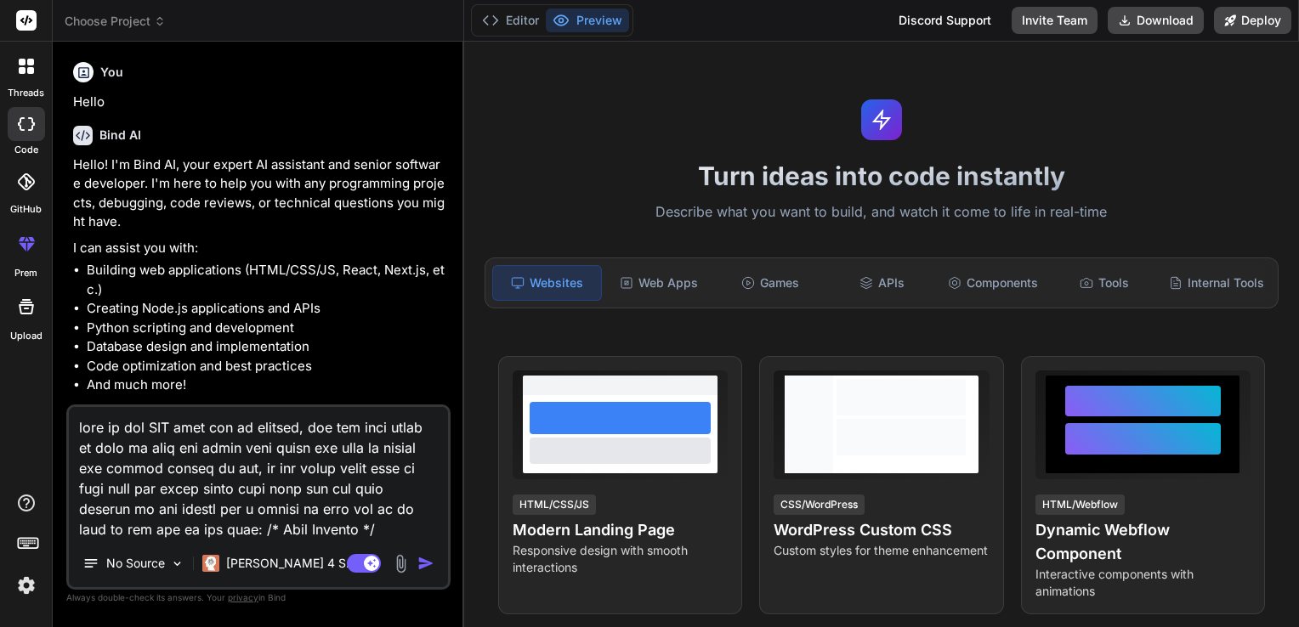
scroll to position [30772, 0]
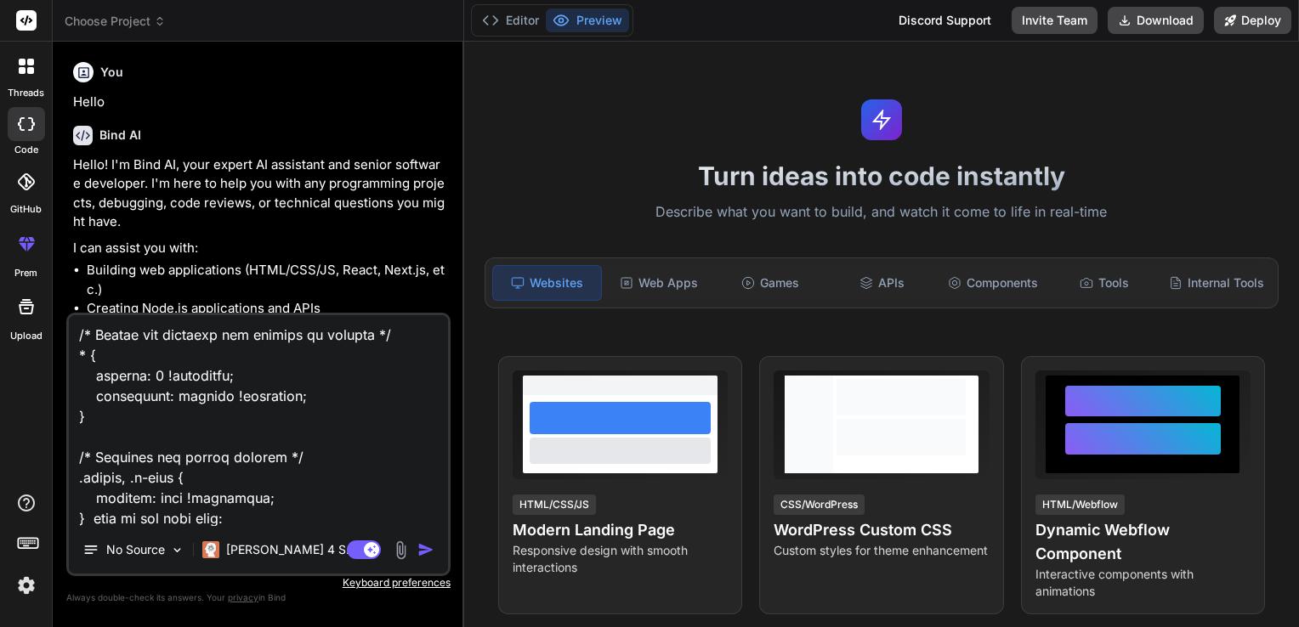
paste textarea "<!DOCTYPE html> <html lang="en"> <head> <meta charset="UTF-8"> <meta name="view…"
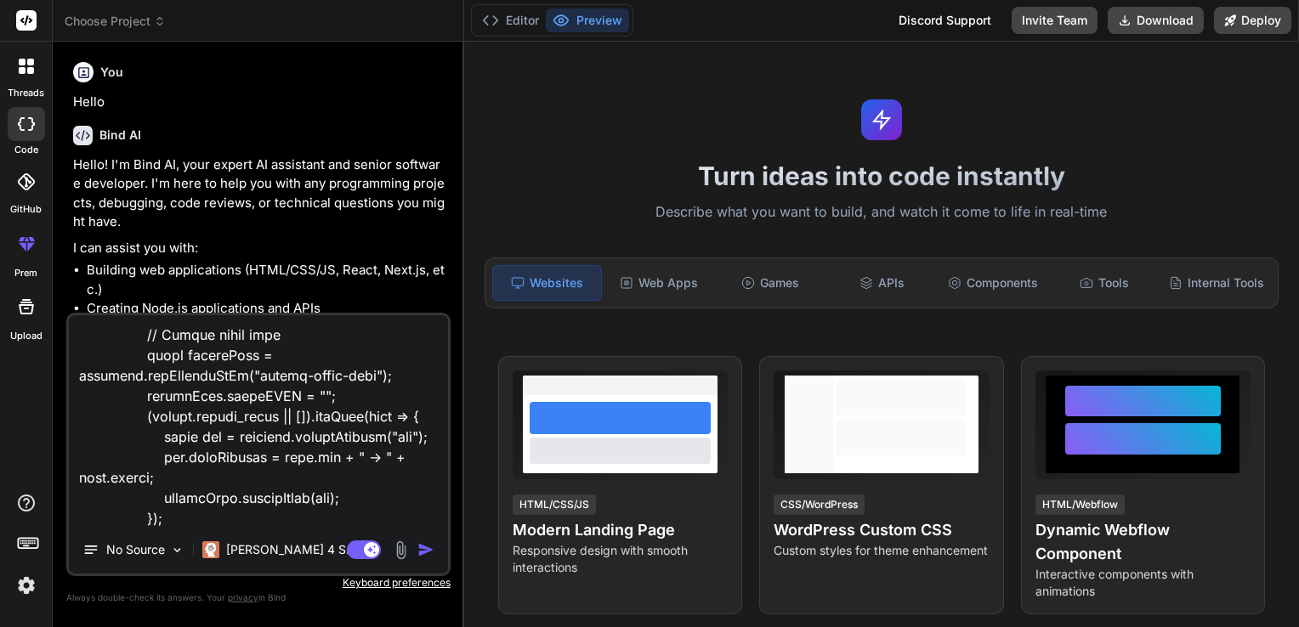
click at [425, 554] on img "button" at bounding box center [425, 550] width 17 height 17
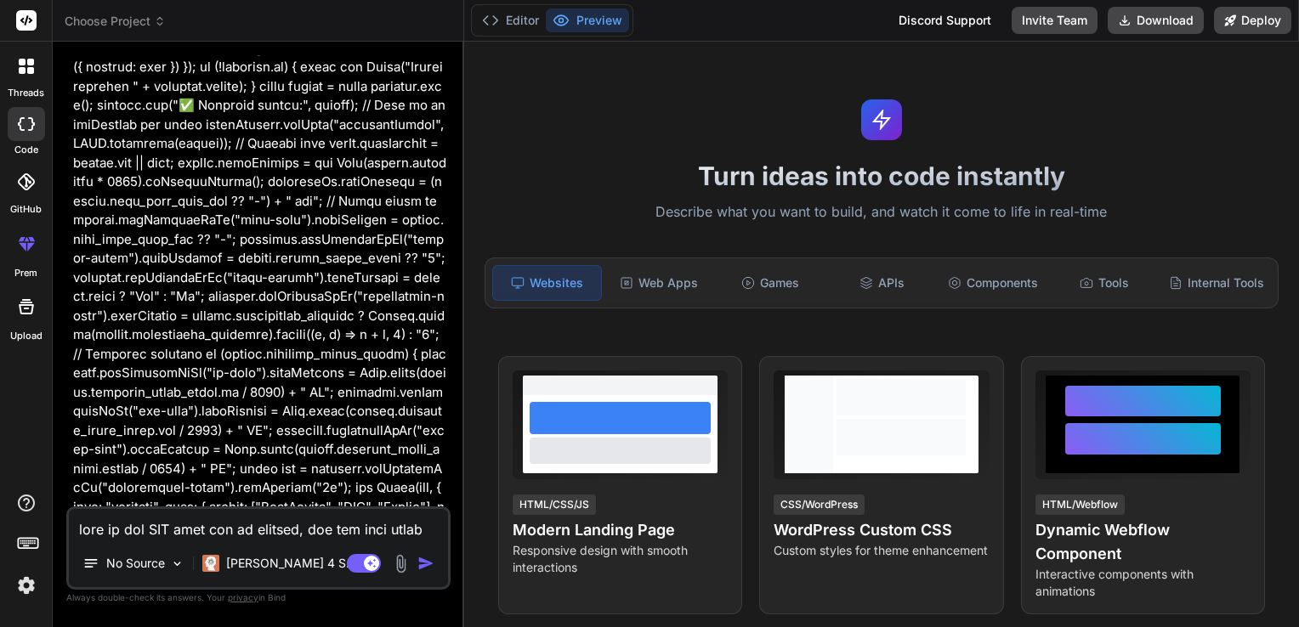
scroll to position [13852, 0]
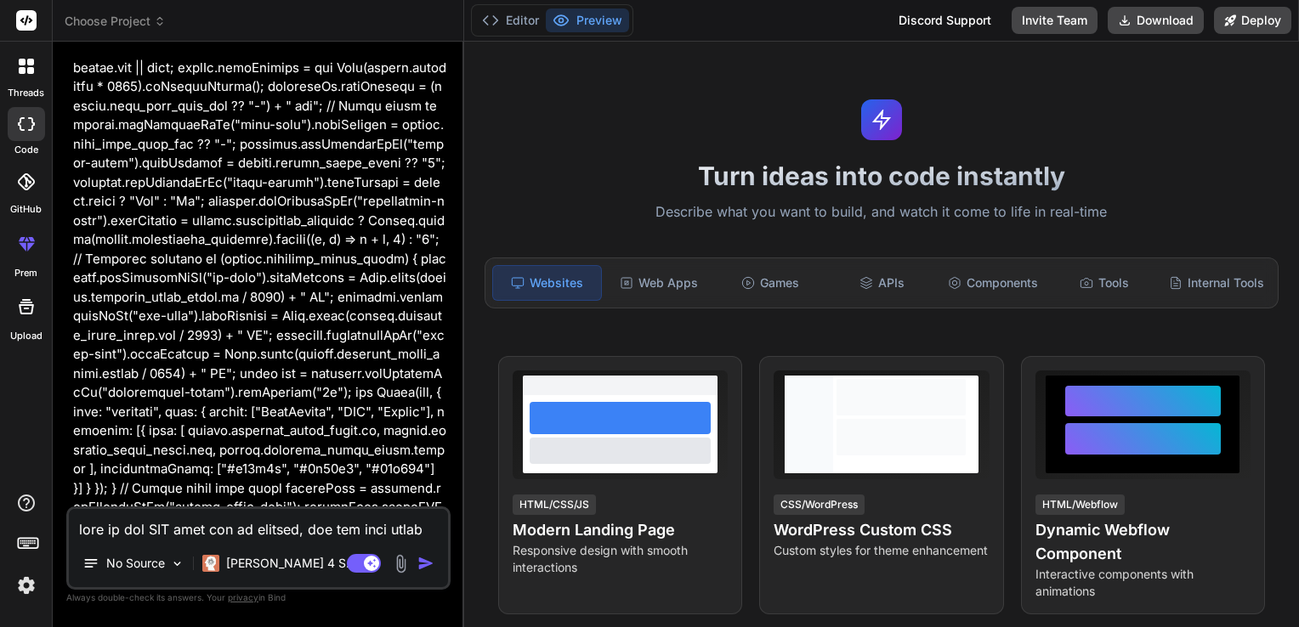
click at [194, 532] on textarea at bounding box center [258, 524] width 379 height 31
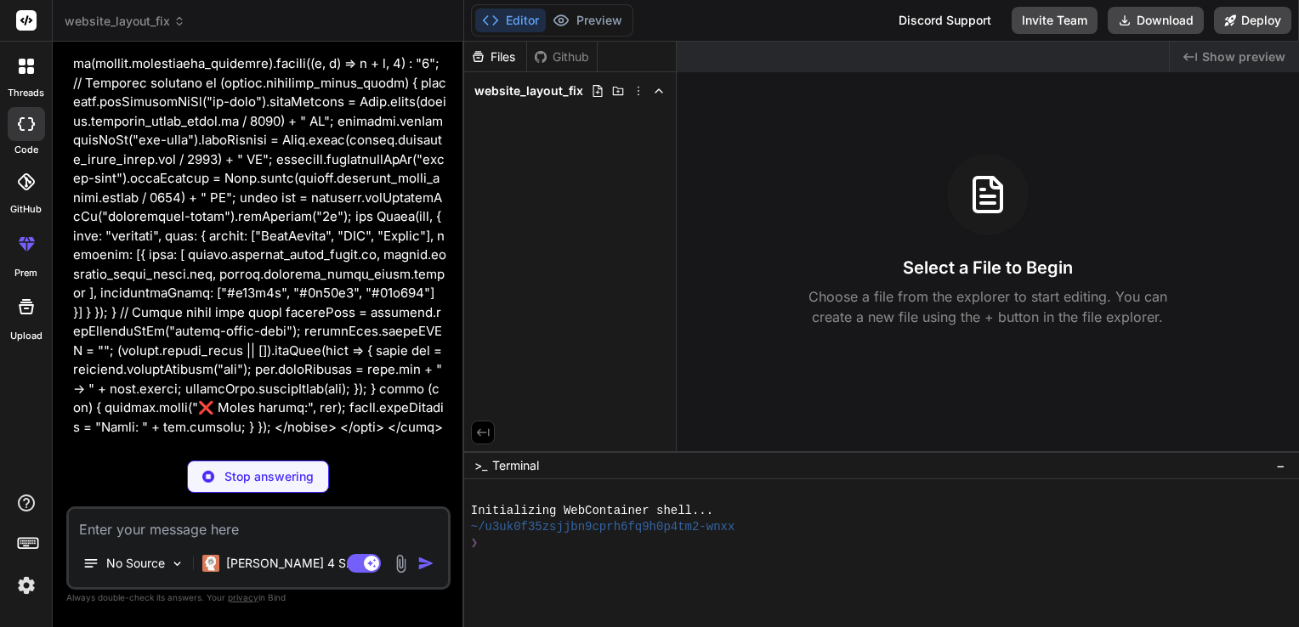
scroll to position [14120, 0]
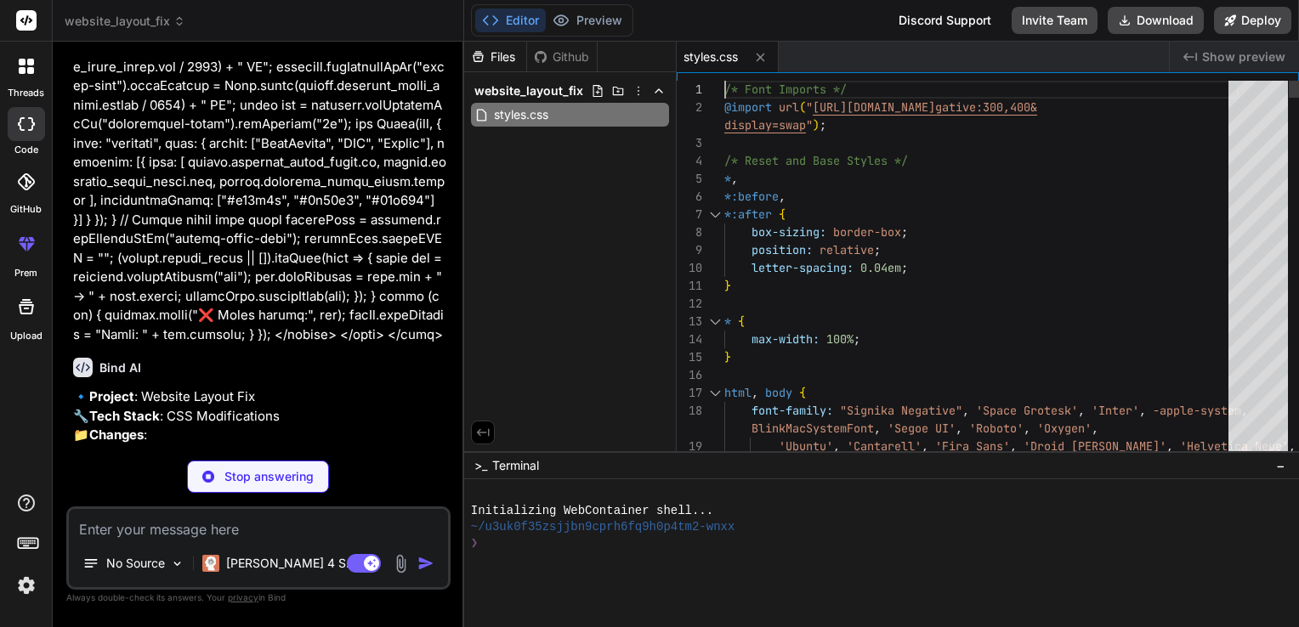
scroll to position [0, 0]
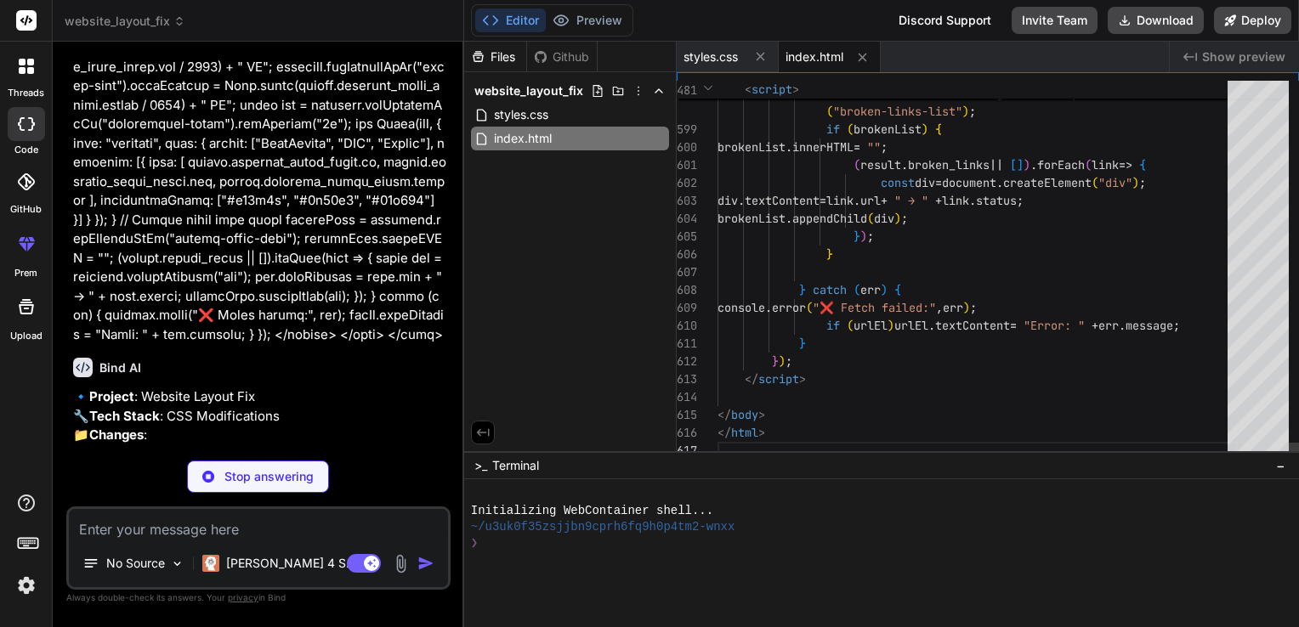
drag, startPoint x: 724, startPoint y: 90, endPoint x: 704, endPoint y: 507, distance: 417.1
click at [523, 116] on span "styles.css" at bounding box center [521, 115] width 58 height 20
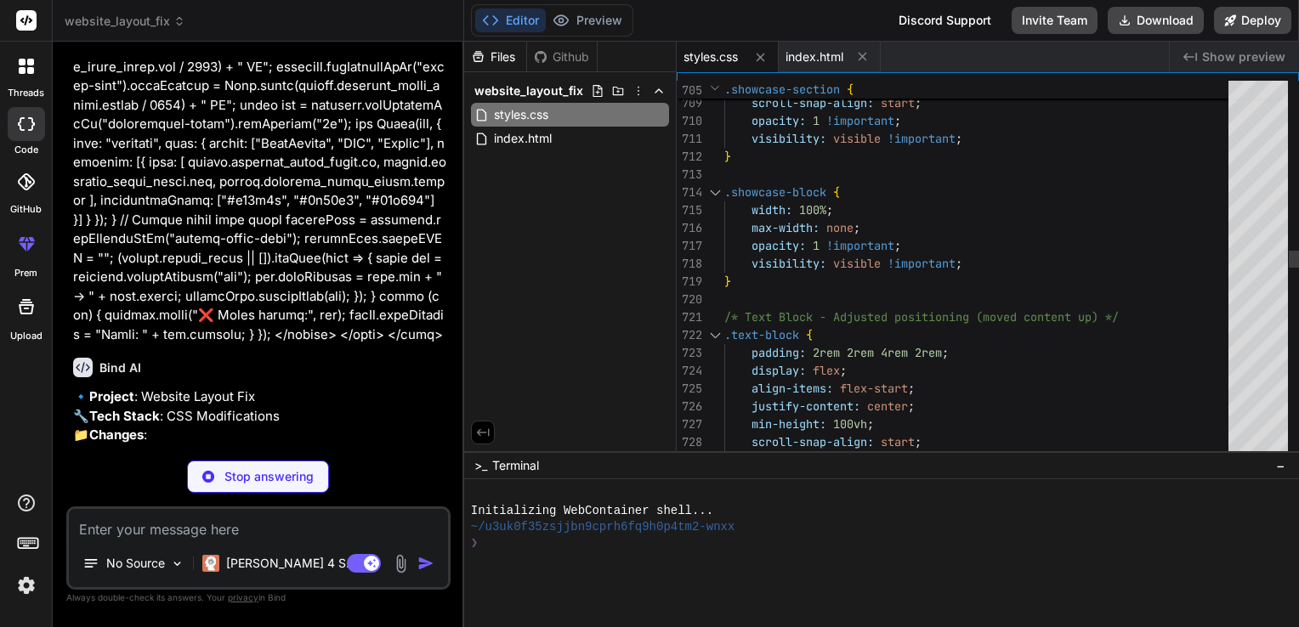
click at [599, 127] on div "index.html" at bounding box center [570, 139] width 198 height 24
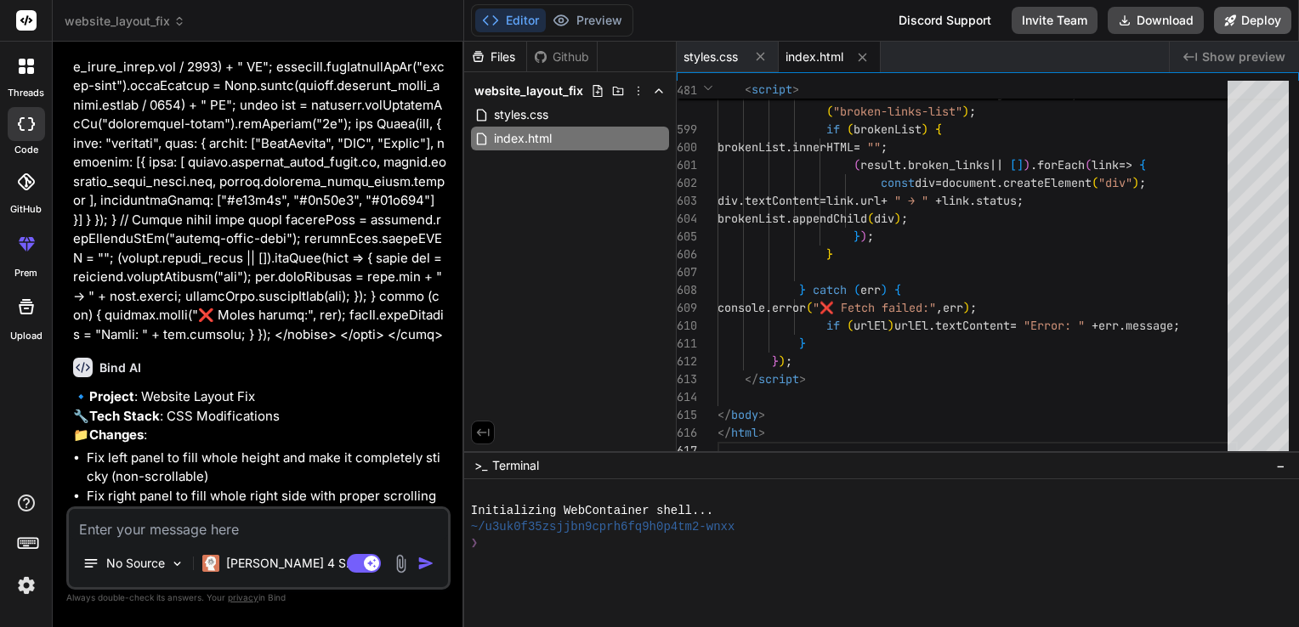
click at [1261, 26] on button "Deploy" at bounding box center [1252, 20] width 77 height 27
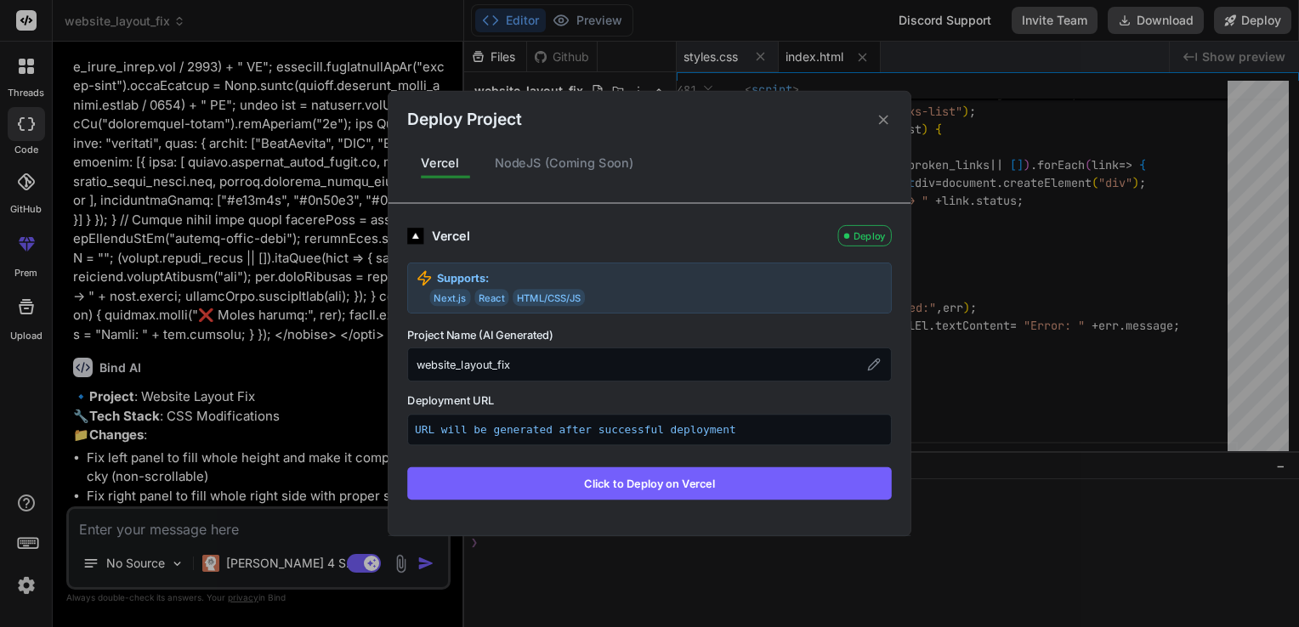
click at [883, 124] on icon at bounding box center [884, 119] width 16 height 16
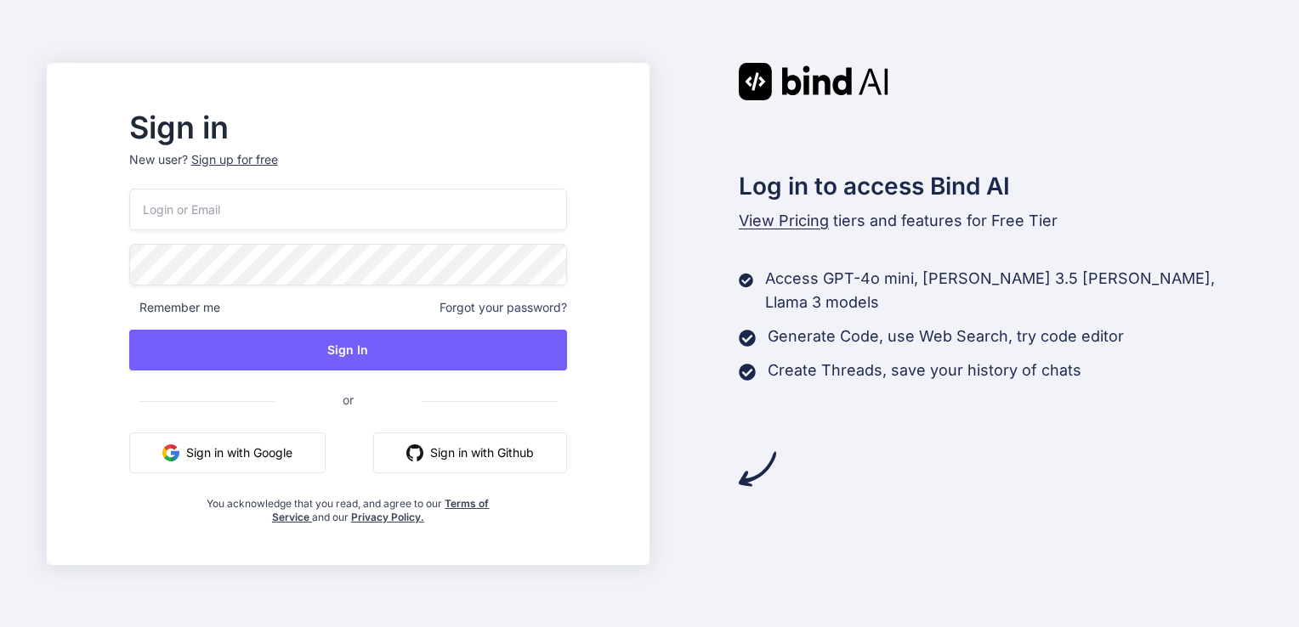
click at [506, 196] on input "email" at bounding box center [348, 210] width 438 height 42
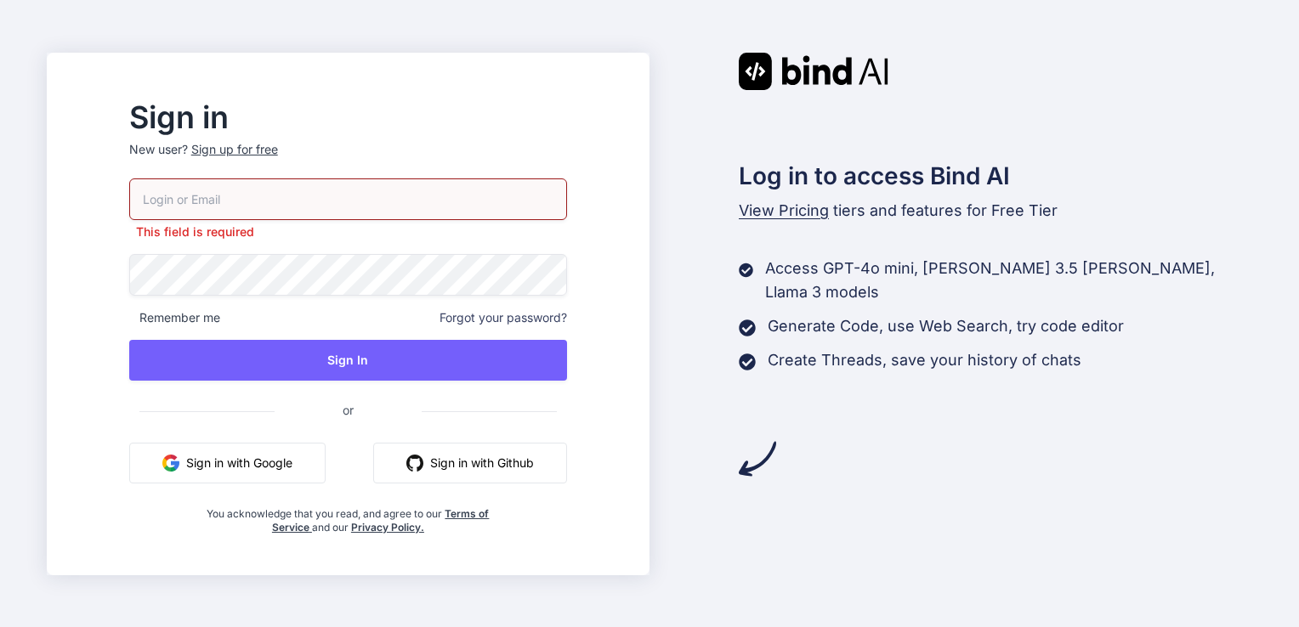
click at [307, 452] on button "Sign in with Google" at bounding box center [227, 463] width 196 height 41
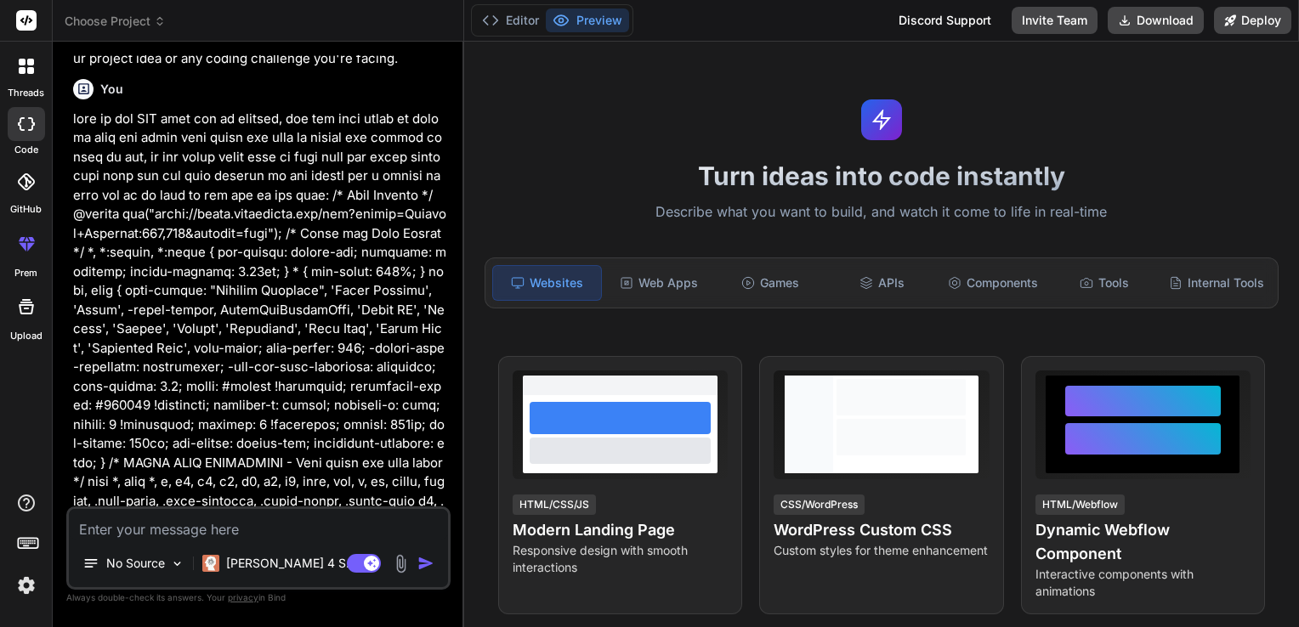
scroll to position [388, 0]
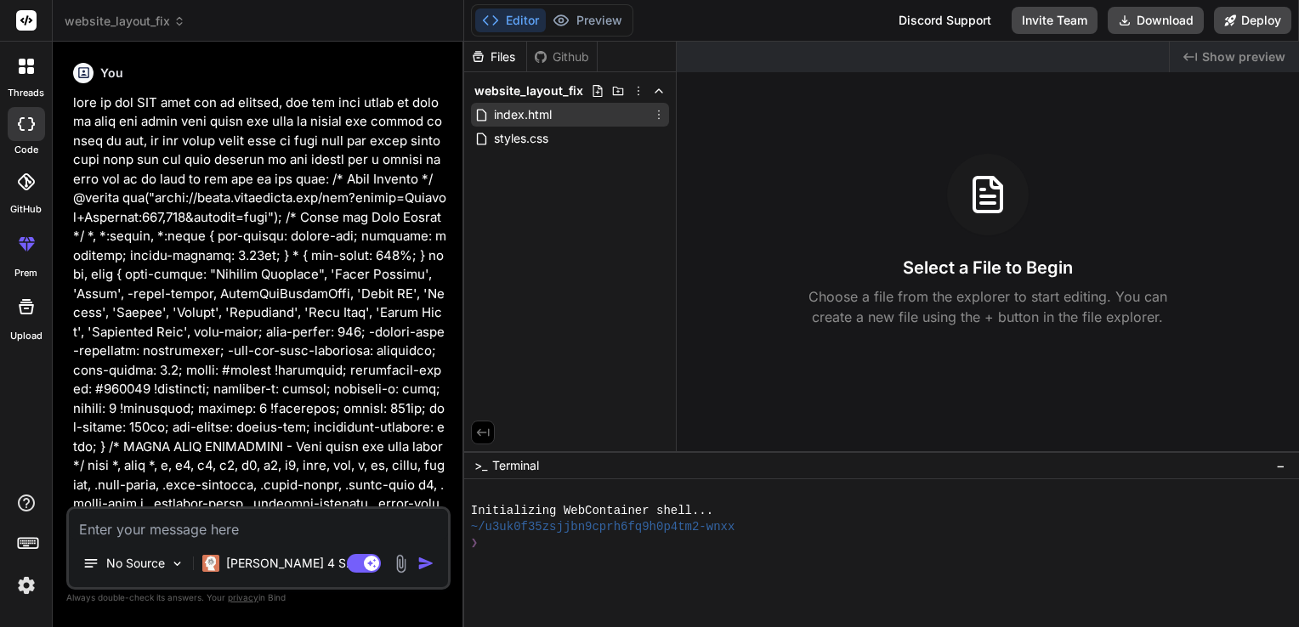
click at [523, 115] on span "index.html" at bounding box center [522, 115] width 61 height 20
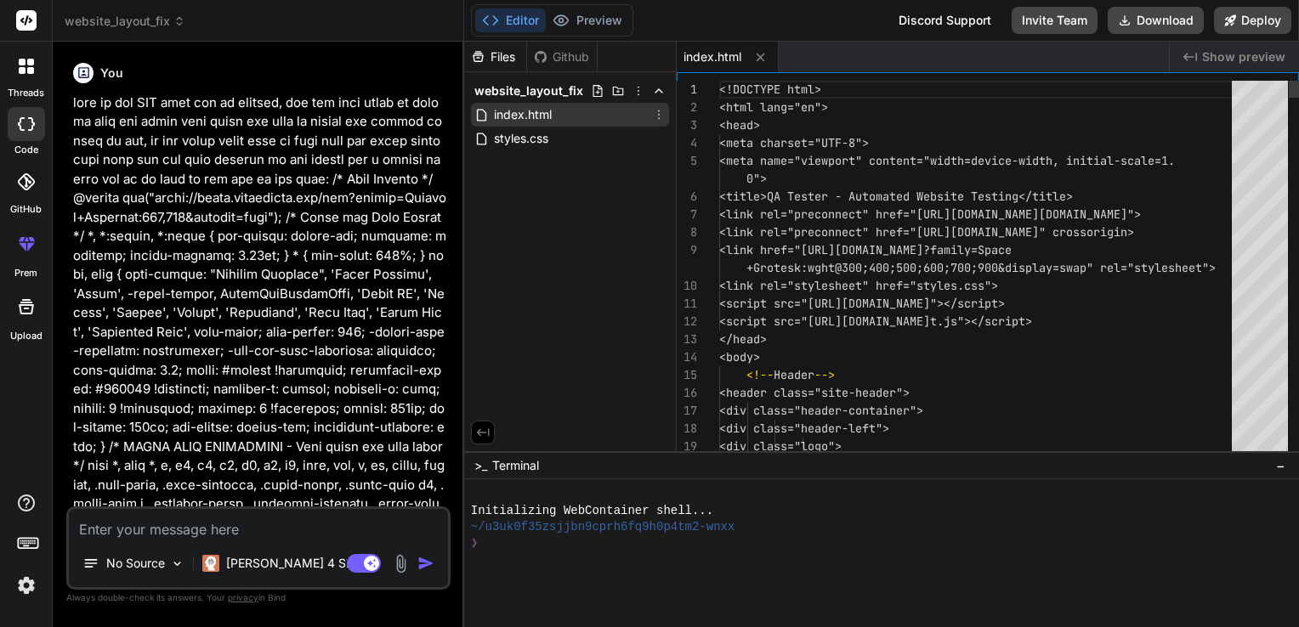
type textarea "x"
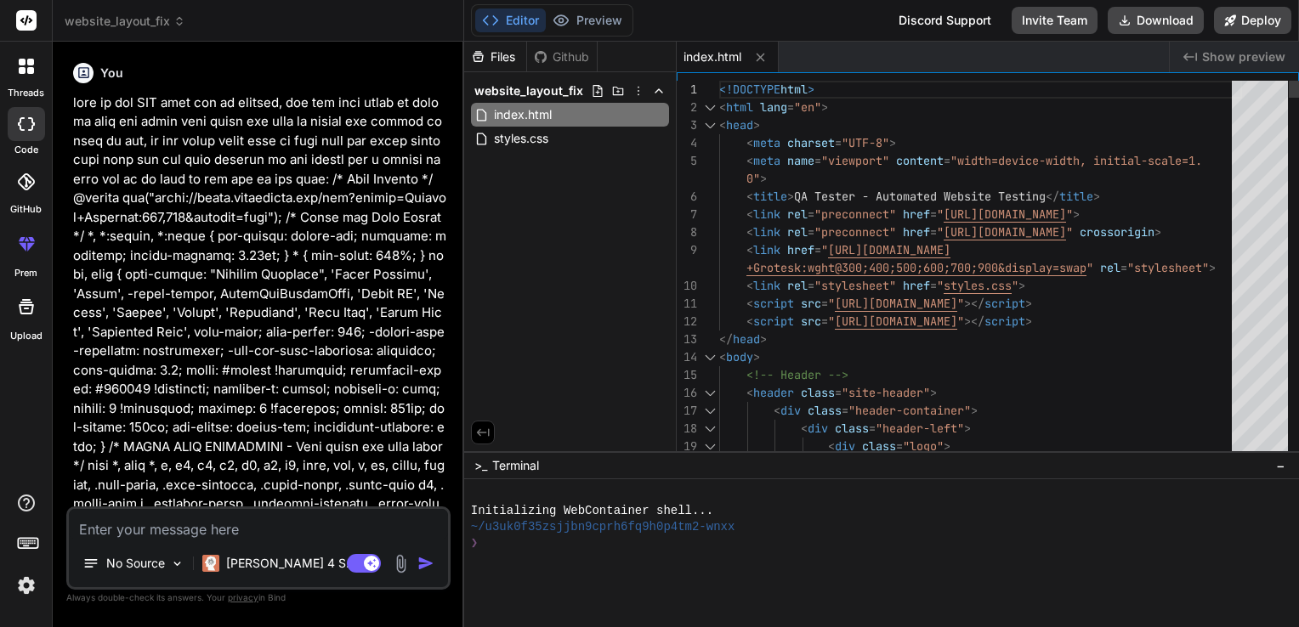
scroll to position [0, 0]
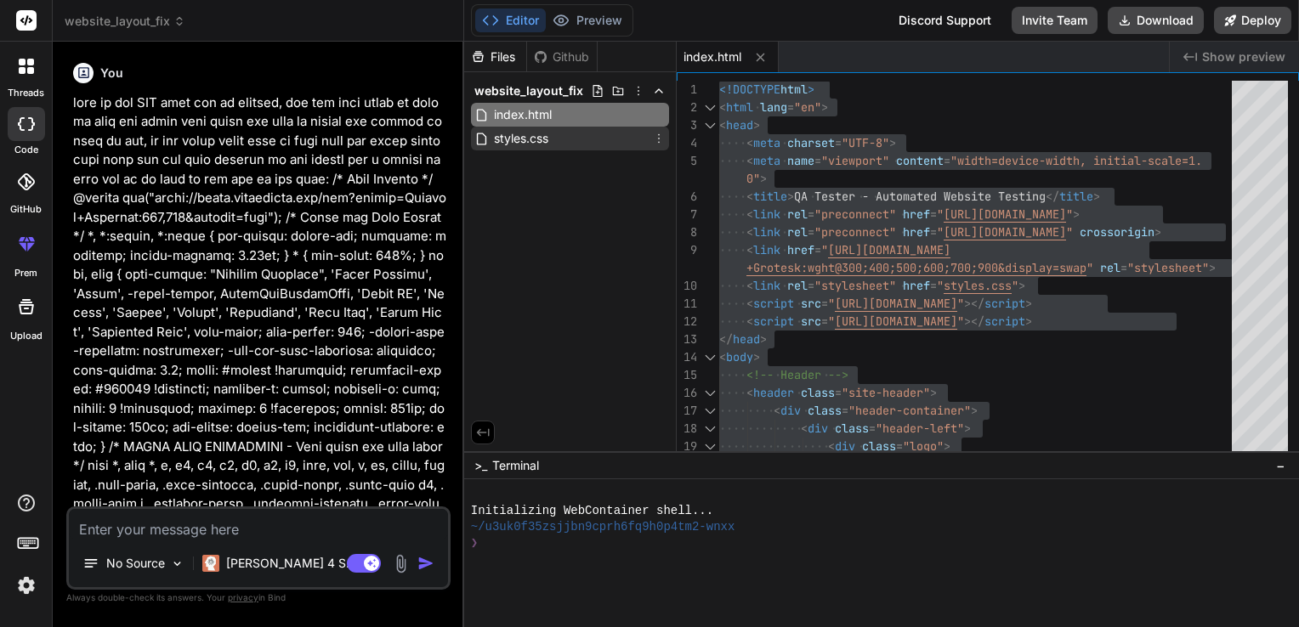
click at [522, 128] on span "styles.css" at bounding box center [521, 138] width 58 height 20
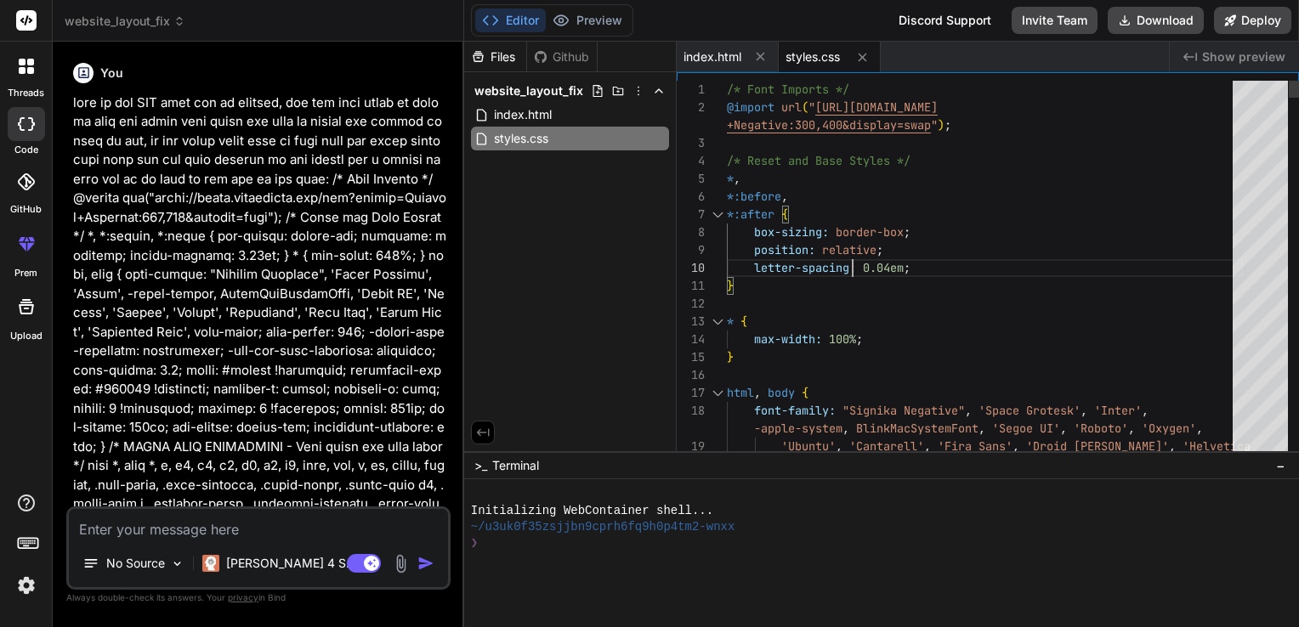
type textarea "/* Font Imports */ @import url("[URL][DOMAIN_NAME]"); /* Reset and Base Styles …"
